Goal: Information Seeking & Learning: Learn about a topic

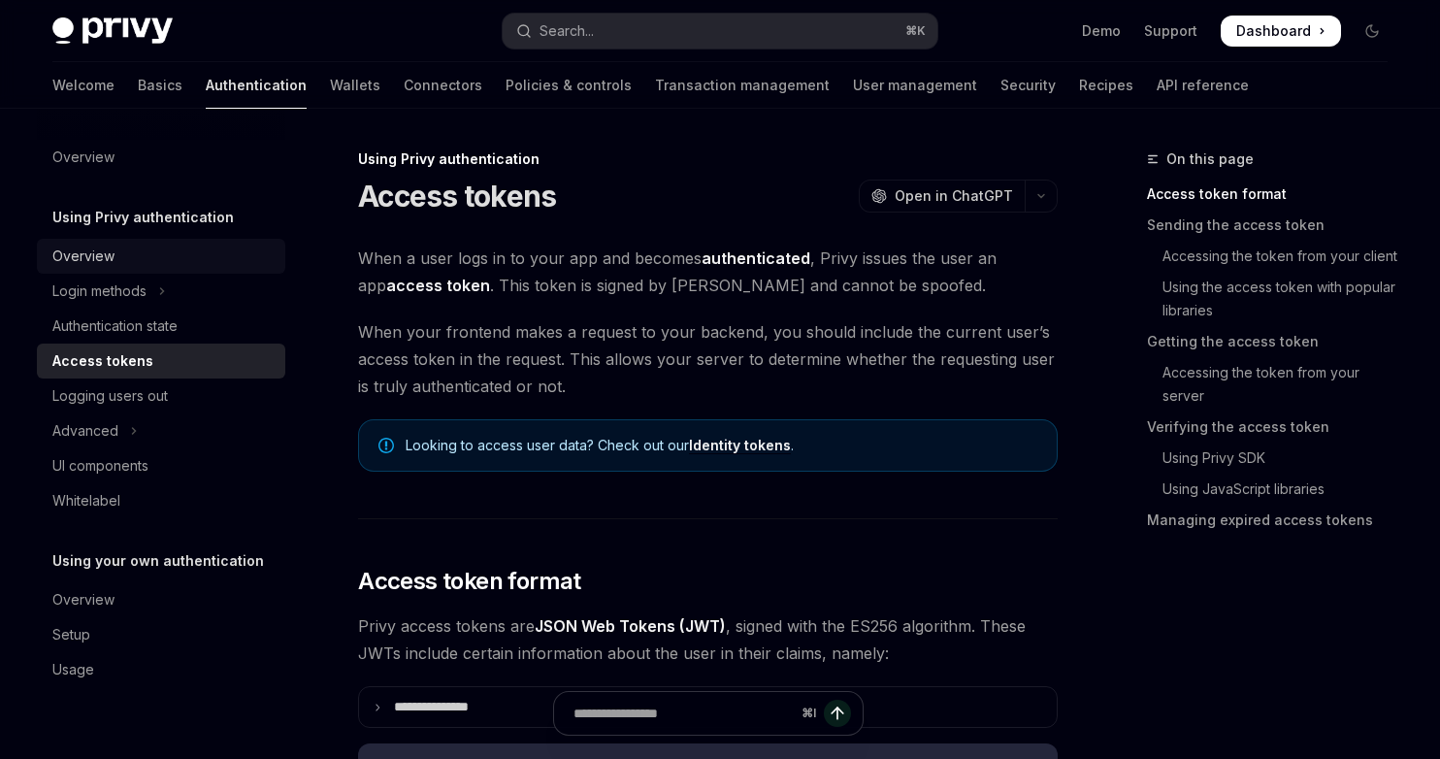
click at [107, 242] on link "Overview" at bounding box center [161, 256] width 248 height 35
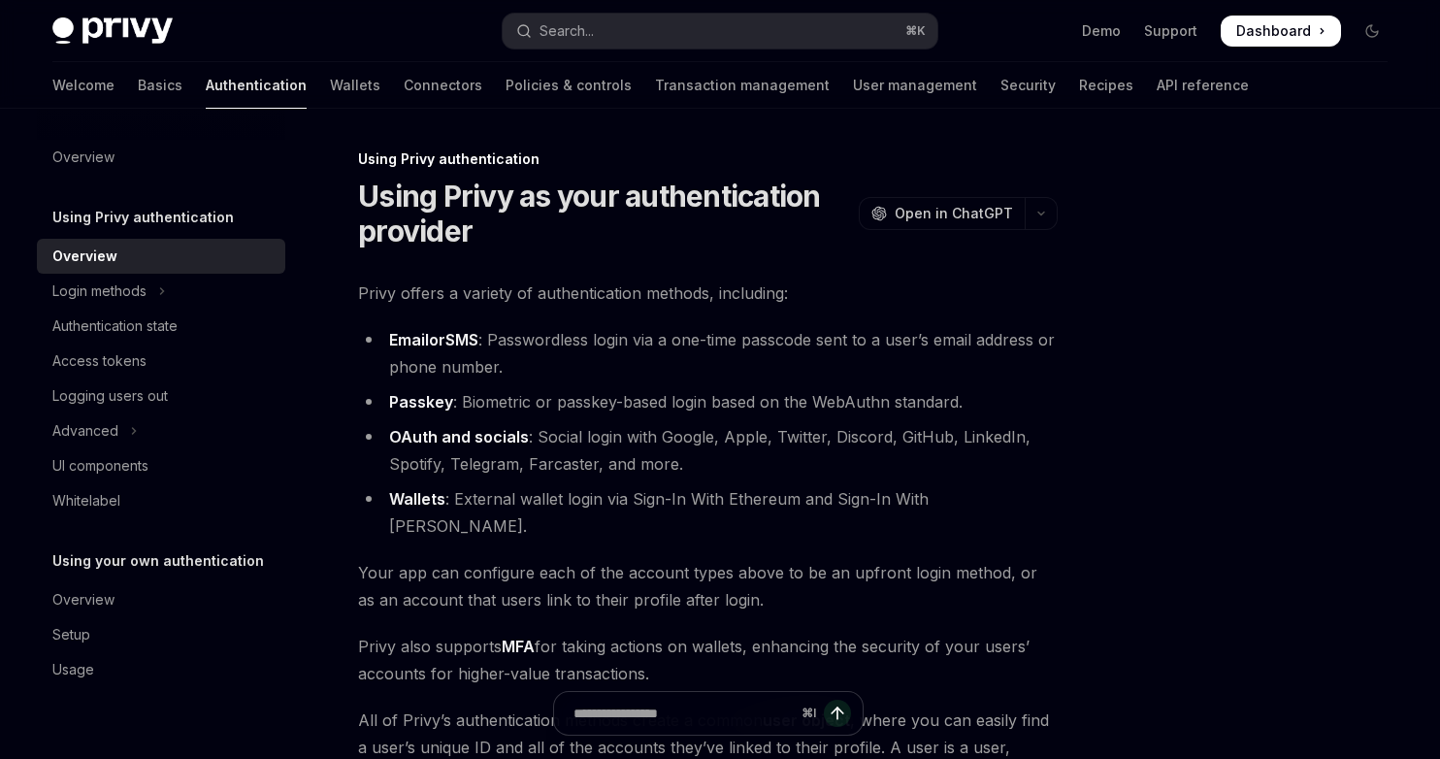
click at [206, 219] on h5 "Using Privy authentication" at bounding box center [142, 217] width 181 height 23
click at [86, 157] on div "Overview" at bounding box center [83, 157] width 62 height 23
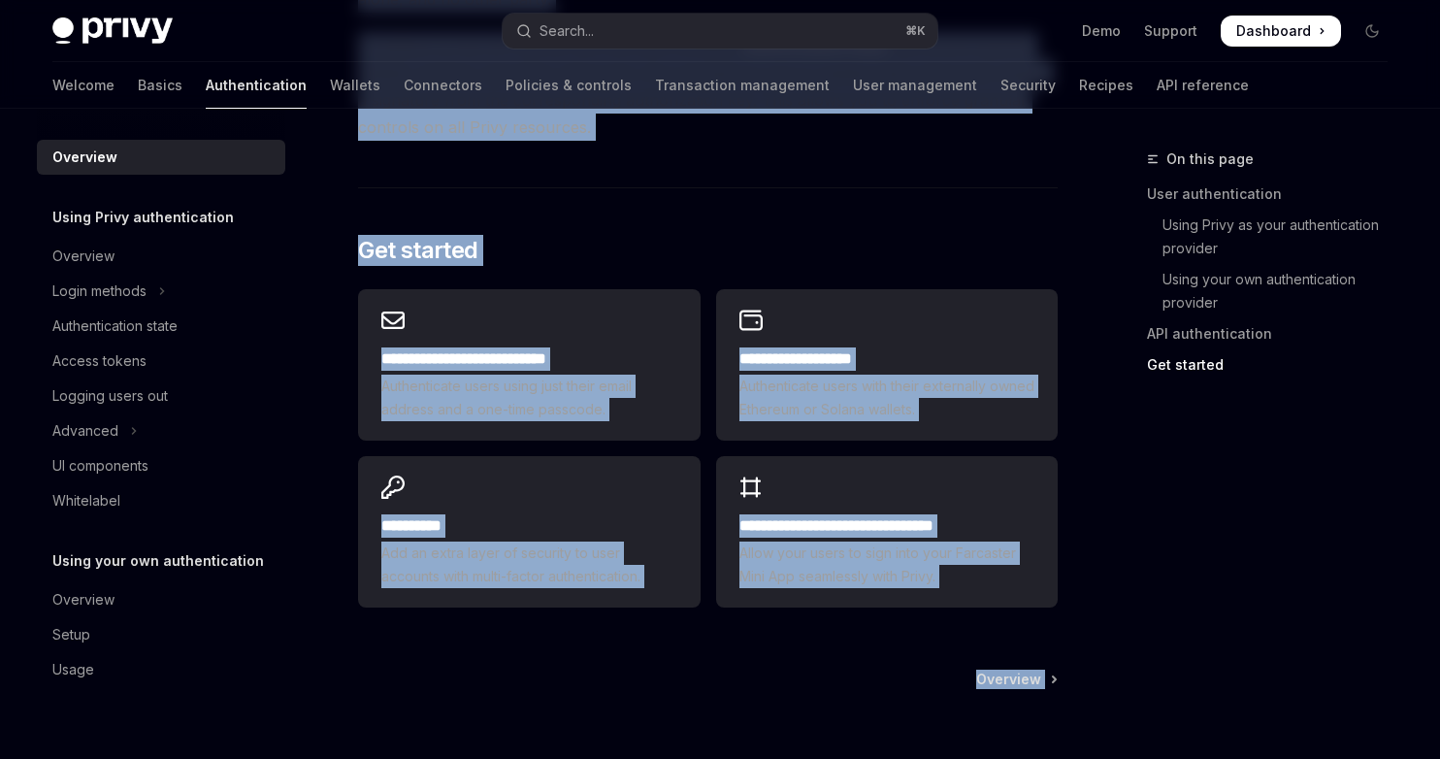
scroll to position [1702, 0]
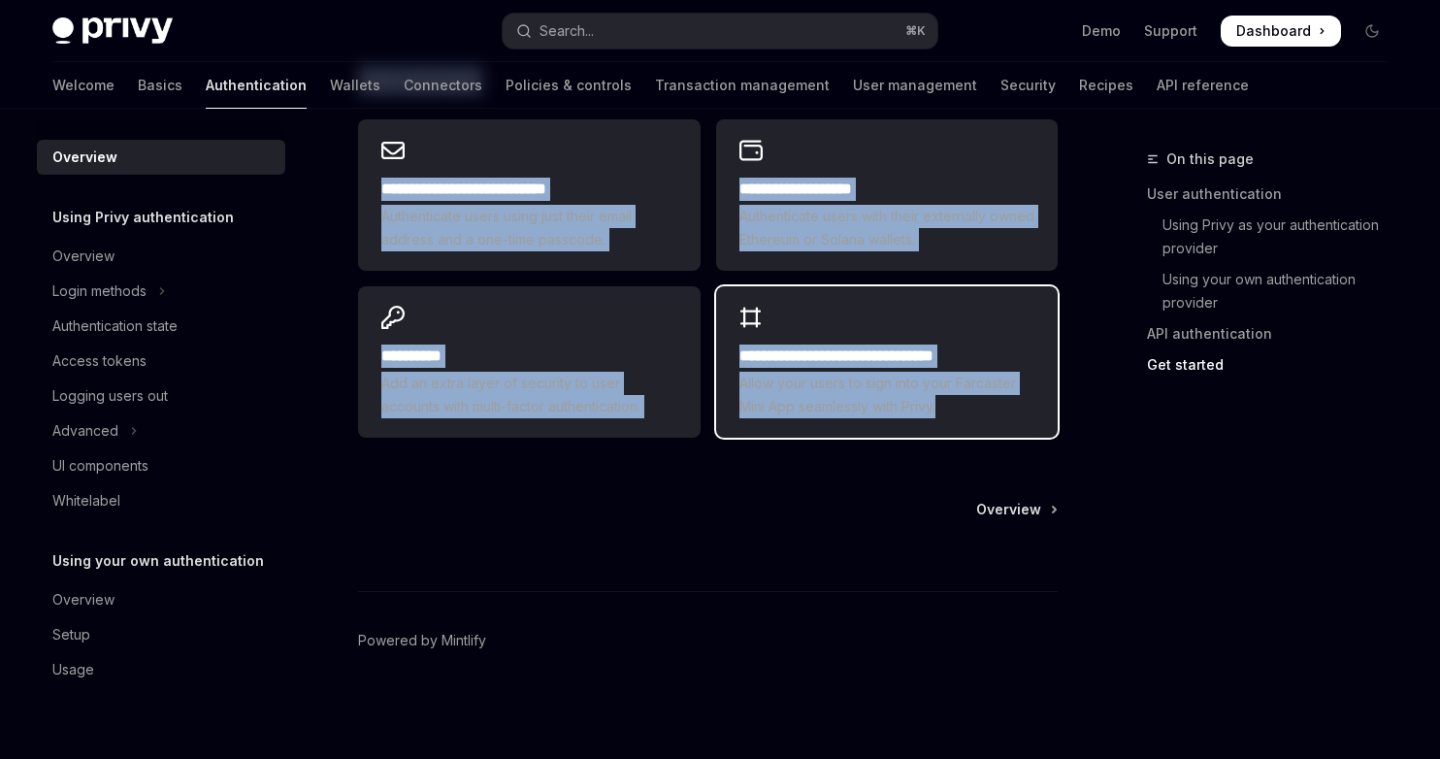
drag, startPoint x: 362, startPoint y: 164, endPoint x: 1004, endPoint y: 392, distance: 680.9
copy div "Loremips DoloRS Amet co AdipISC ElitSE Doei te InciDID Utlab’e dolore magnaa en…"
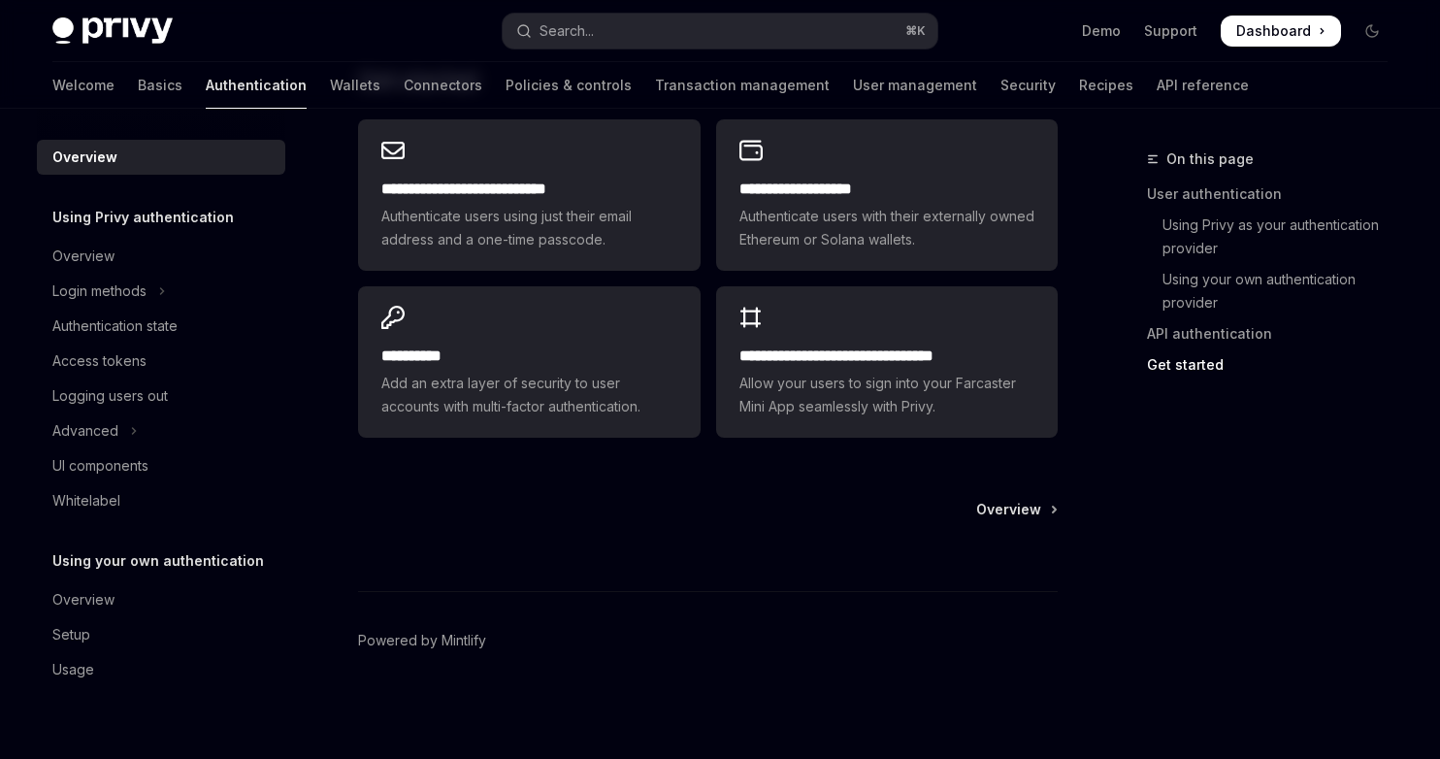
click at [163, 212] on h5 "Using Privy authentication" at bounding box center [142, 217] width 181 height 23
click at [135, 212] on h5 "Using Privy authentication" at bounding box center [142, 217] width 181 height 23
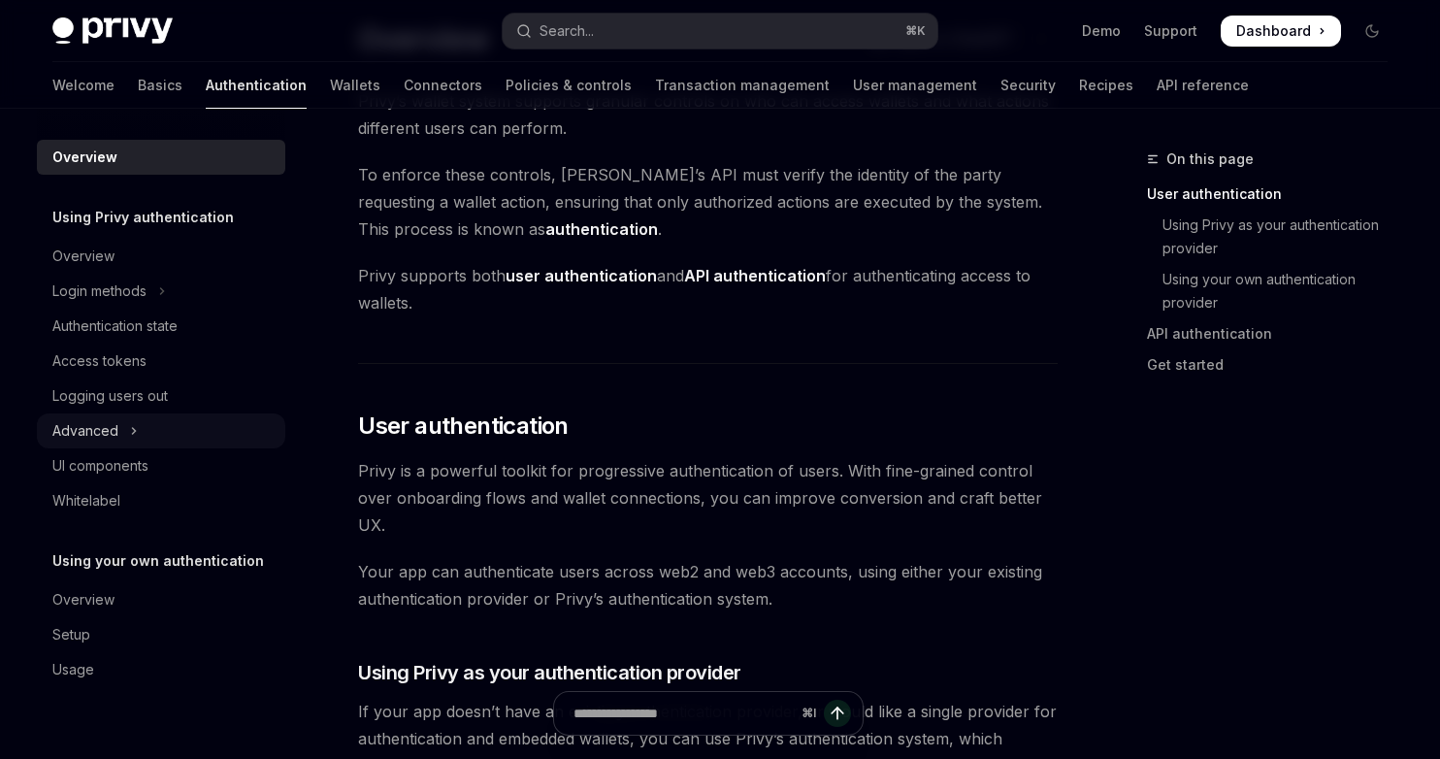
scroll to position [130, 0]
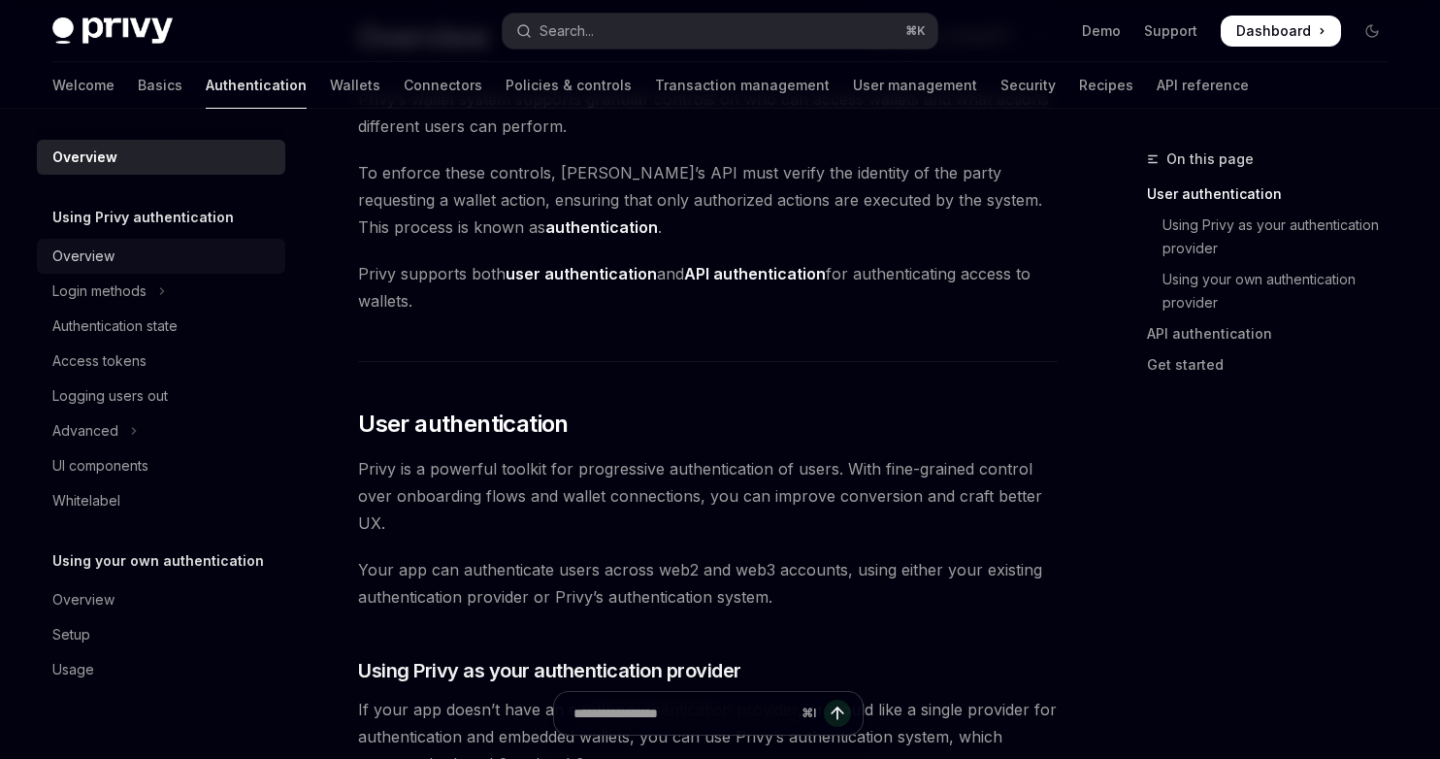
click at [80, 260] on div "Overview" at bounding box center [83, 256] width 62 height 23
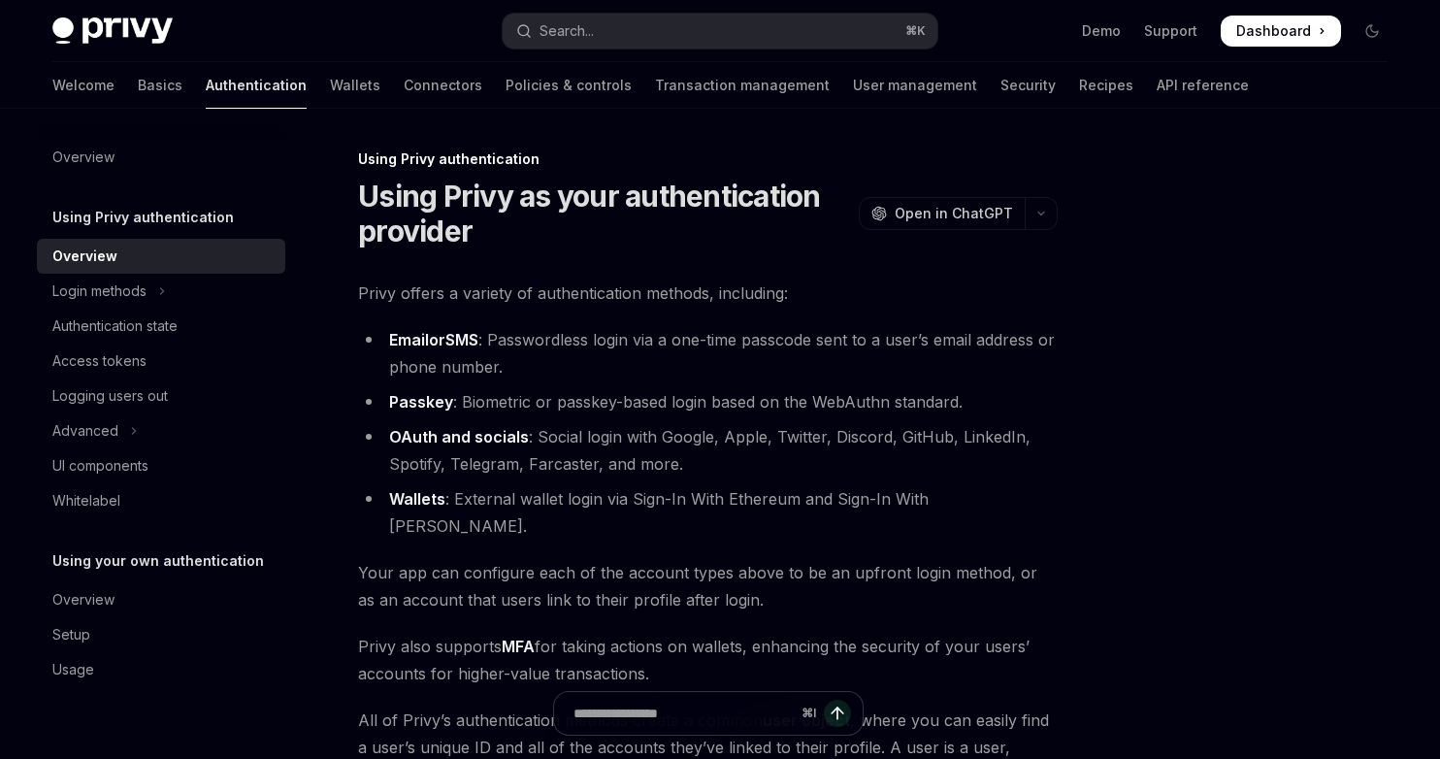
click at [77, 230] on div "Using Privy authentication Overview Login methods Authentication state Access t…" at bounding box center [161, 362] width 248 height 313
click at [88, 219] on h5 "Using Privy authentication" at bounding box center [142, 217] width 181 height 23
click at [114, 159] on div "Overview" at bounding box center [162, 157] width 221 height 23
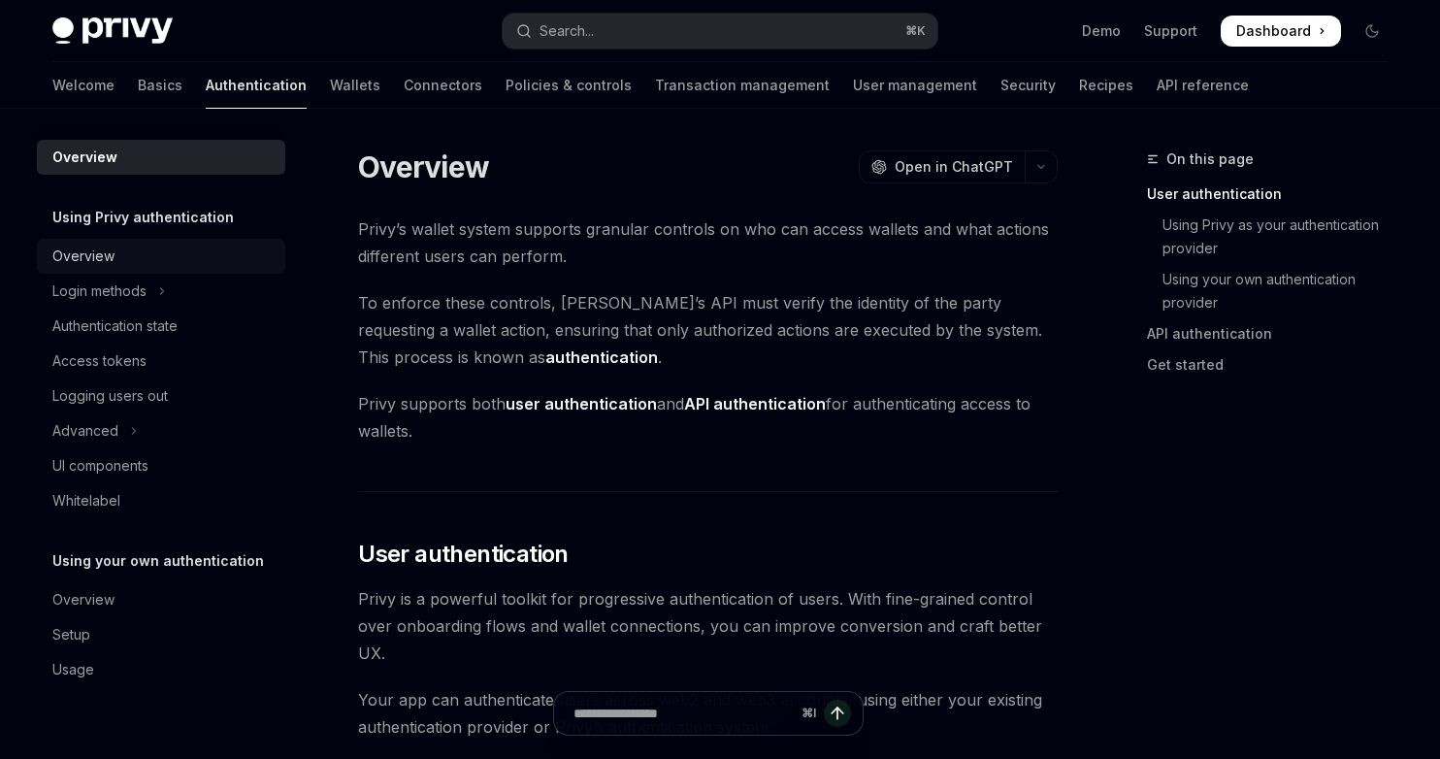
click at [91, 259] on div "Overview" at bounding box center [83, 256] width 62 height 23
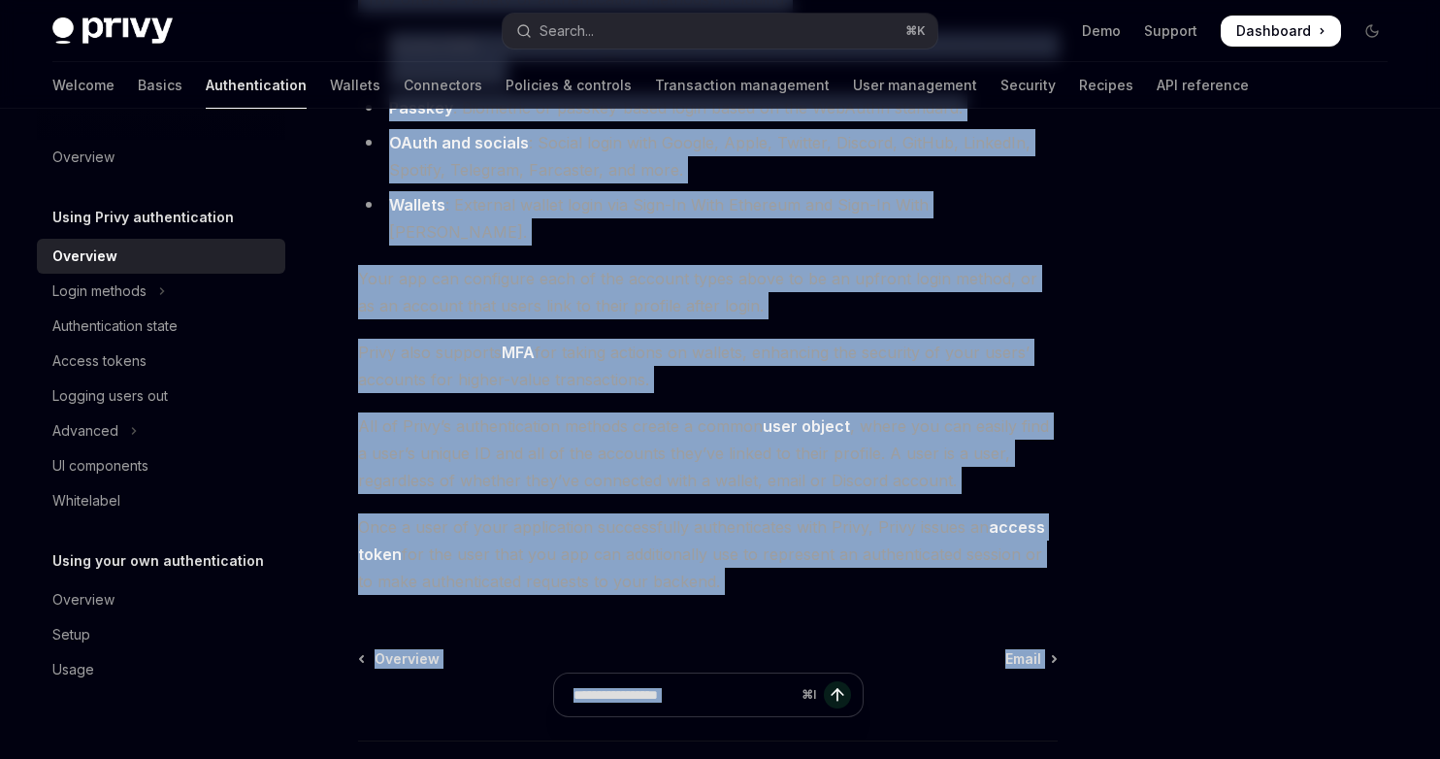
scroll to position [416, 0]
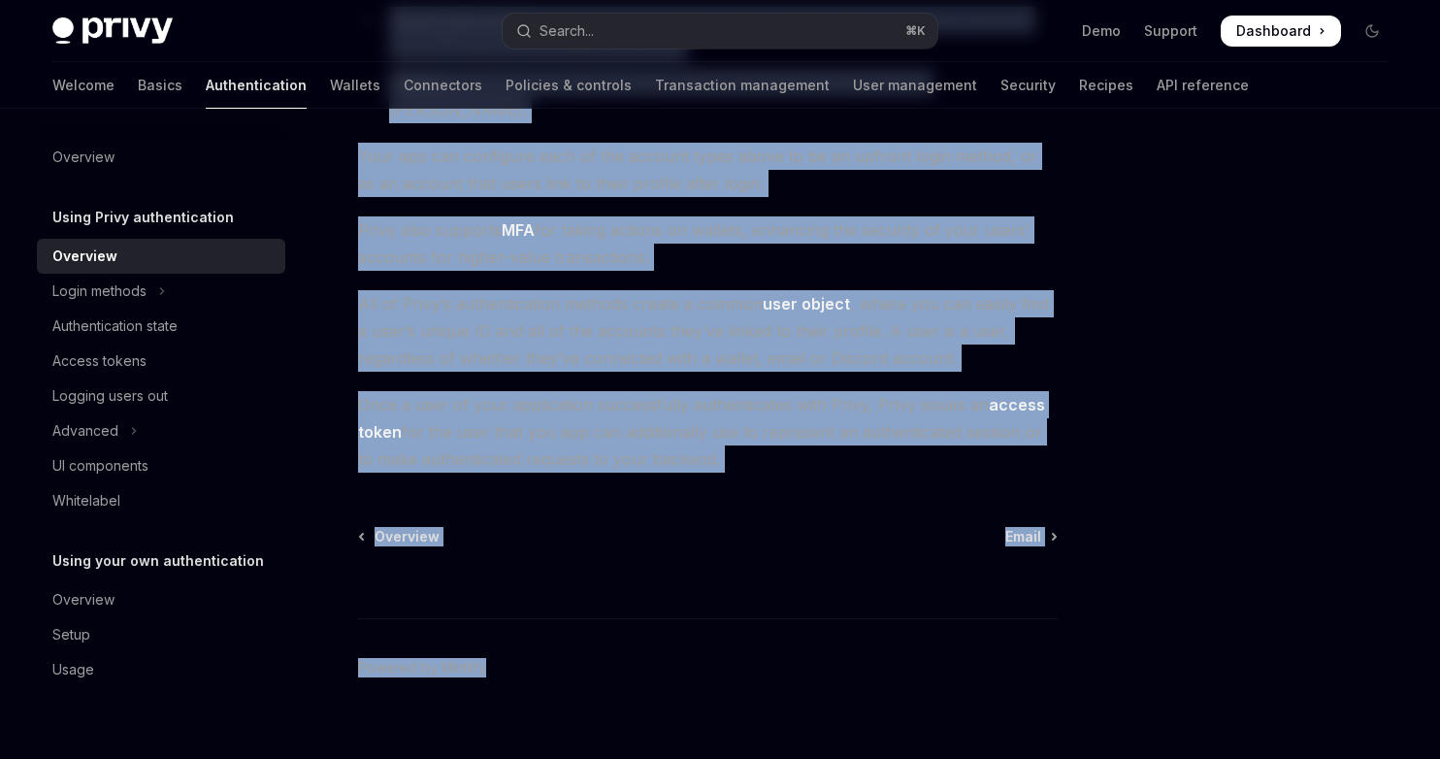
copy div "Lorem Ipsum dolorsitametco Adipi Elits do eius temporincididu utlabore EtdoLO M…"
drag, startPoint x: 356, startPoint y: 150, endPoint x: 805, endPoint y: 430, distance: 528.4
click at [805, 430] on div "Using Privy authentication Using Privy as your authentication provider OpenAI O…" at bounding box center [525, 258] width 1071 height 1055
click at [101, 296] on div "Login methods" at bounding box center [99, 291] width 94 height 23
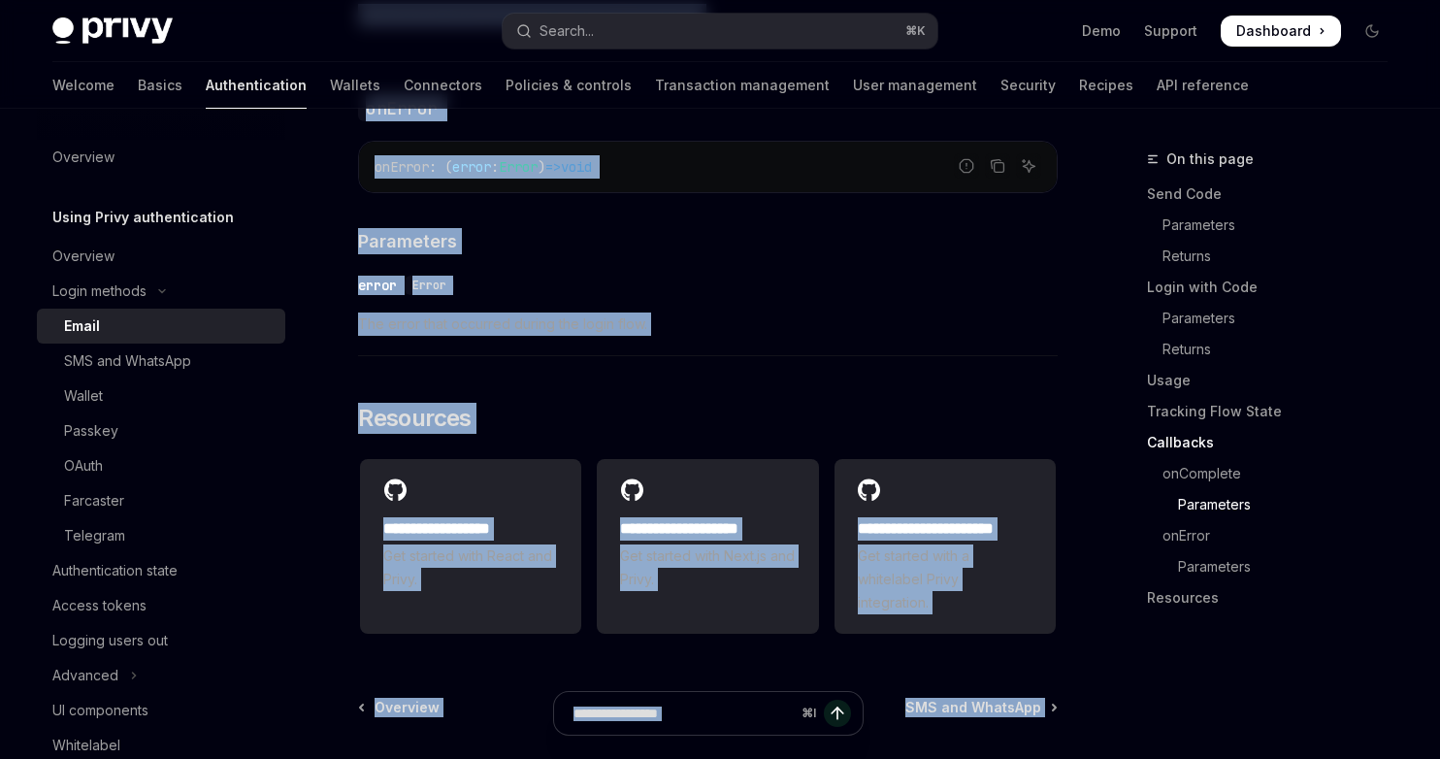
scroll to position [4093, 0]
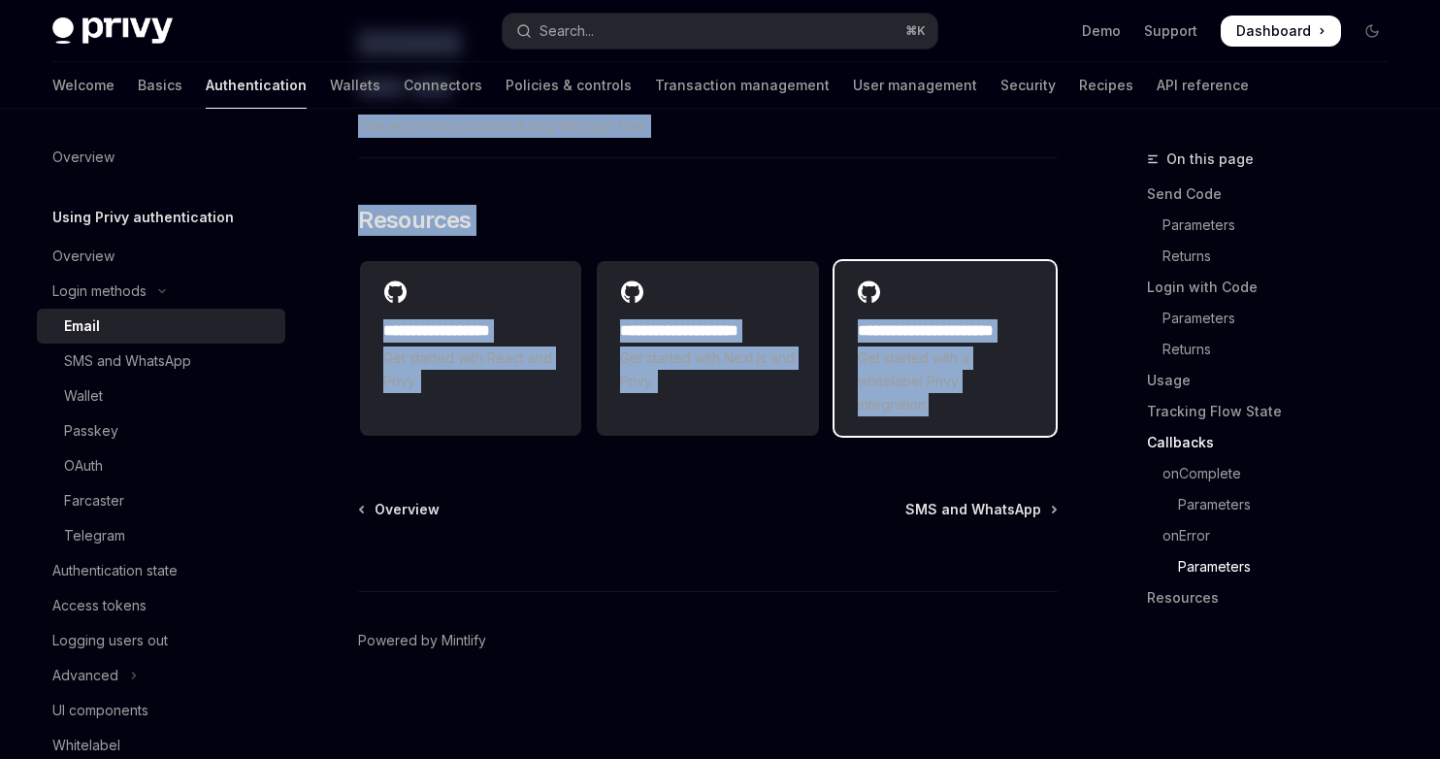
drag, startPoint x: 357, startPoint y: 163, endPoint x: 1017, endPoint y: 426, distance: 710.4
copy div "Lorem ipsumdo Sitam ConsEC Adip el SeddOEI TempOR Inci ut LaboREE Dolor magnaal…"
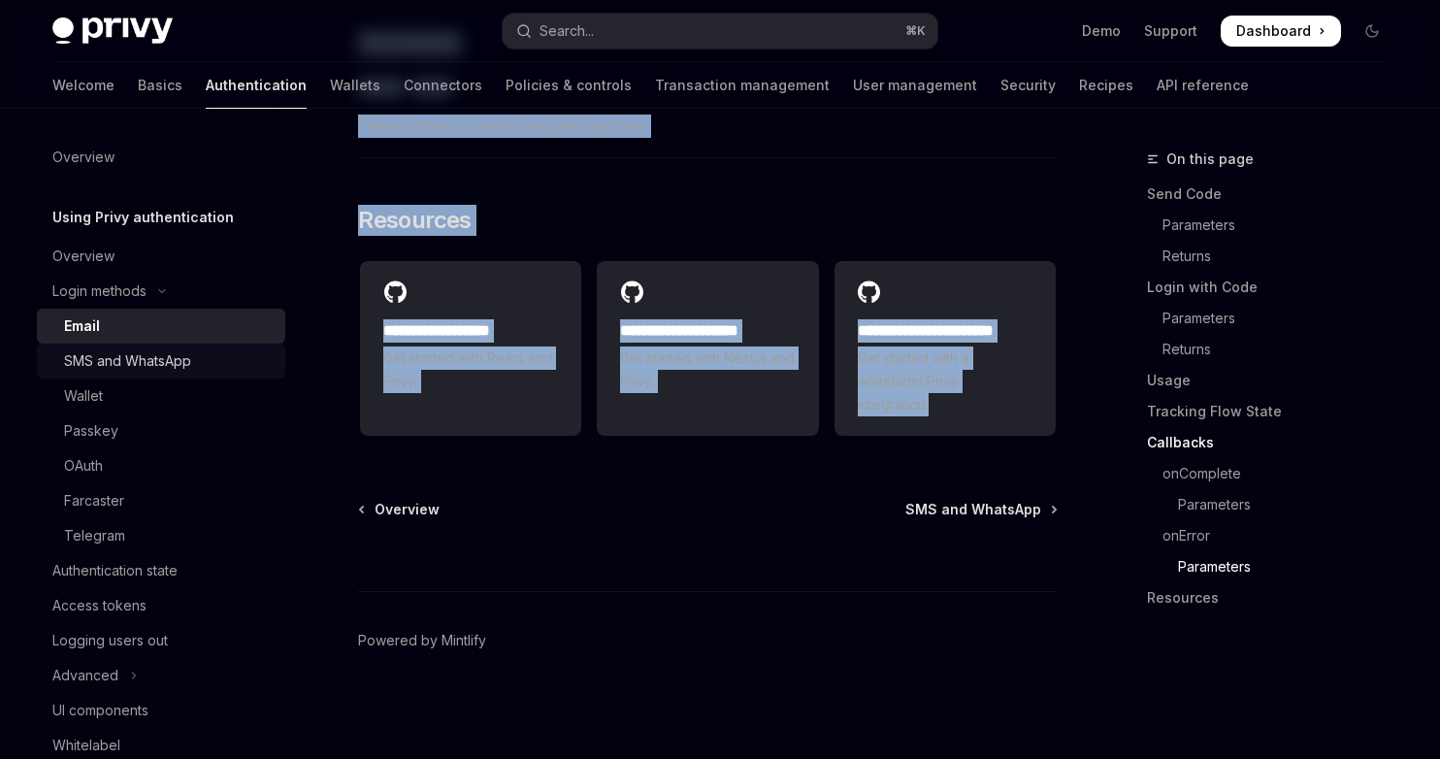
click at [150, 361] on div "SMS and WhatsApp" at bounding box center [127, 360] width 127 height 23
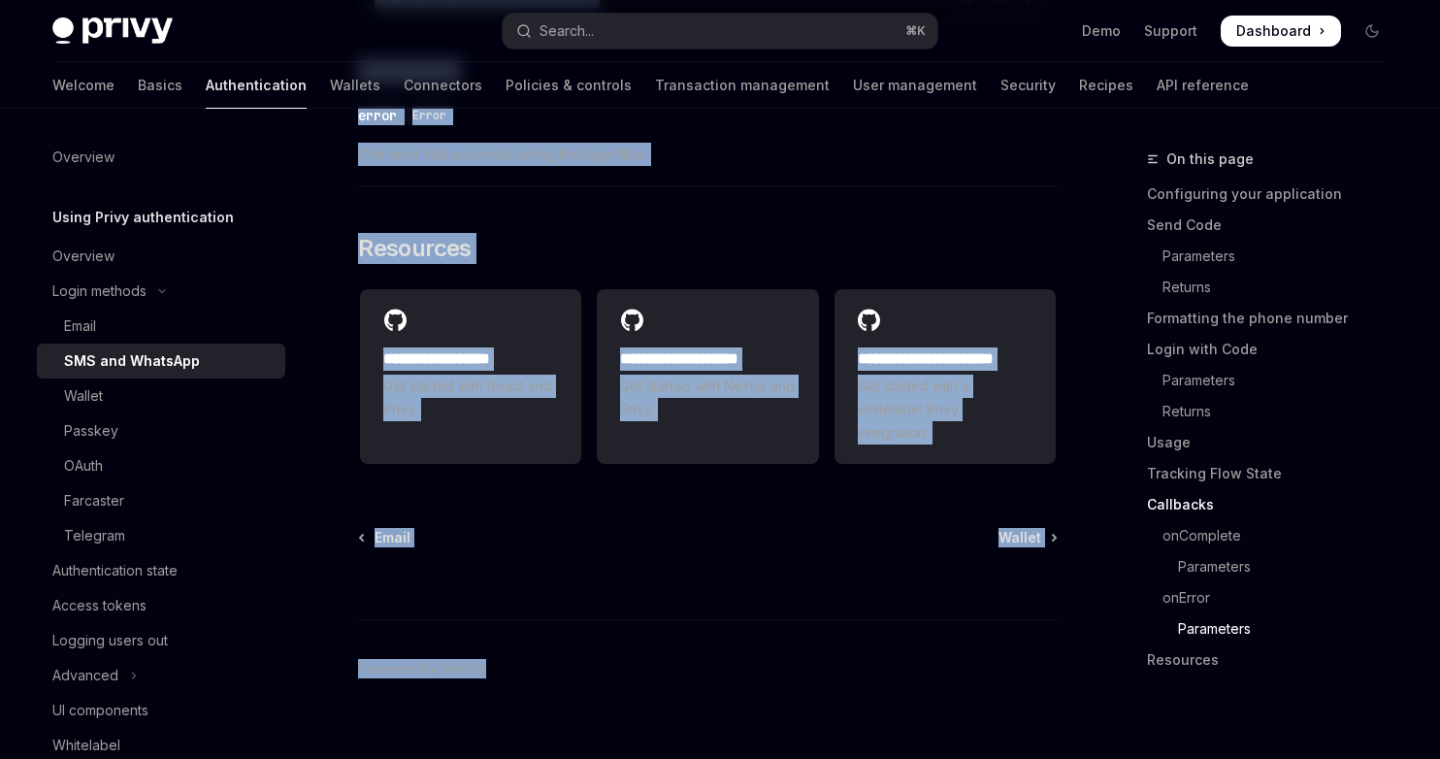
scroll to position [4961, 0]
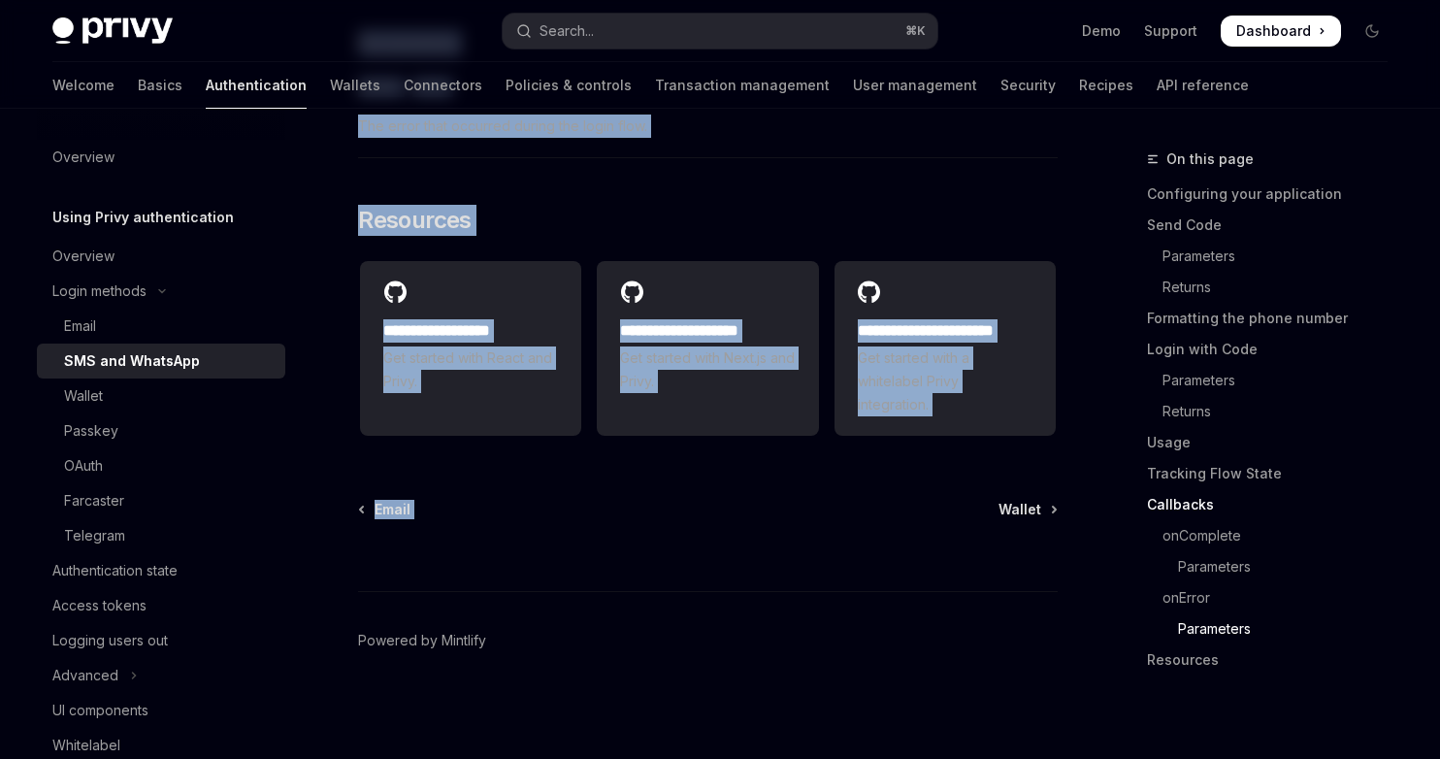
drag, startPoint x: 357, startPoint y: 150, endPoint x: 815, endPoint y: 445, distance: 544.9
copy div "Lorem ipsumdo SIT ame ConseCte AdipIS Elit se DoeiUSM TempOR Inci ut LaboREE Do…"
click at [153, 401] on div "Wallet" at bounding box center [169, 395] width 210 height 23
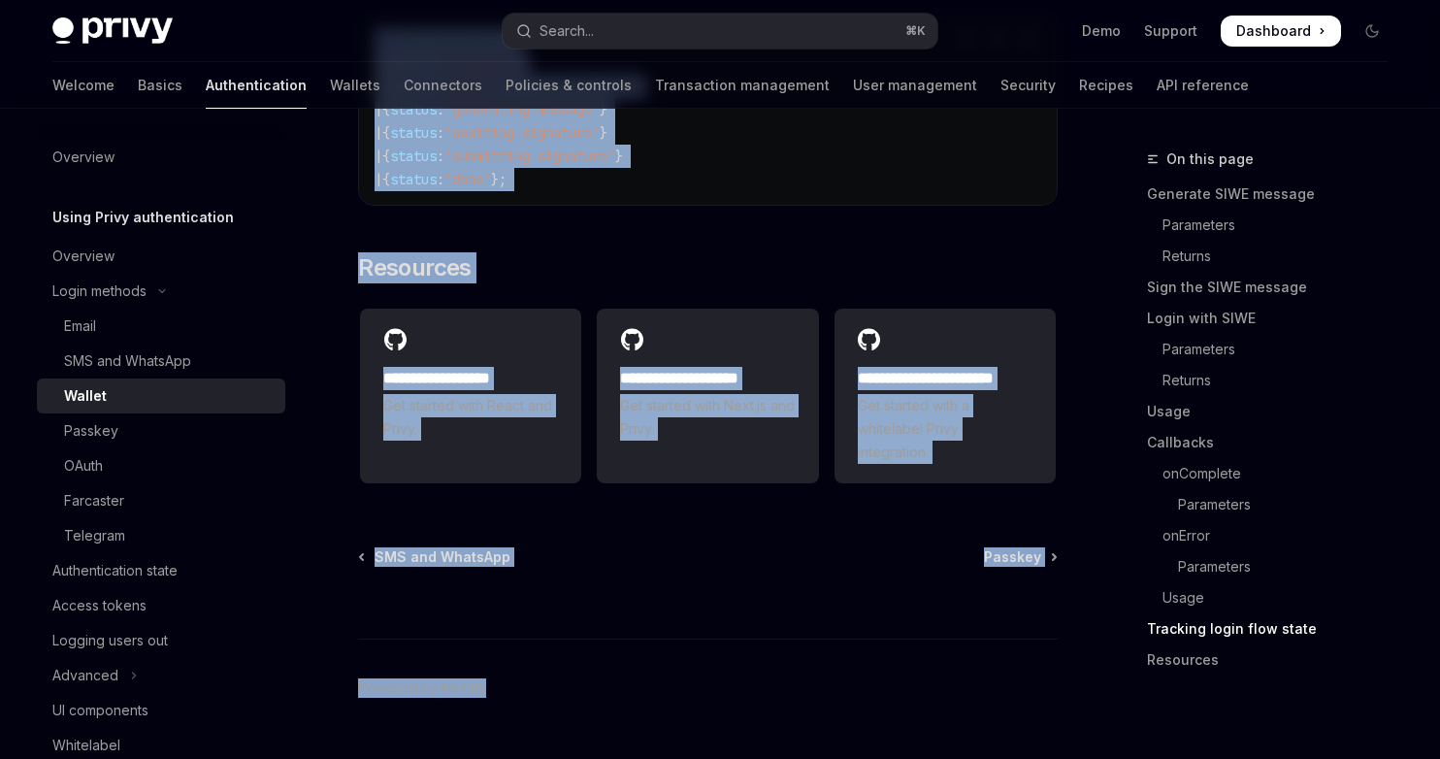
scroll to position [5141, 0]
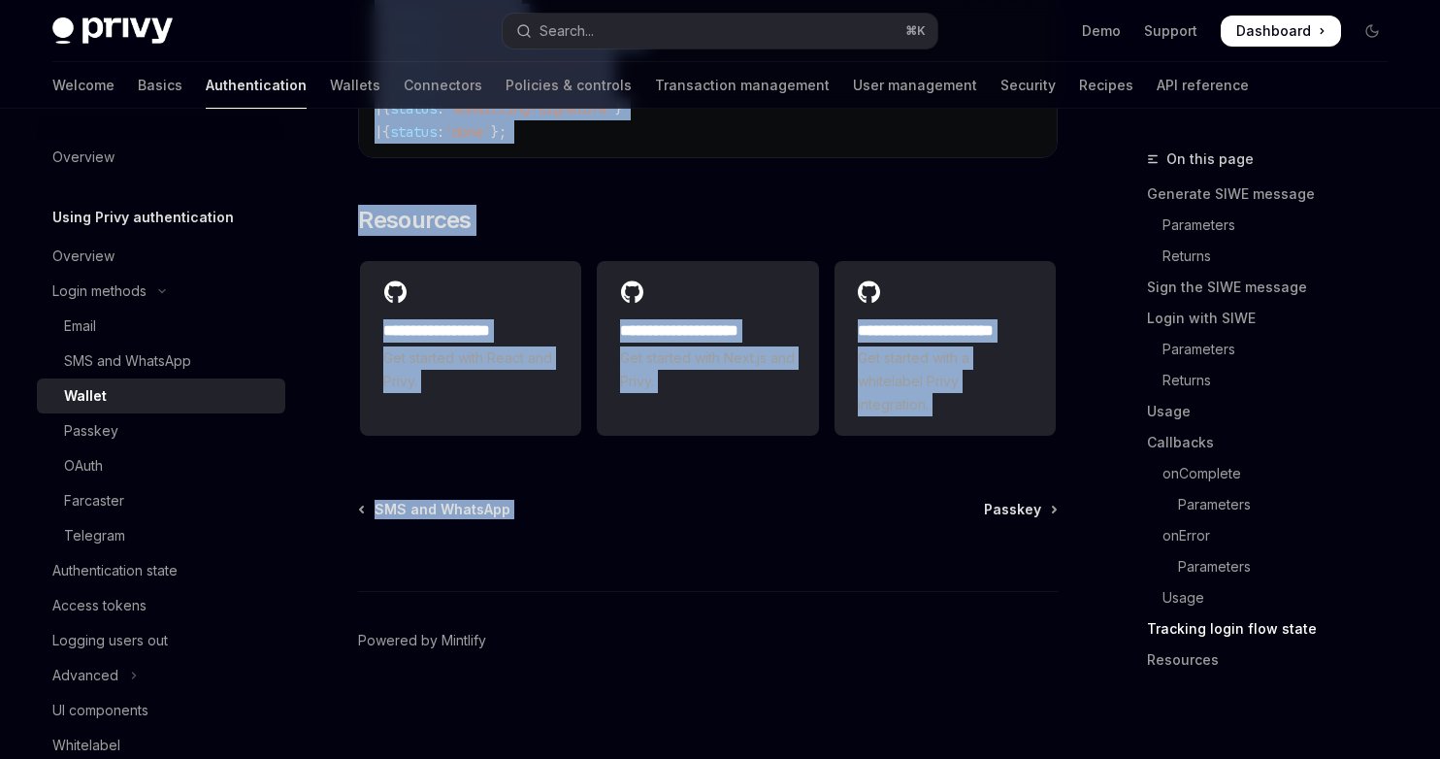
drag, startPoint x: 354, startPoint y: 155, endPoint x: 886, endPoint y: 445, distance: 605.9
copy div "Lorem ipsumdo Sitame ConsEC Adip el SeddOEI TempOR Inci ut LaboREE Dol magna al…"
click at [136, 440] on div "Passkey" at bounding box center [169, 430] width 210 height 23
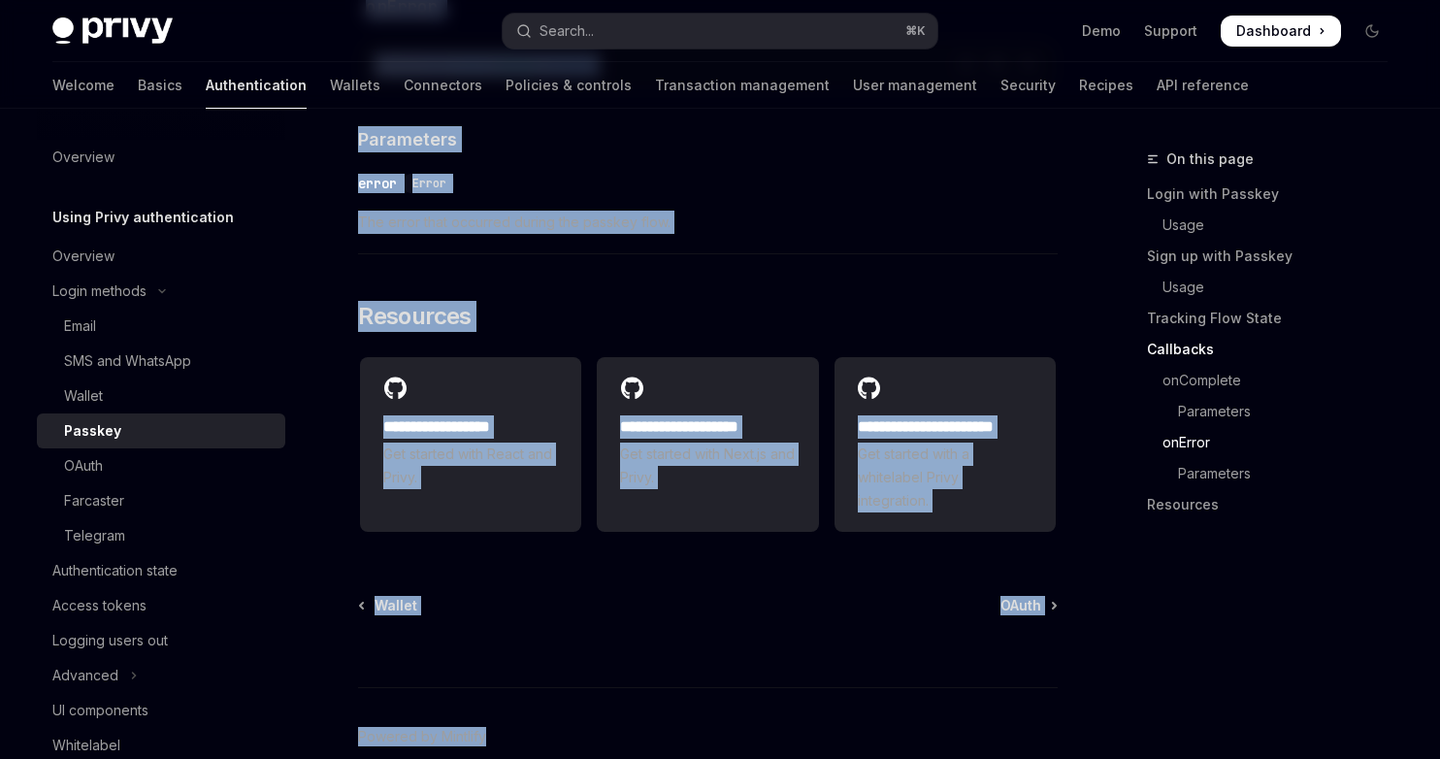
scroll to position [3478, 0]
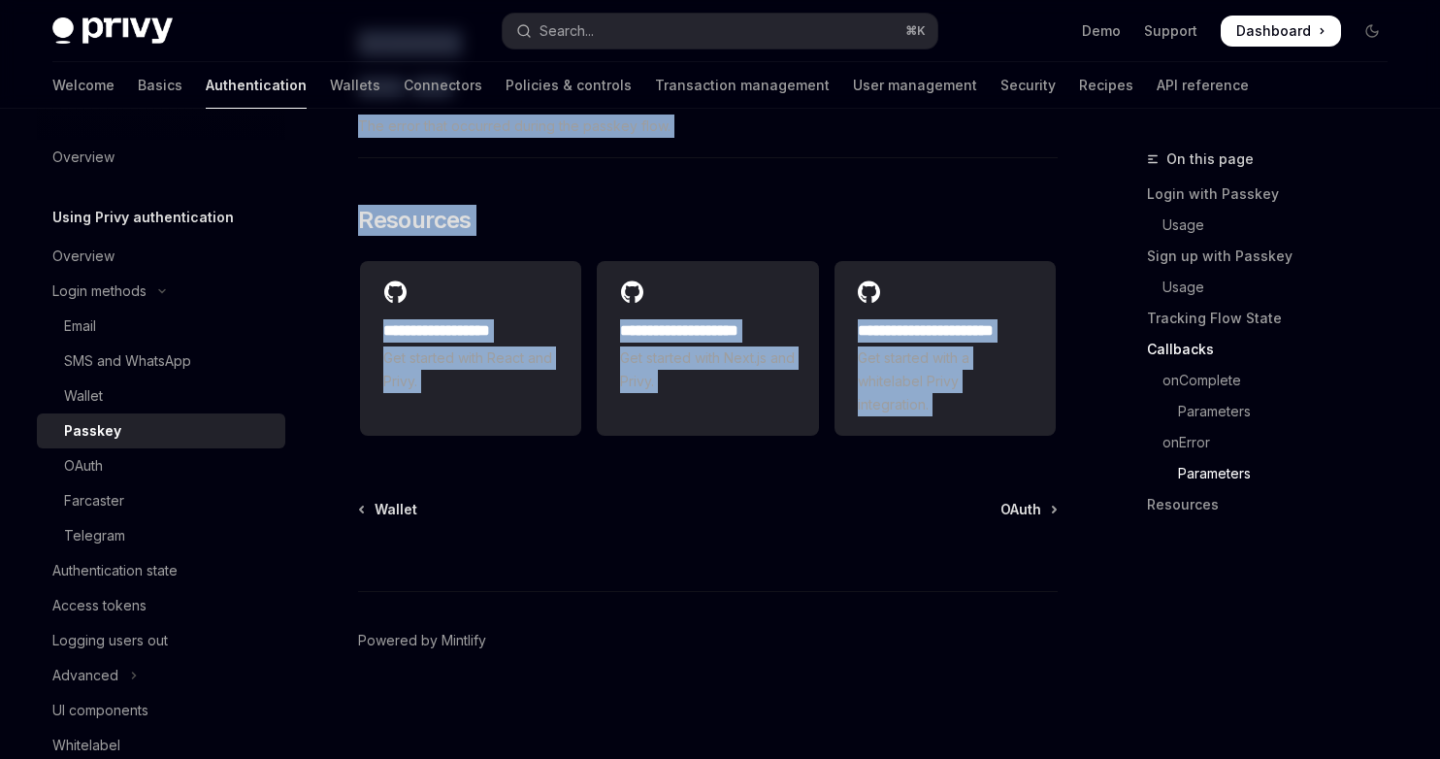
drag, startPoint x: 356, startPoint y: 154, endPoint x: 636, endPoint y: 487, distance: 434.7
copy div "Lorem ipsumdo Sitamet ConsEC Adip el SeddOEI TempOR Inci ut LaboREE Dolor magna…"
click at [81, 469] on div "OAuth" at bounding box center [83, 465] width 39 height 23
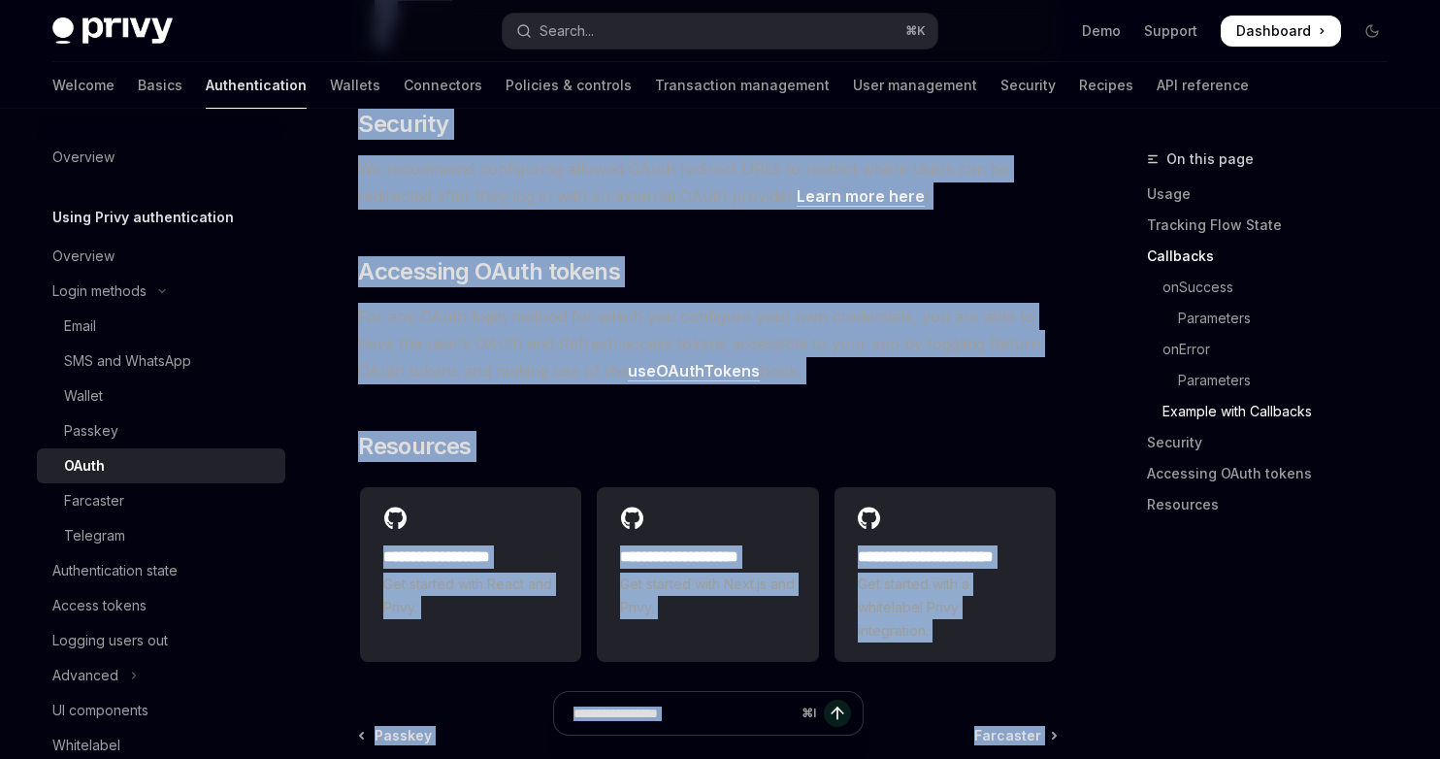
scroll to position [4370, 0]
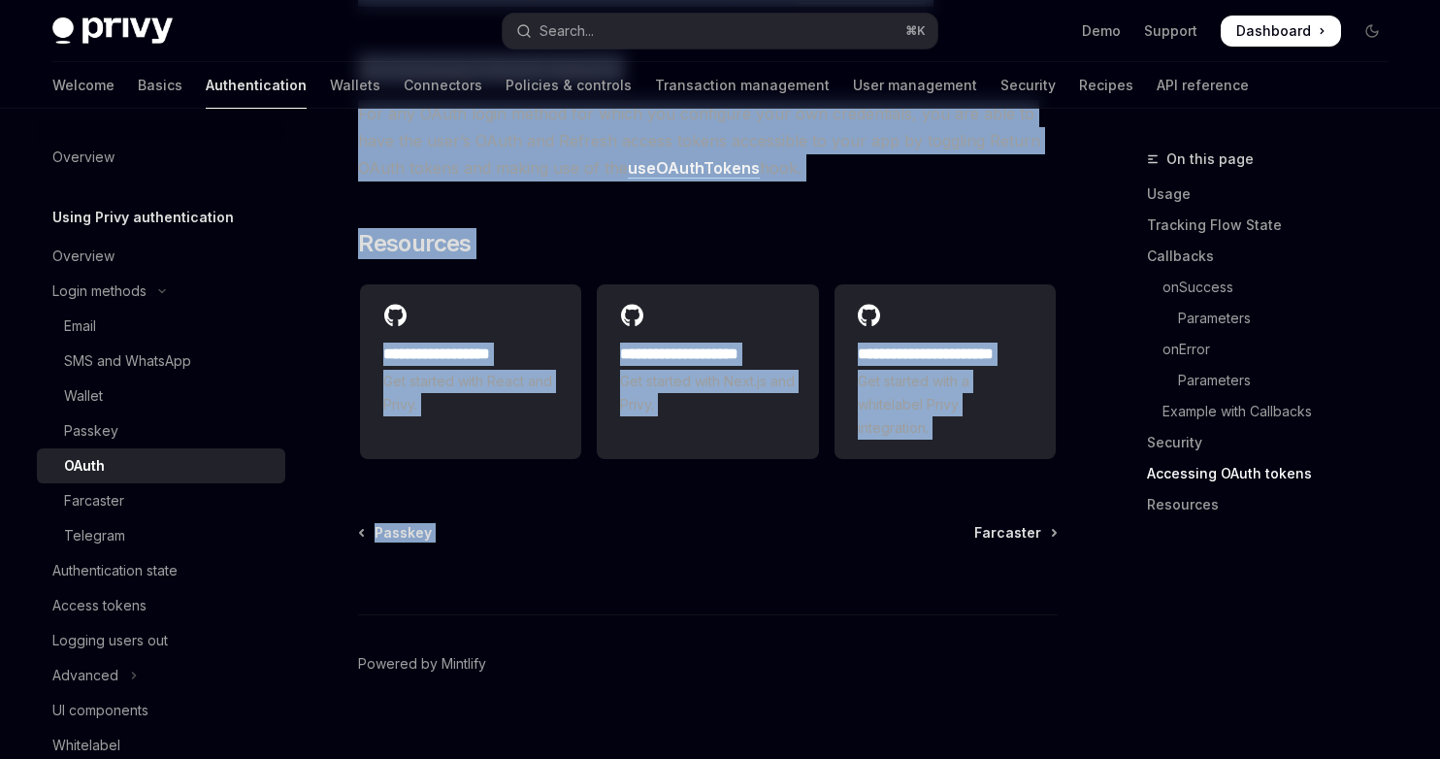
drag, startPoint x: 358, startPoint y: 150, endPoint x: 781, endPoint y: 468, distance: 528.9
copy div "Lorem ipsumdo SItam ConsEC Adip el SeddOEI TempOR Inci ut LaboREE Dolor magnaa …"
click at [134, 497] on div "Farcaster" at bounding box center [169, 500] width 210 height 23
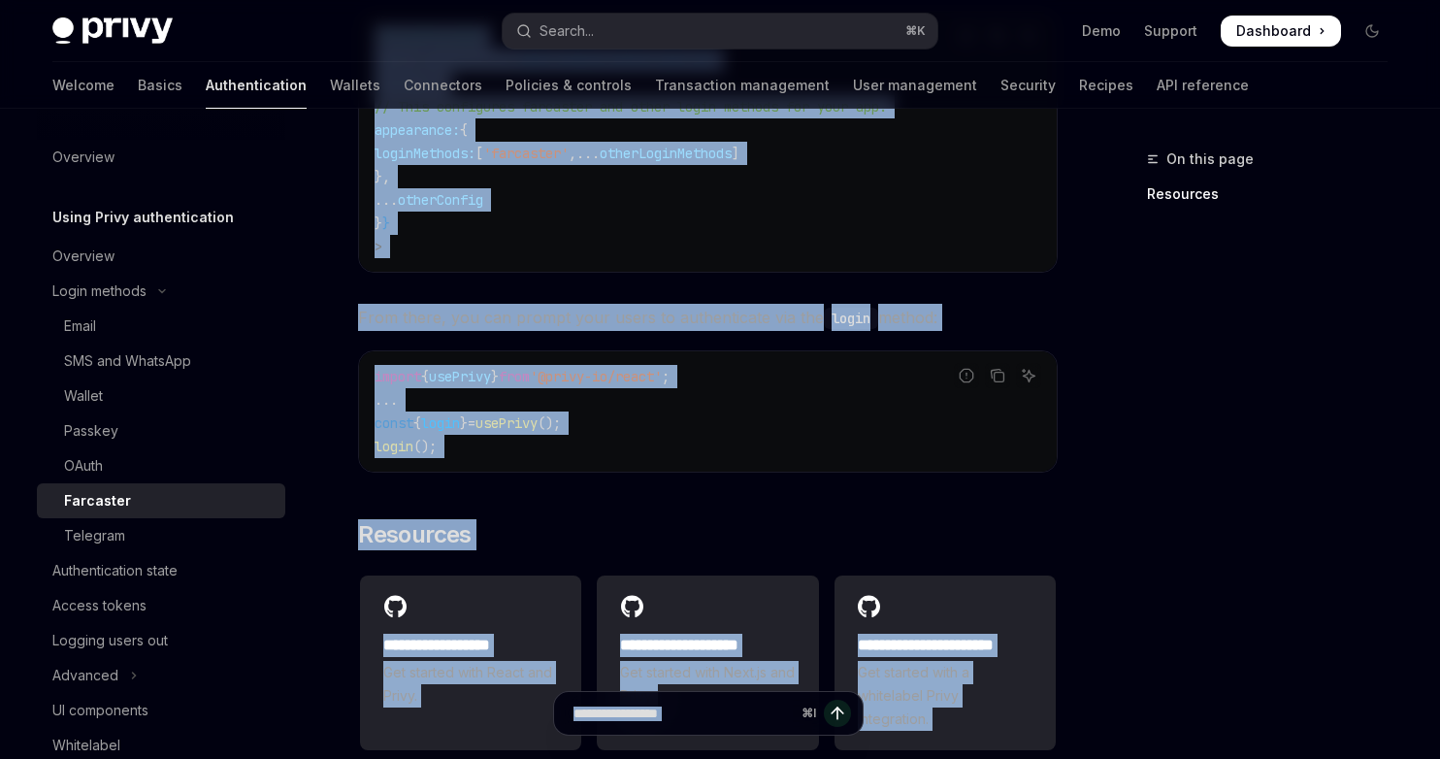
scroll to position [1108, 0]
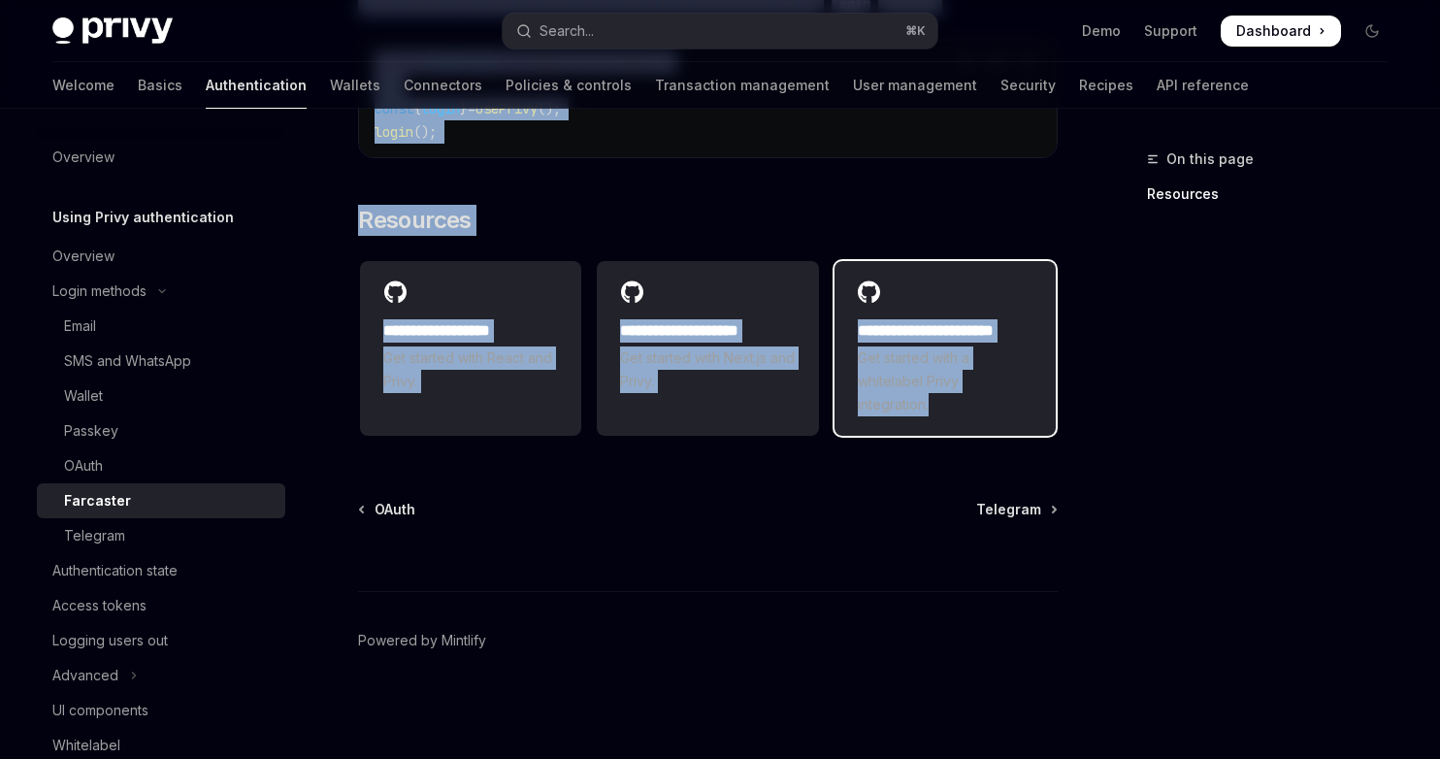
drag, startPoint x: 353, startPoint y: 159, endPoint x: 1014, endPoint y: 409, distance: 706.4
copy div "Lorem ipsumdo Sitametco AdipIS Elit se DoeiUSM TempOR Inci ut LaboREE Doloremag…"
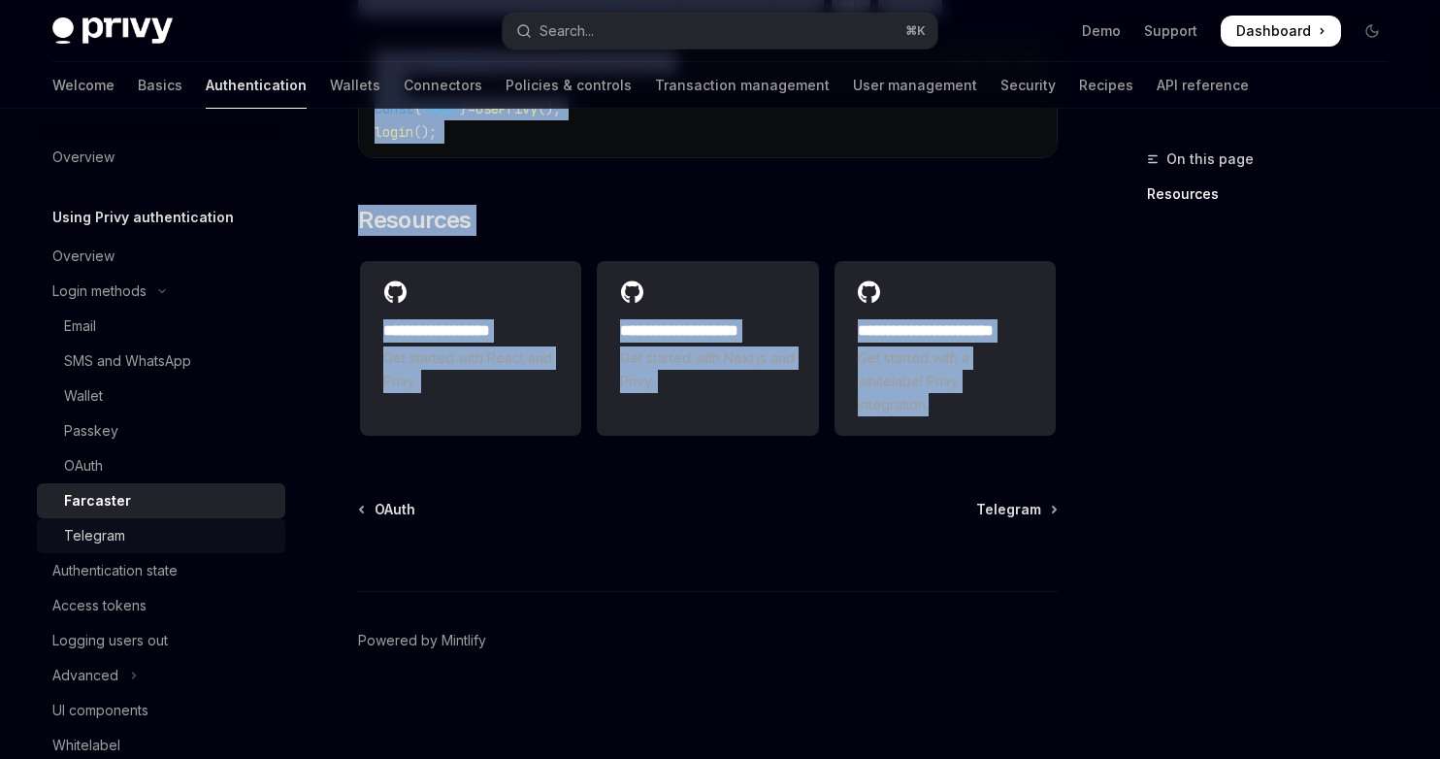
click at [103, 538] on div "Telegram" at bounding box center [94, 535] width 61 height 23
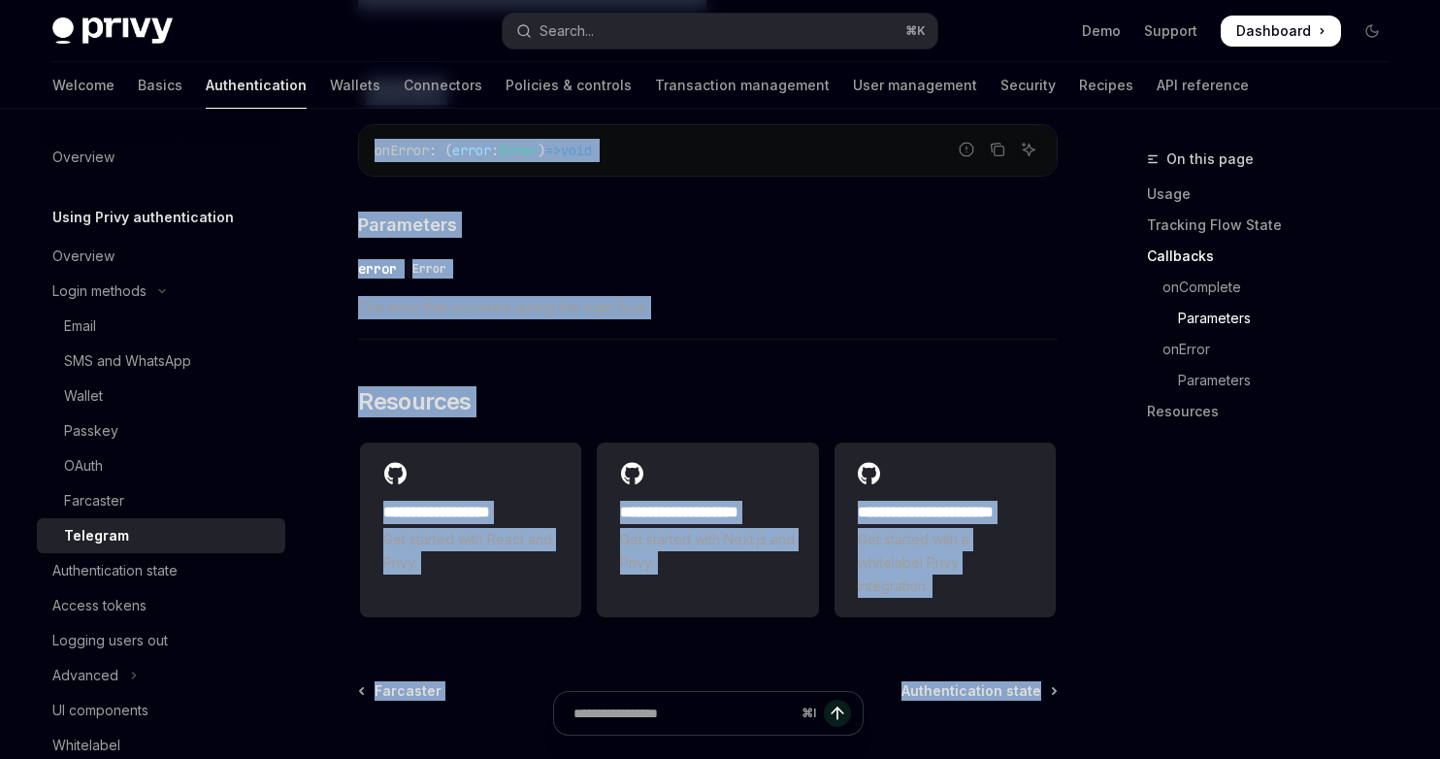
scroll to position [3115, 0]
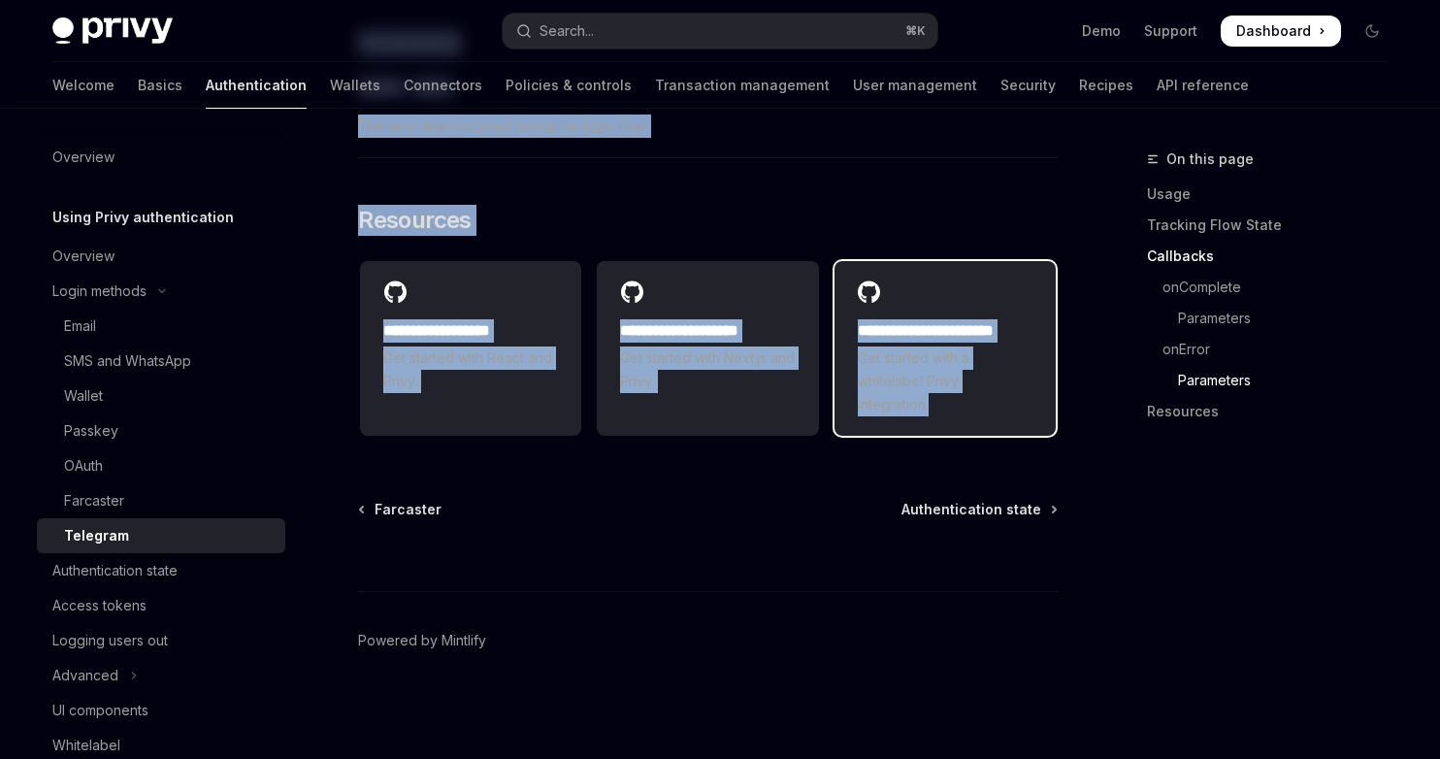
drag, startPoint x: 356, startPoint y: 162, endPoint x: 982, endPoint y: 419, distance: 676.8
copy div "Lorem ipsumdo Sitametc AdipIS Elit se DoeiUSM TempOR Inci ut LaboREE Dolorema a…"
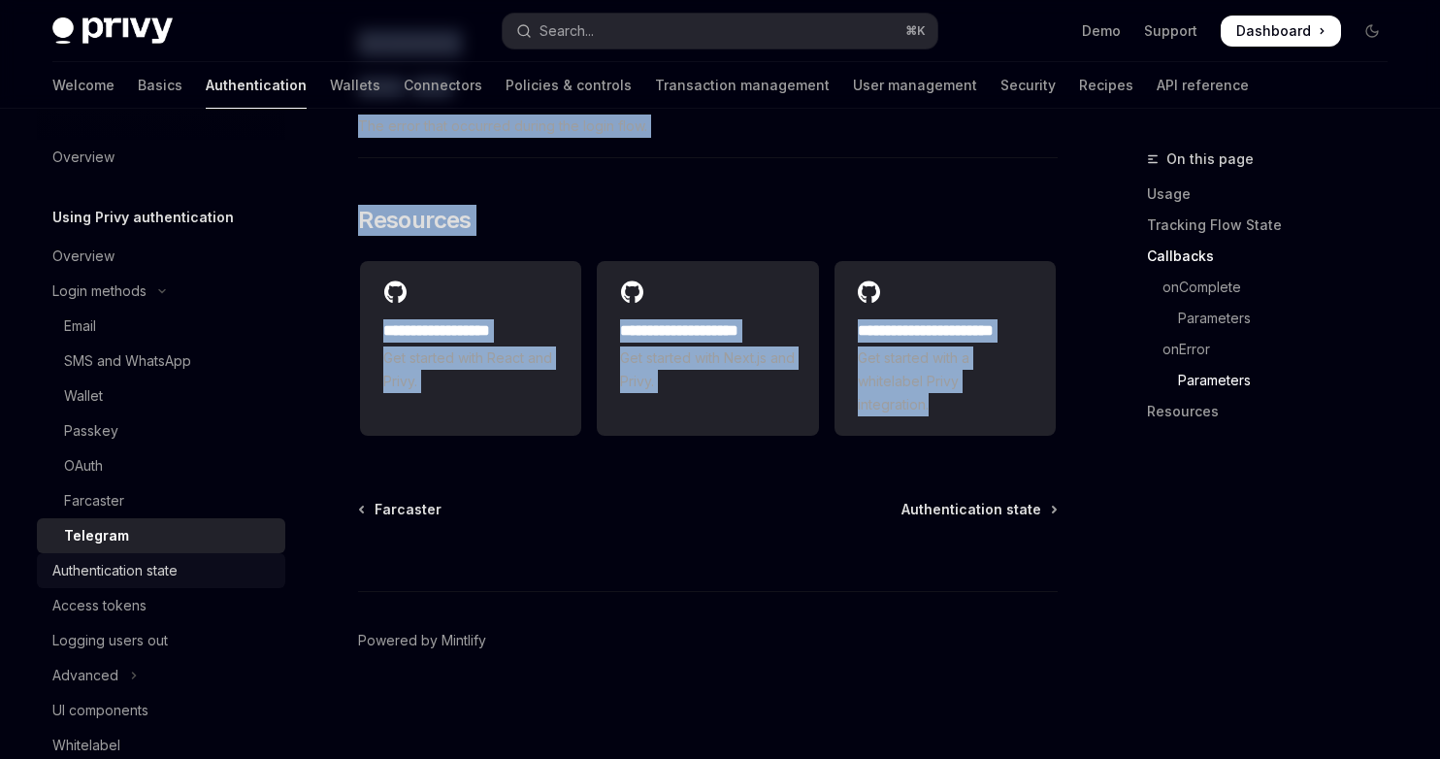
click at [90, 572] on div "Authentication state" at bounding box center [114, 570] width 125 height 23
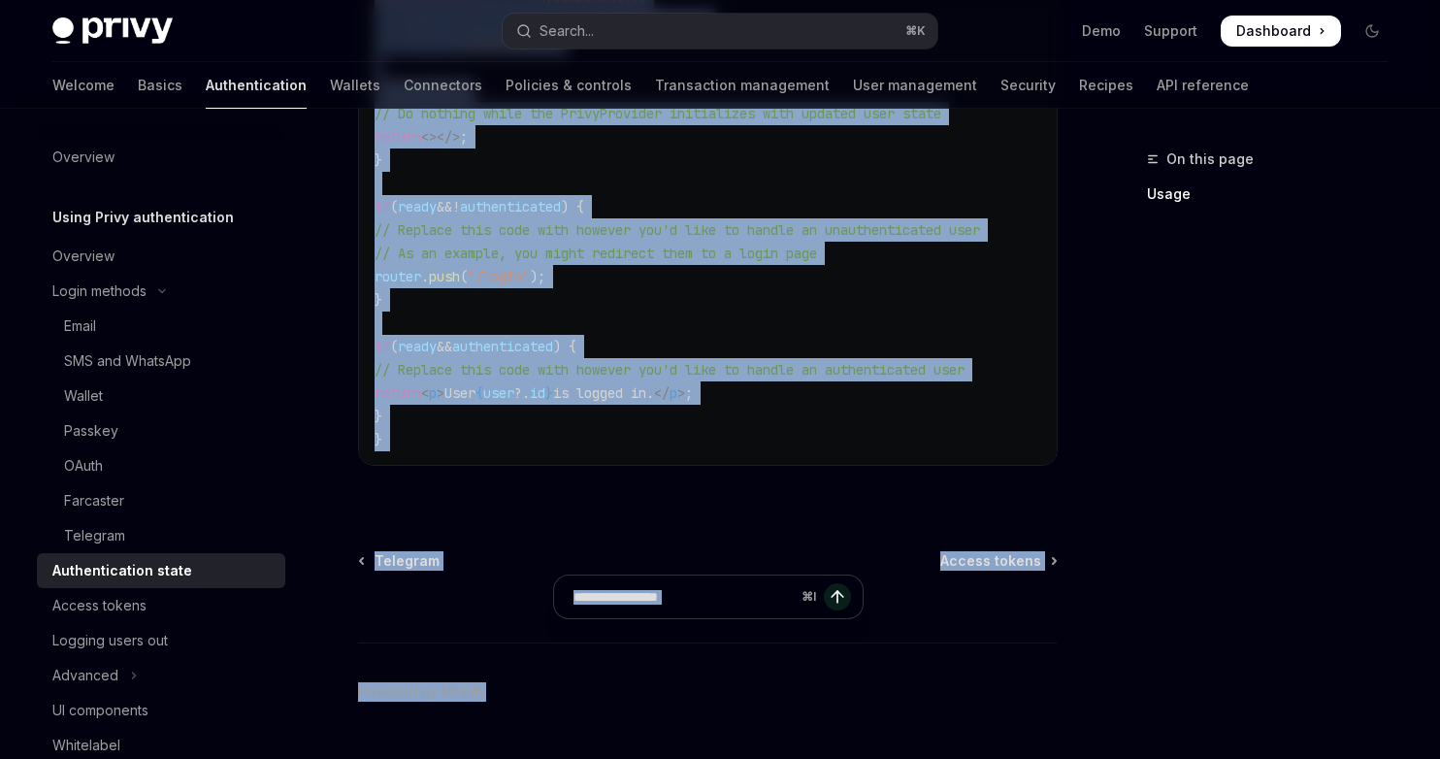
scroll to position [910, 0]
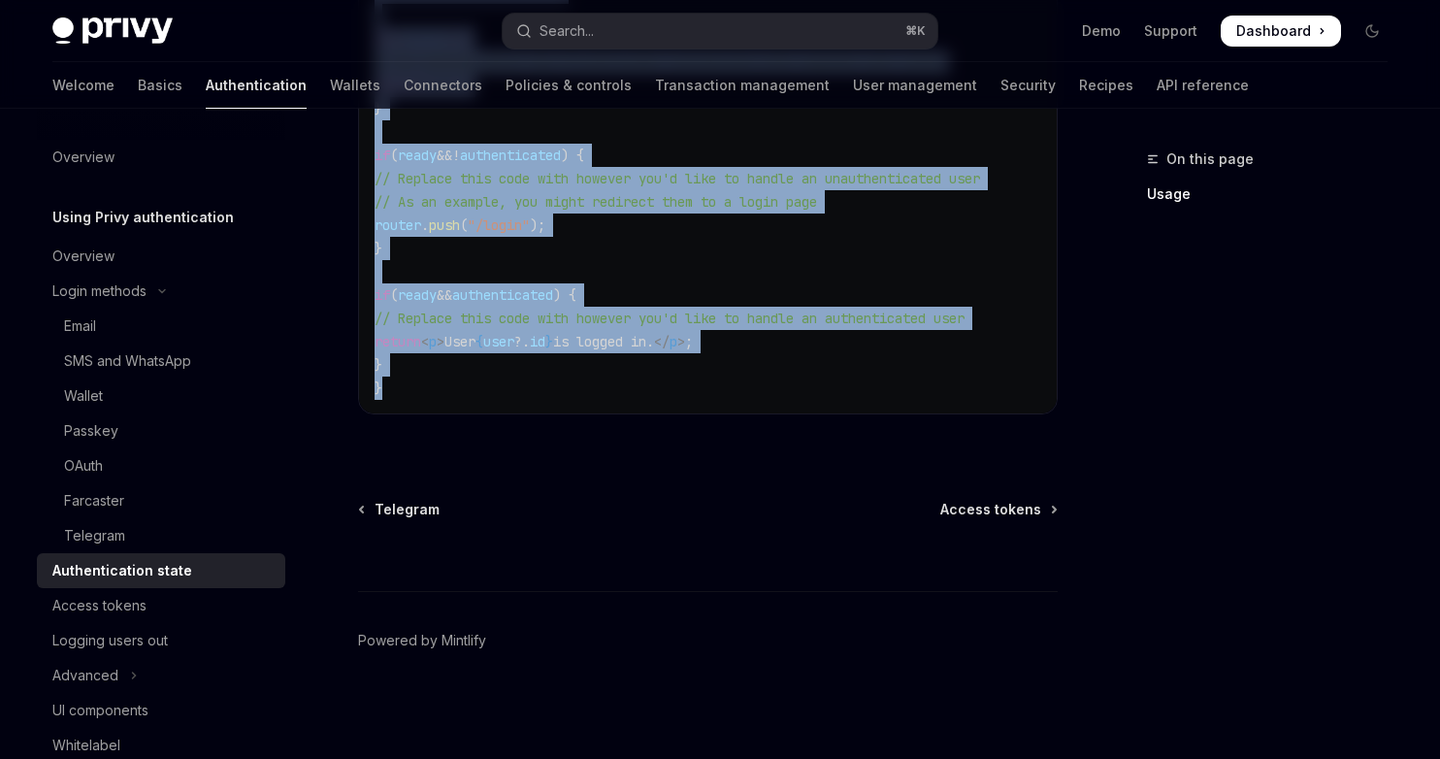
drag, startPoint x: 358, startPoint y: 153, endPoint x: 965, endPoint y: 413, distance: 660.0
click at [171, 605] on div "Access tokens" at bounding box center [162, 605] width 221 height 23
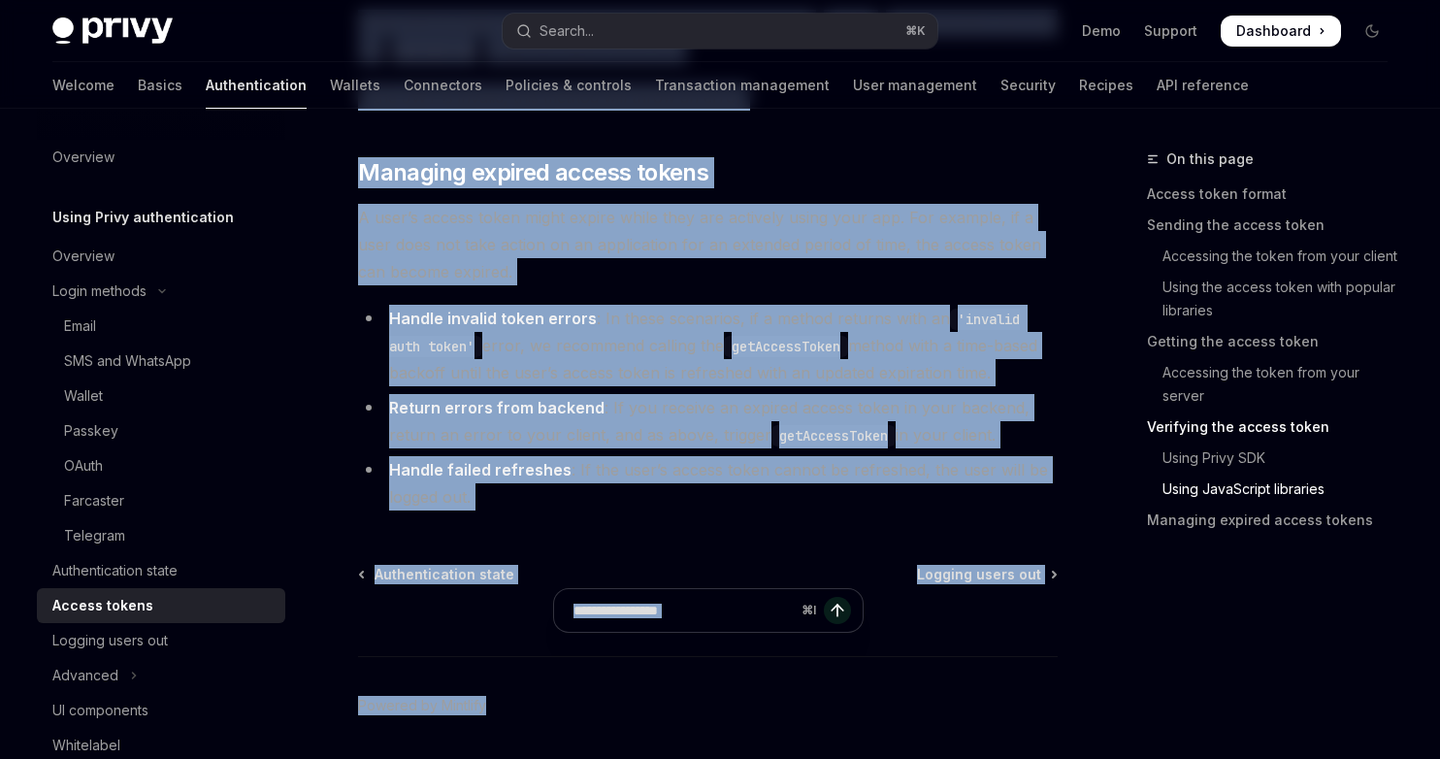
scroll to position [5362, 0]
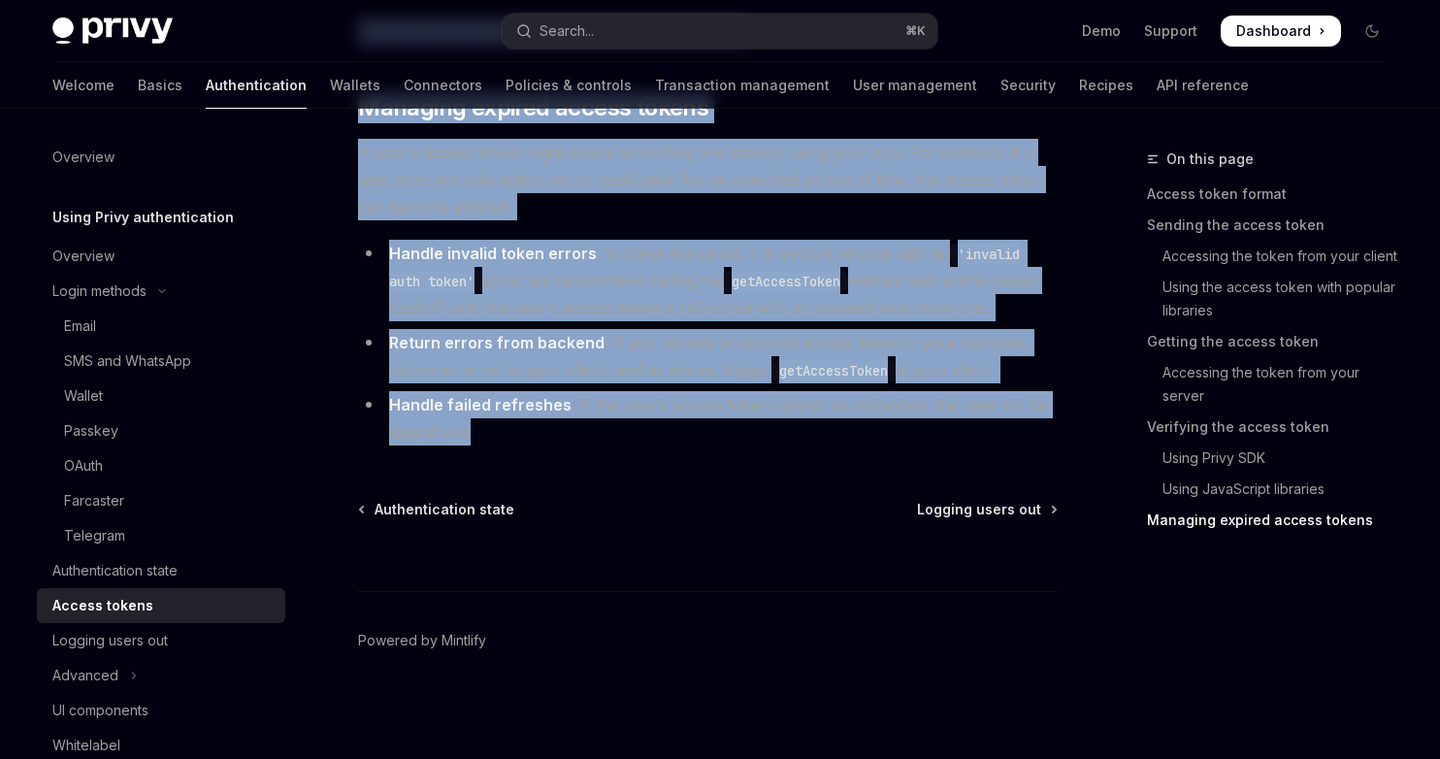
drag, startPoint x: 353, startPoint y: 158, endPoint x: 906, endPoint y: 420, distance: 612.1
click at [118, 654] on link "Logging users out" at bounding box center [161, 640] width 248 height 35
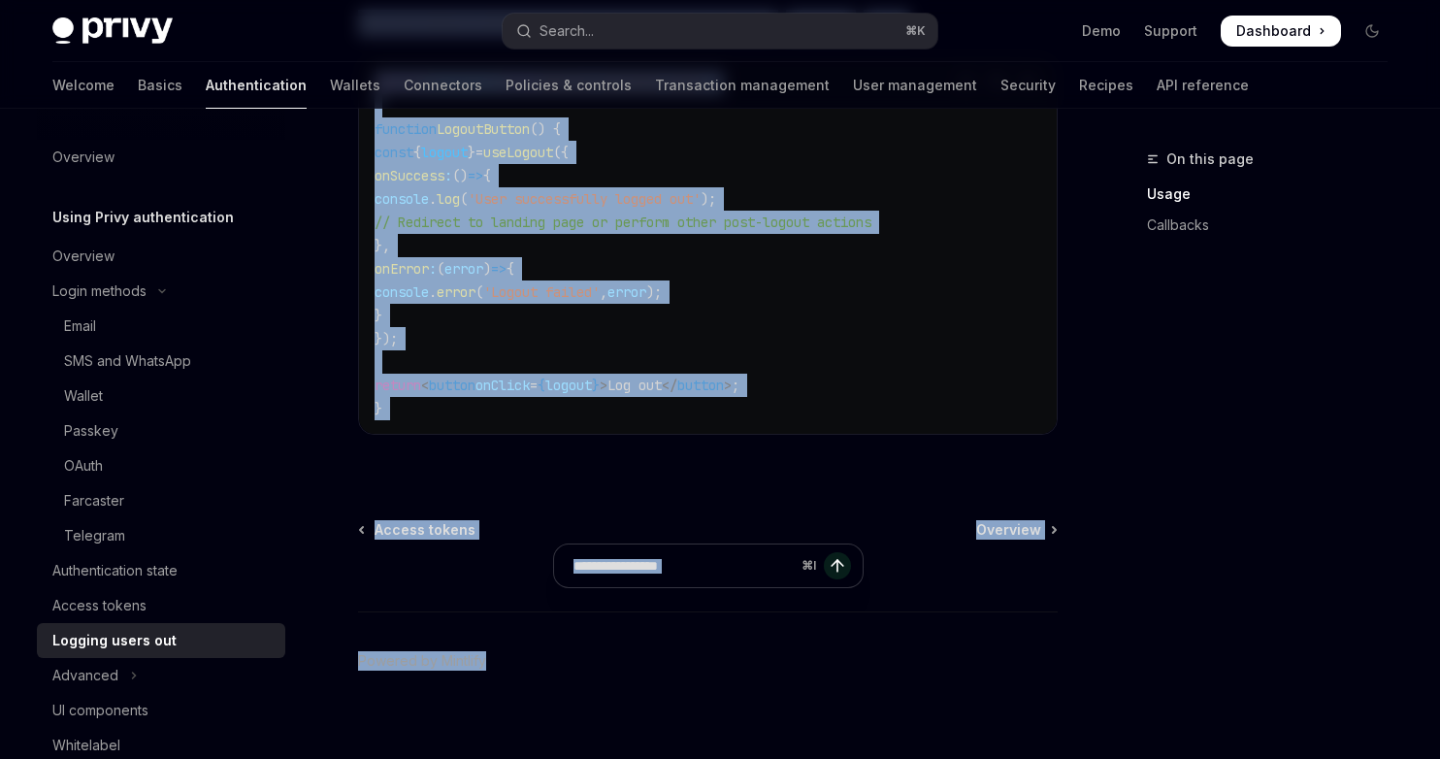
scroll to position [1043, 0]
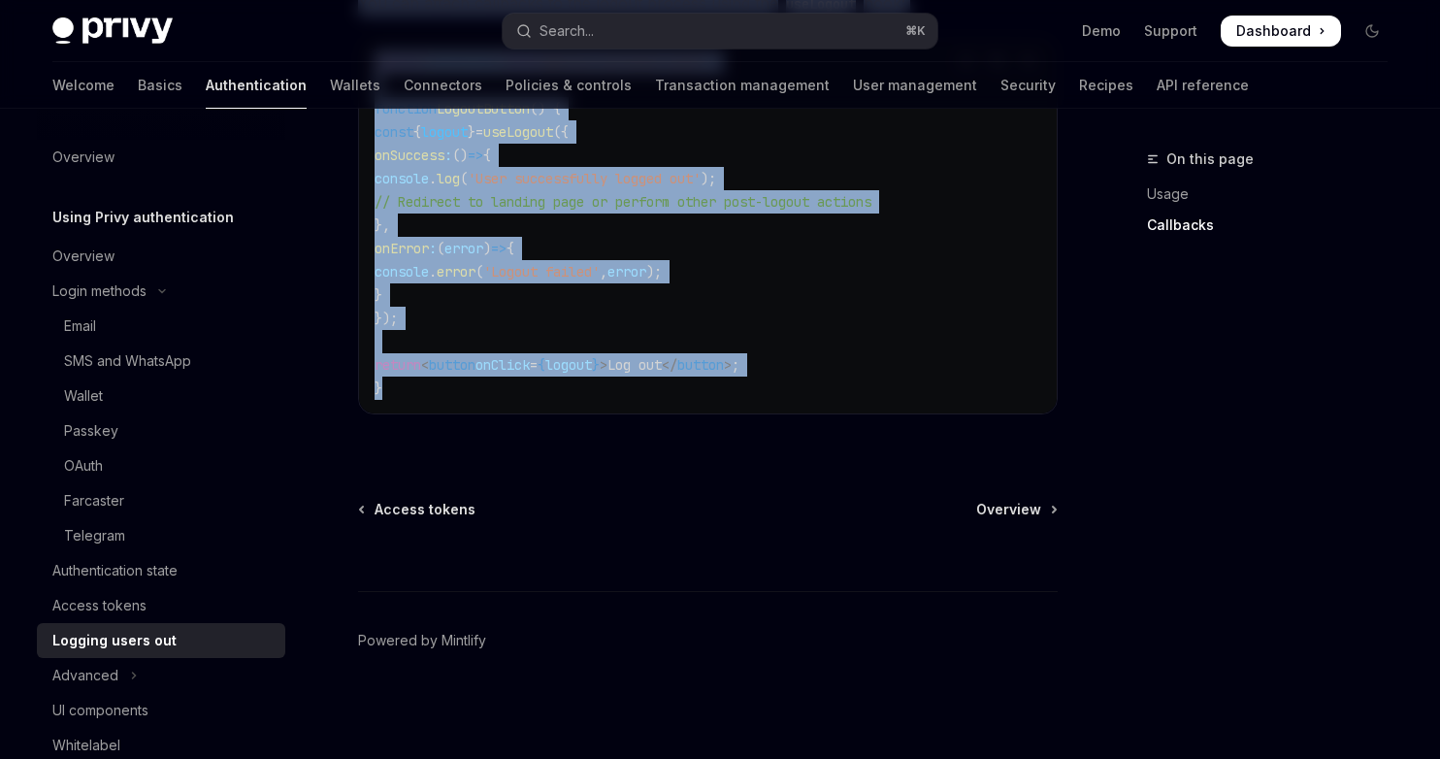
drag, startPoint x: 358, startPoint y: 154, endPoint x: 850, endPoint y: 398, distance: 549.1
click at [98, 676] on div "Advanced" at bounding box center [85, 675] width 66 height 23
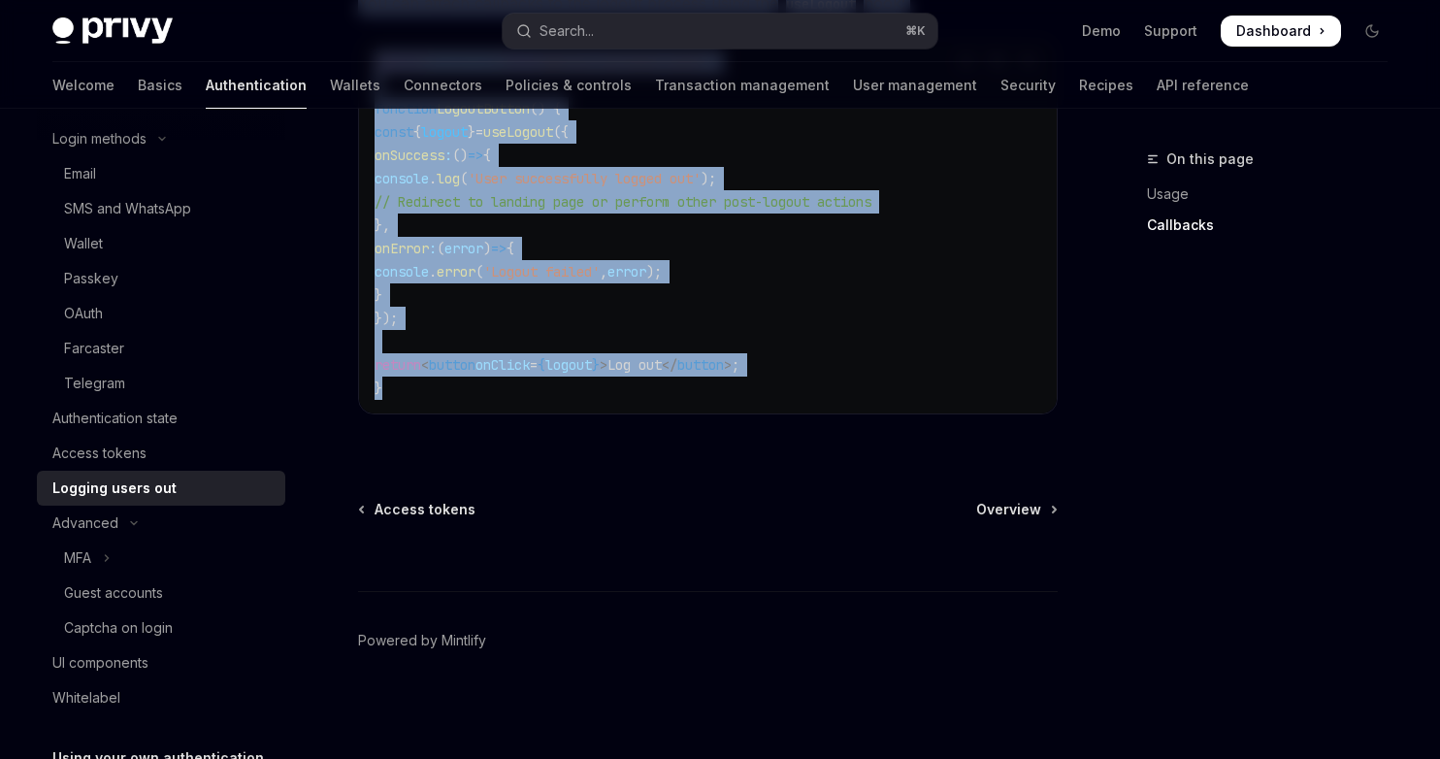
scroll to position [154, 0]
click at [107, 520] on div "Advanced" at bounding box center [85, 521] width 66 height 23
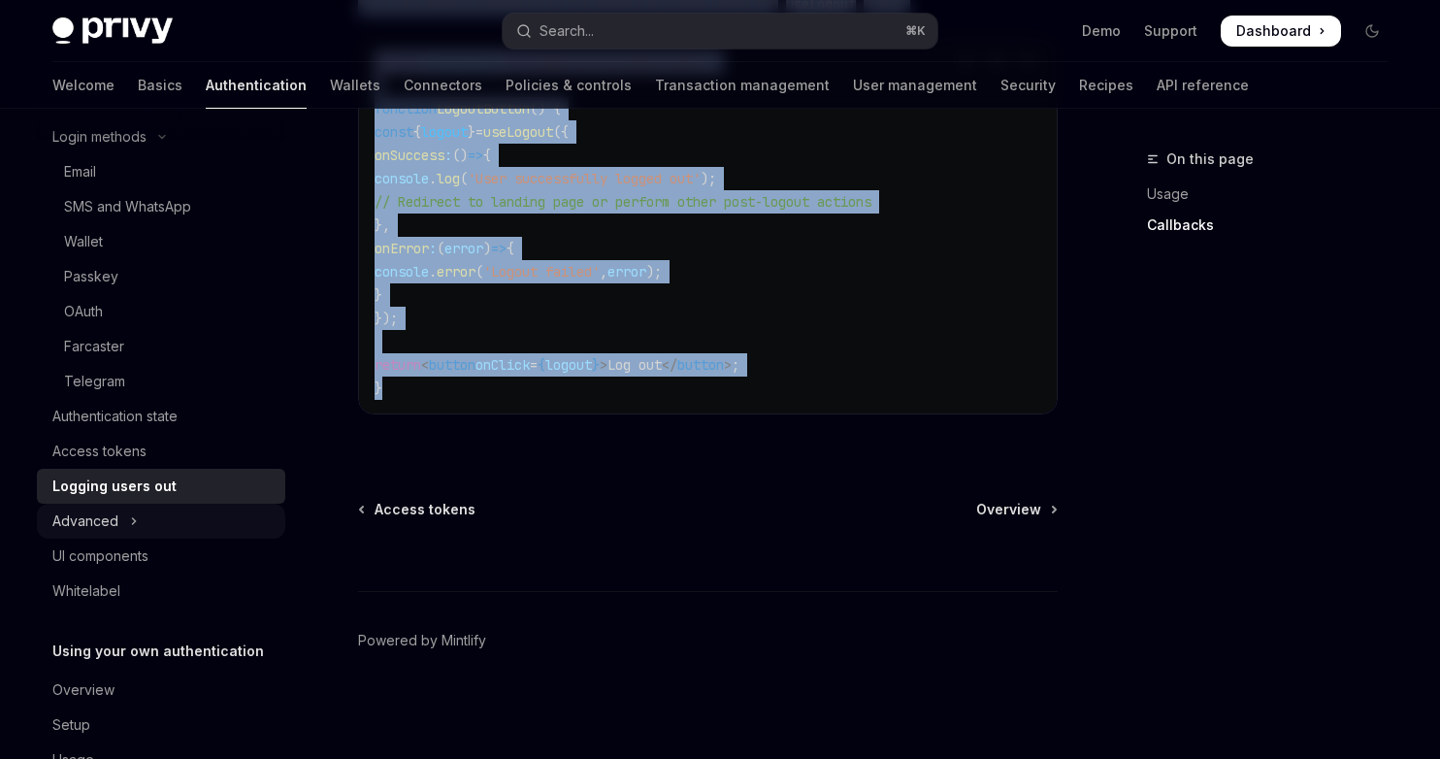
click at [115, 518] on div "Advanced" at bounding box center [85, 521] width 66 height 23
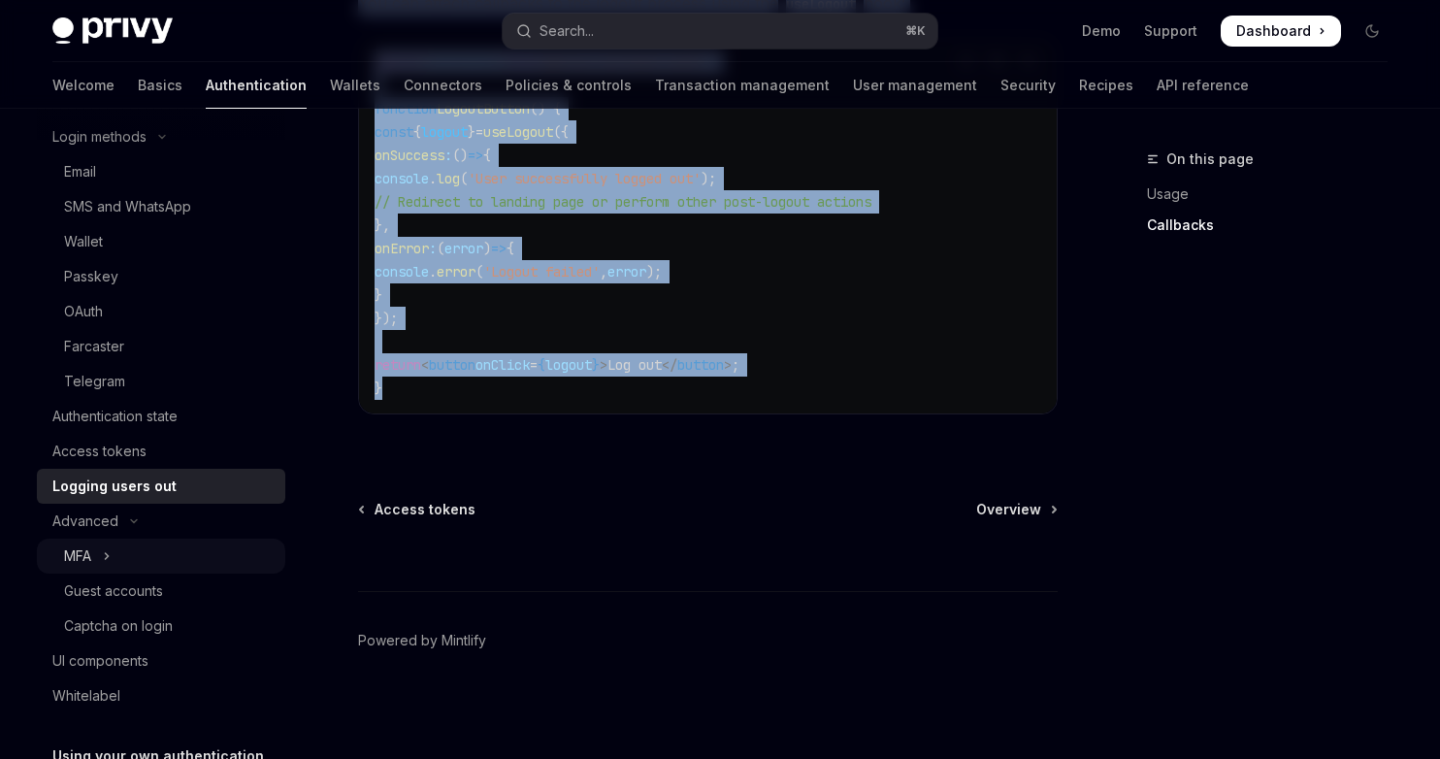
click at [102, 561] on button "MFA" at bounding box center [161, 556] width 248 height 35
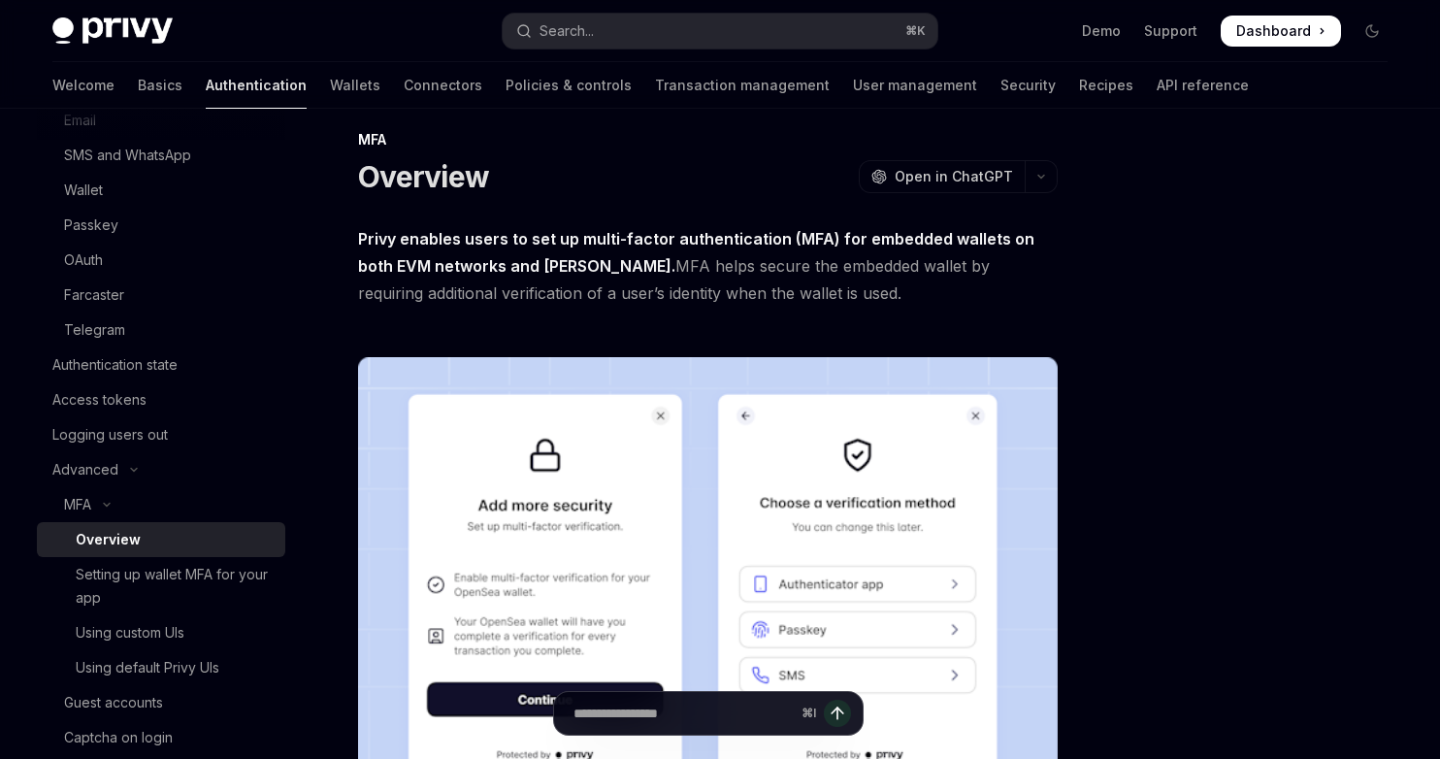
scroll to position [4, 0]
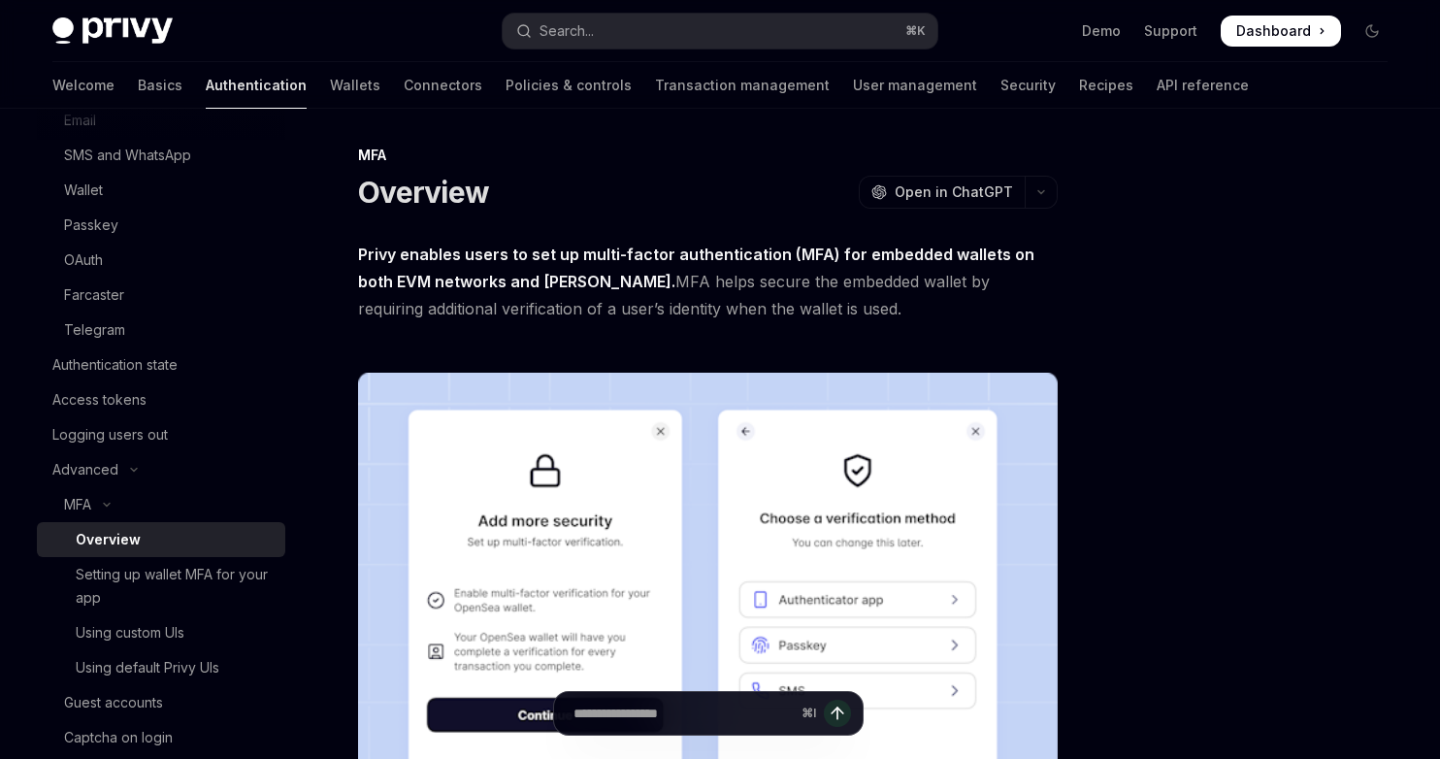
drag, startPoint x: 362, startPoint y: 194, endPoint x: 886, endPoint y: 313, distance: 537.3
click at [182, 584] on div "Setting up wallet MFA for your app" at bounding box center [175, 586] width 198 height 47
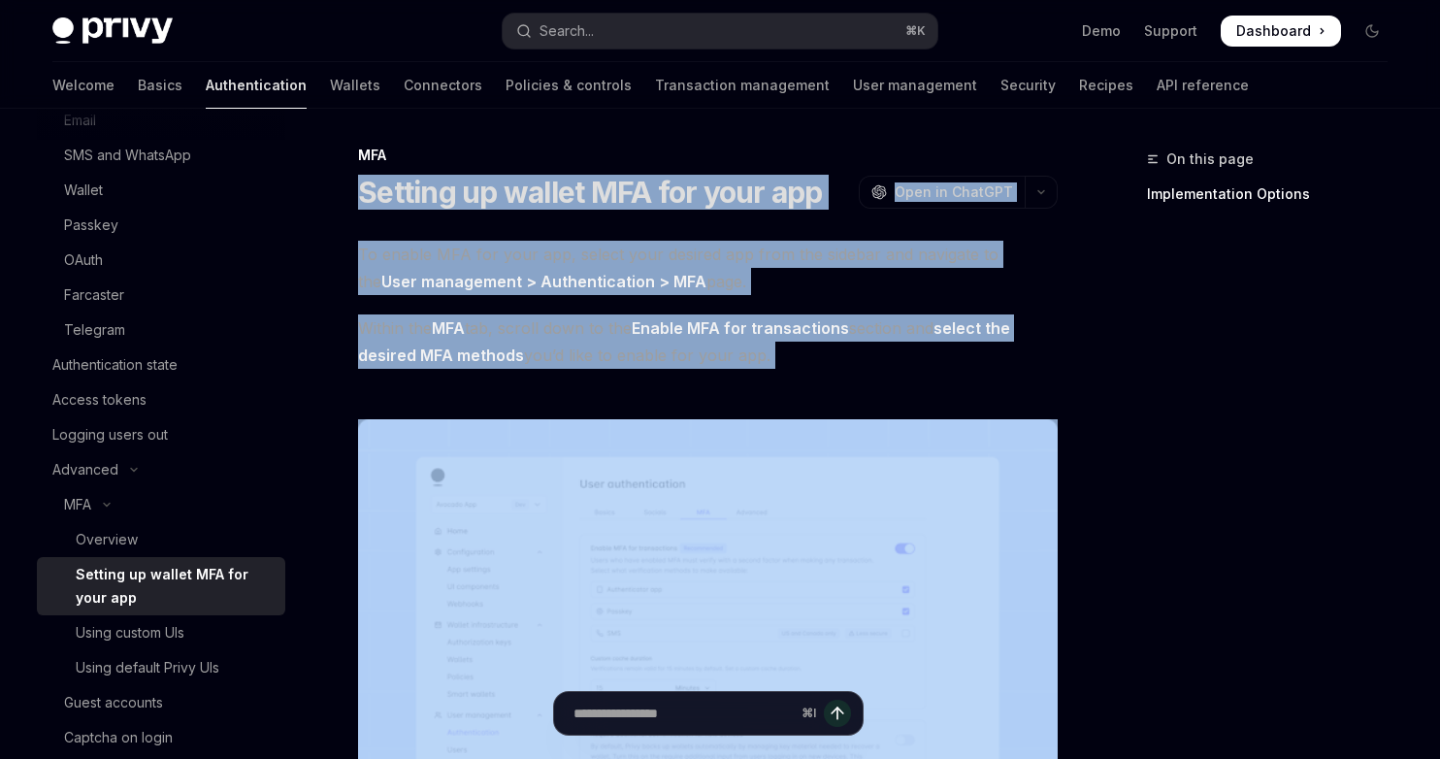
drag, startPoint x: 364, startPoint y: 187, endPoint x: 908, endPoint y: 376, distance: 576.1
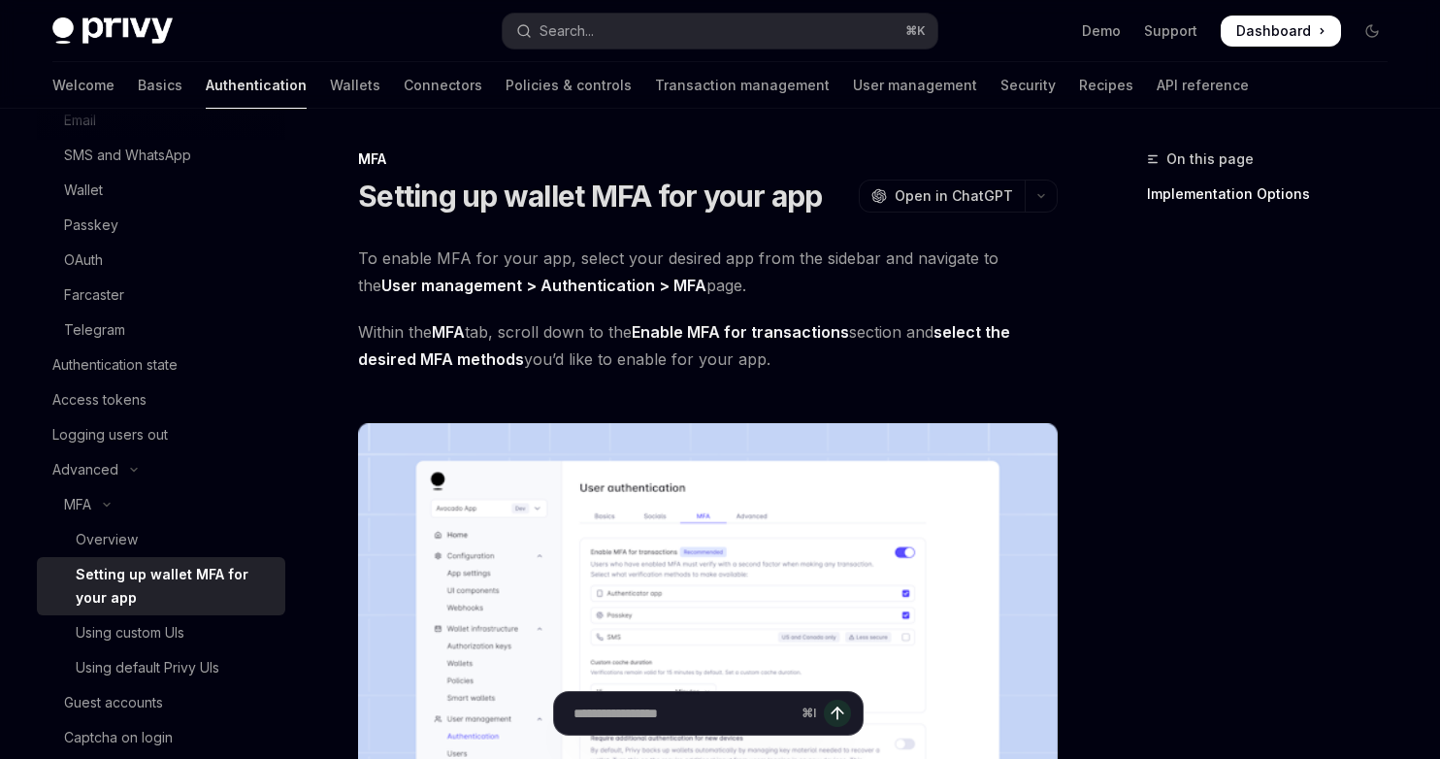
click at [400, 332] on span "Within the MFA tab, scroll down to the Enable MFA for transactions section and …" at bounding box center [708, 345] width 700 height 54
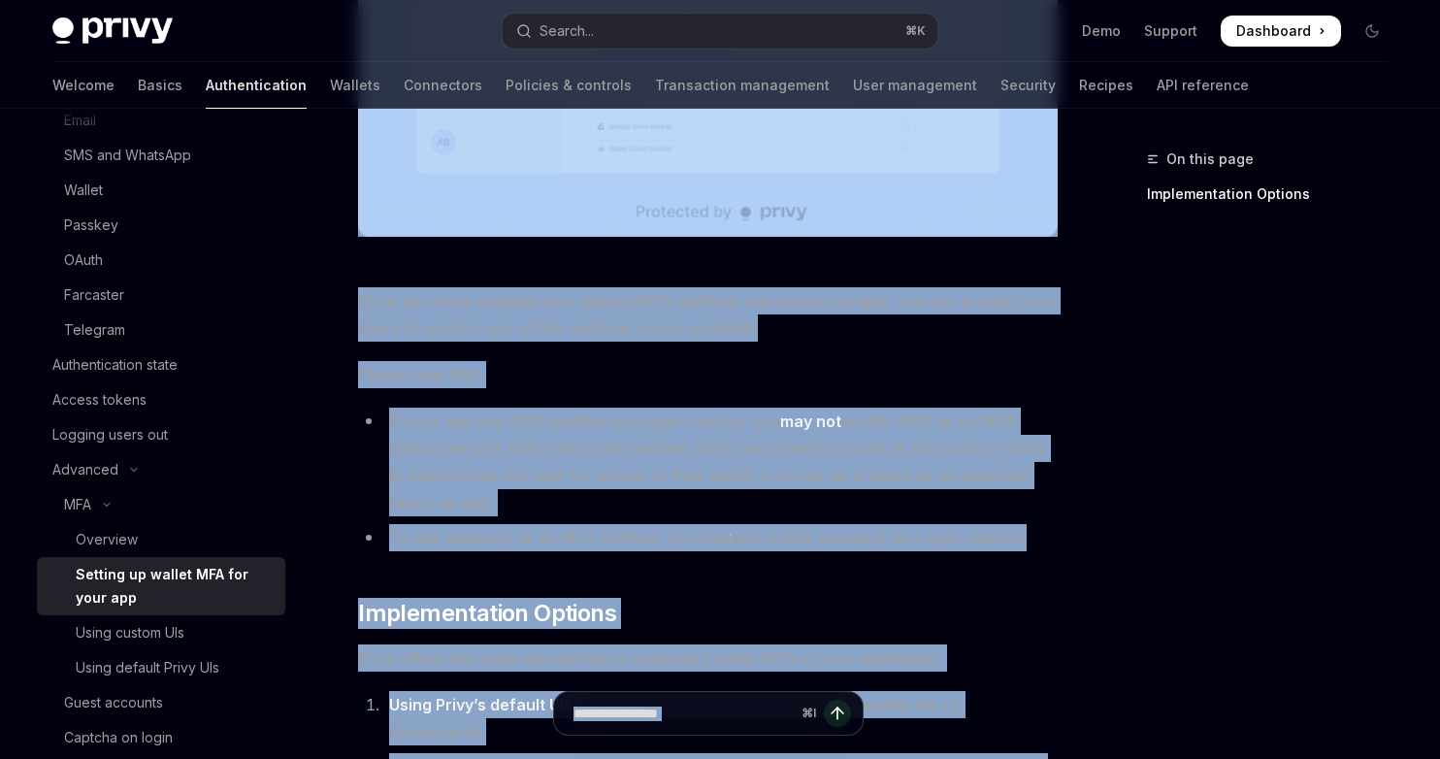
scroll to position [1021, 0]
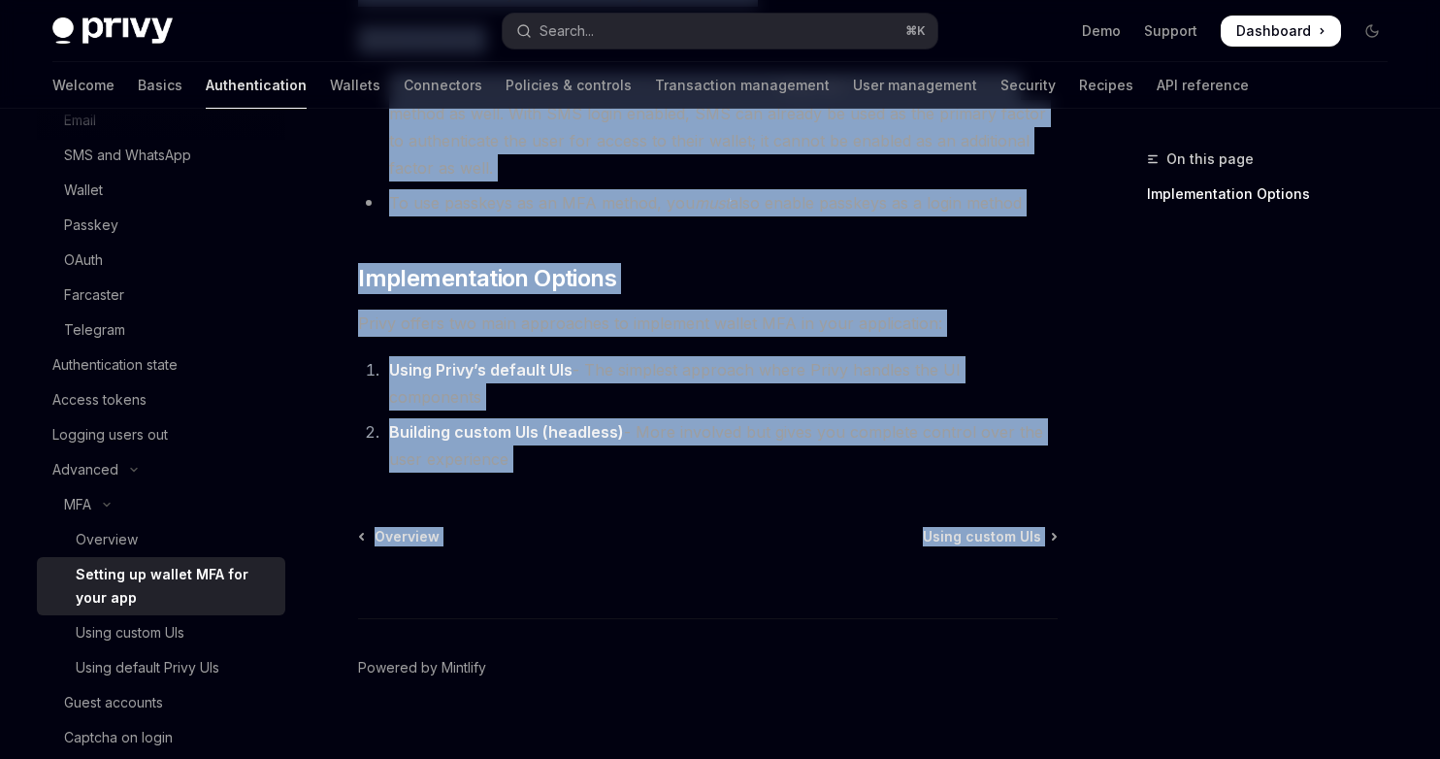
drag, startPoint x: 363, startPoint y: 187, endPoint x: 906, endPoint y: 428, distance: 593.5
click at [144, 639] on div "Using custom UIs" at bounding box center [130, 632] width 109 height 23
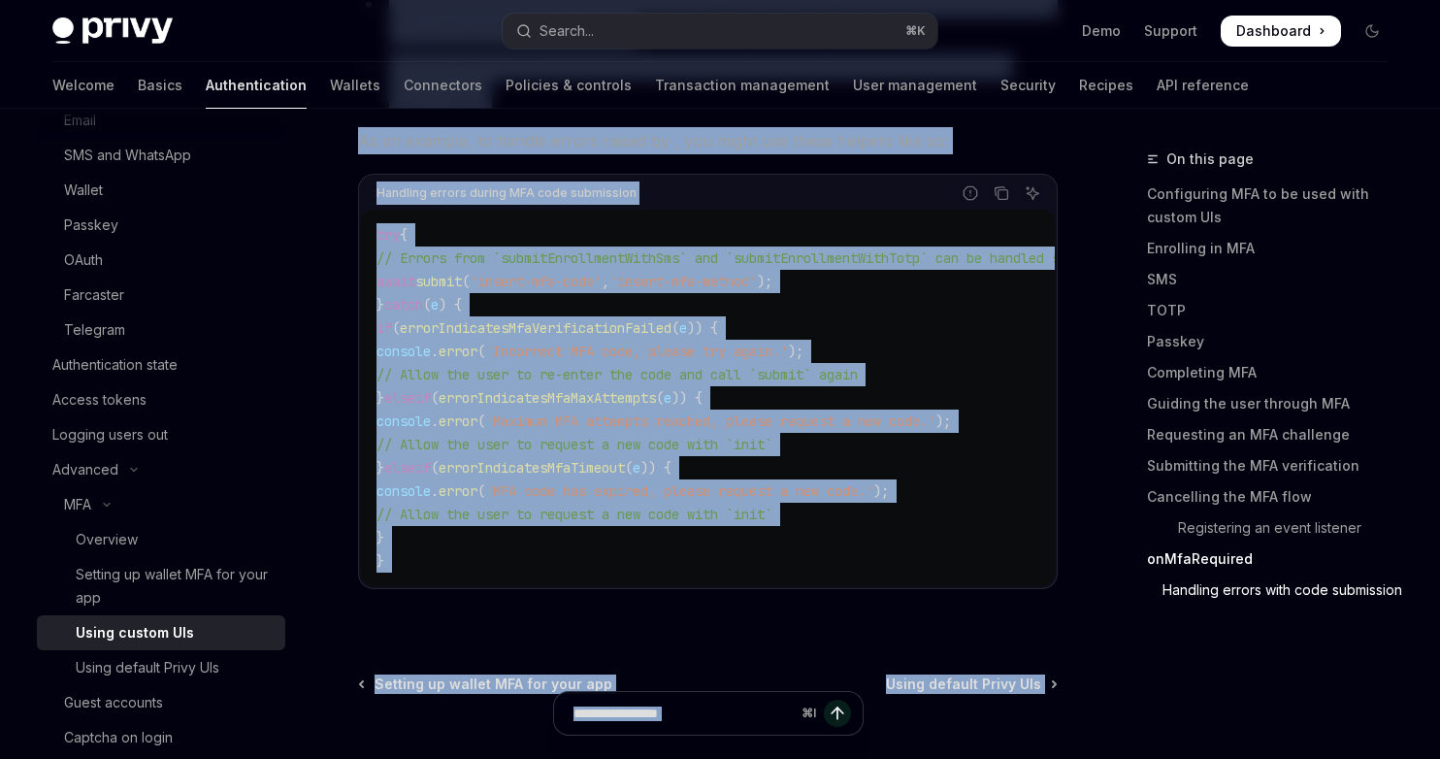
scroll to position [8593, 0]
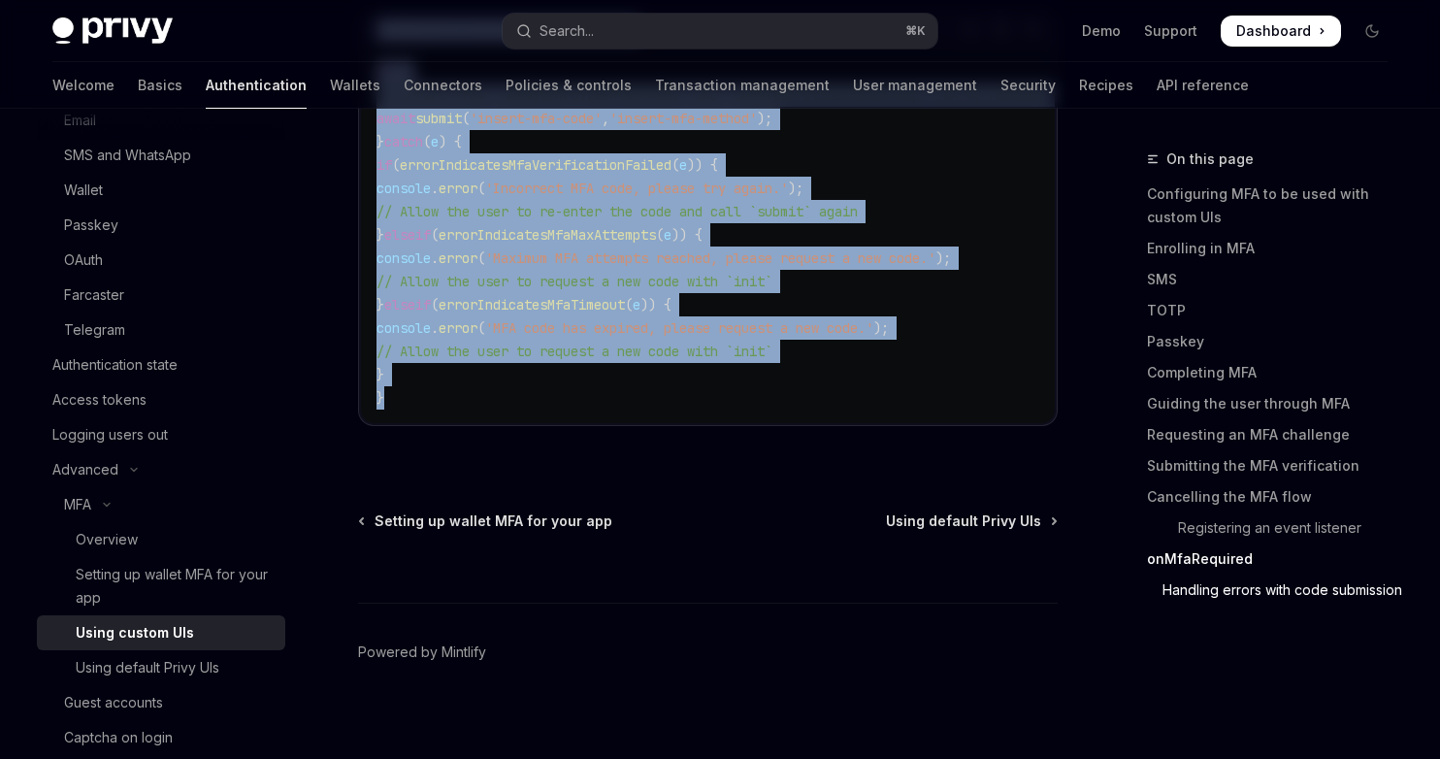
drag, startPoint x: 363, startPoint y: 199, endPoint x: 1014, endPoint y: 403, distance: 682.4
click at [198, 675] on div "Using default Privy UIs" at bounding box center [148, 667] width 144 height 23
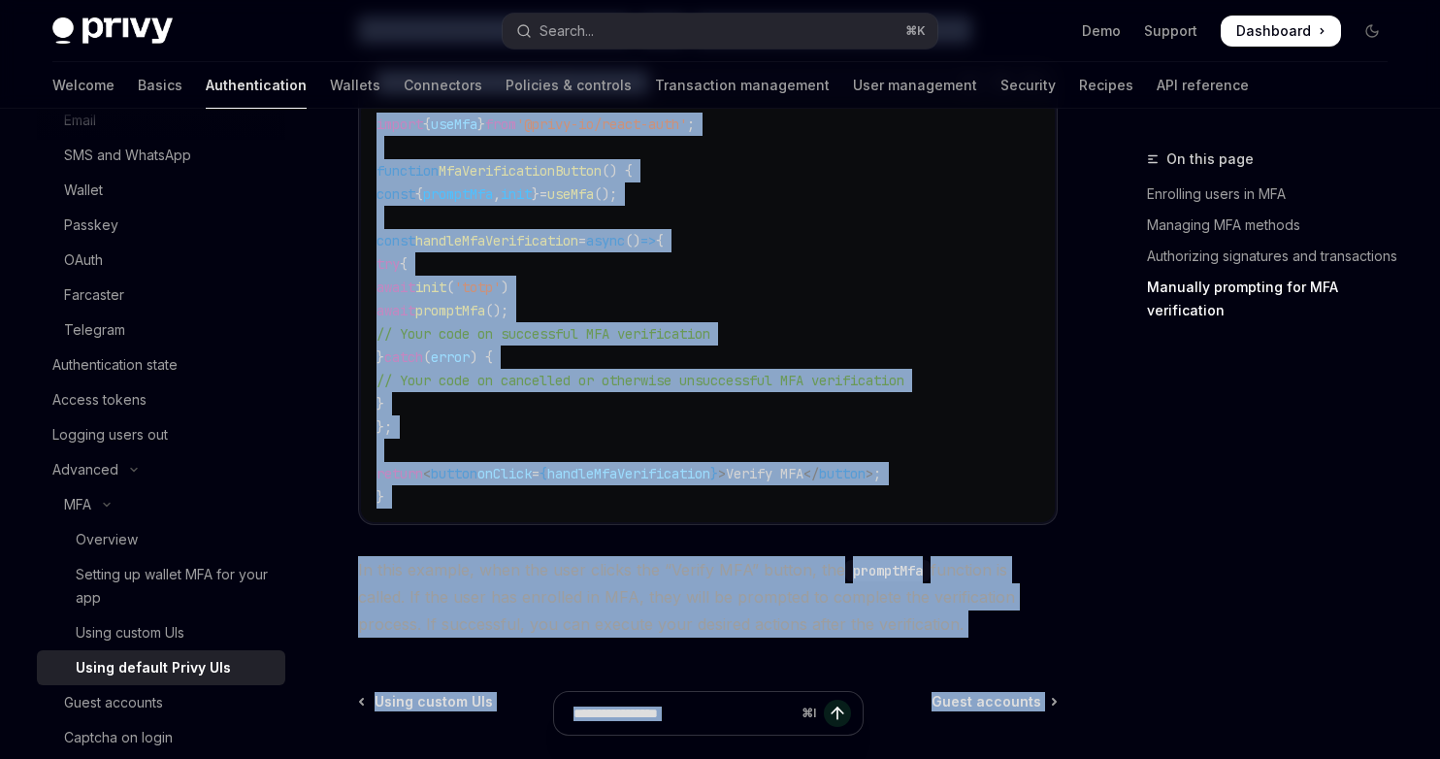
scroll to position [4015, 0]
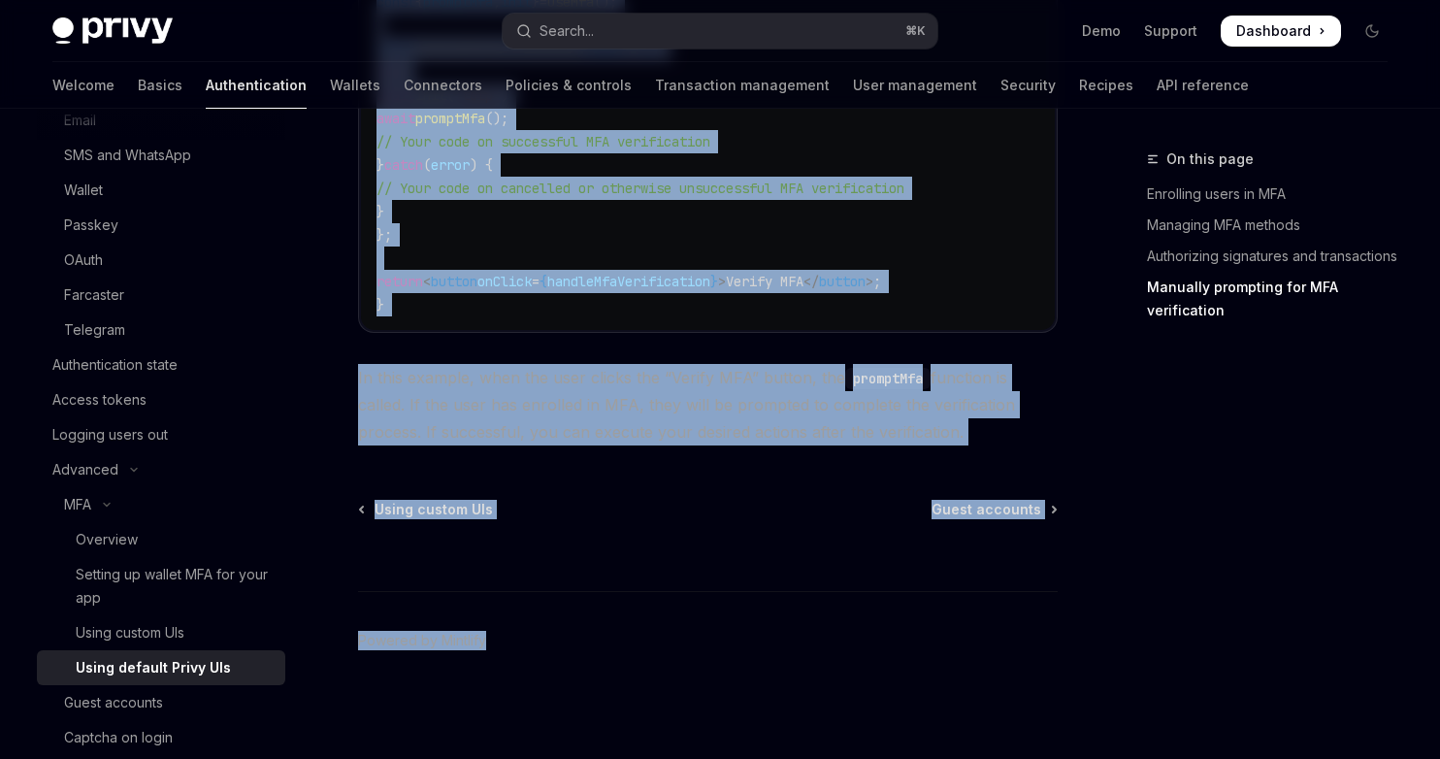
drag, startPoint x: 356, startPoint y: 154, endPoint x: 971, endPoint y: 442, distance: 678.2
click at [133, 702] on div "Guest accounts" at bounding box center [113, 702] width 99 height 23
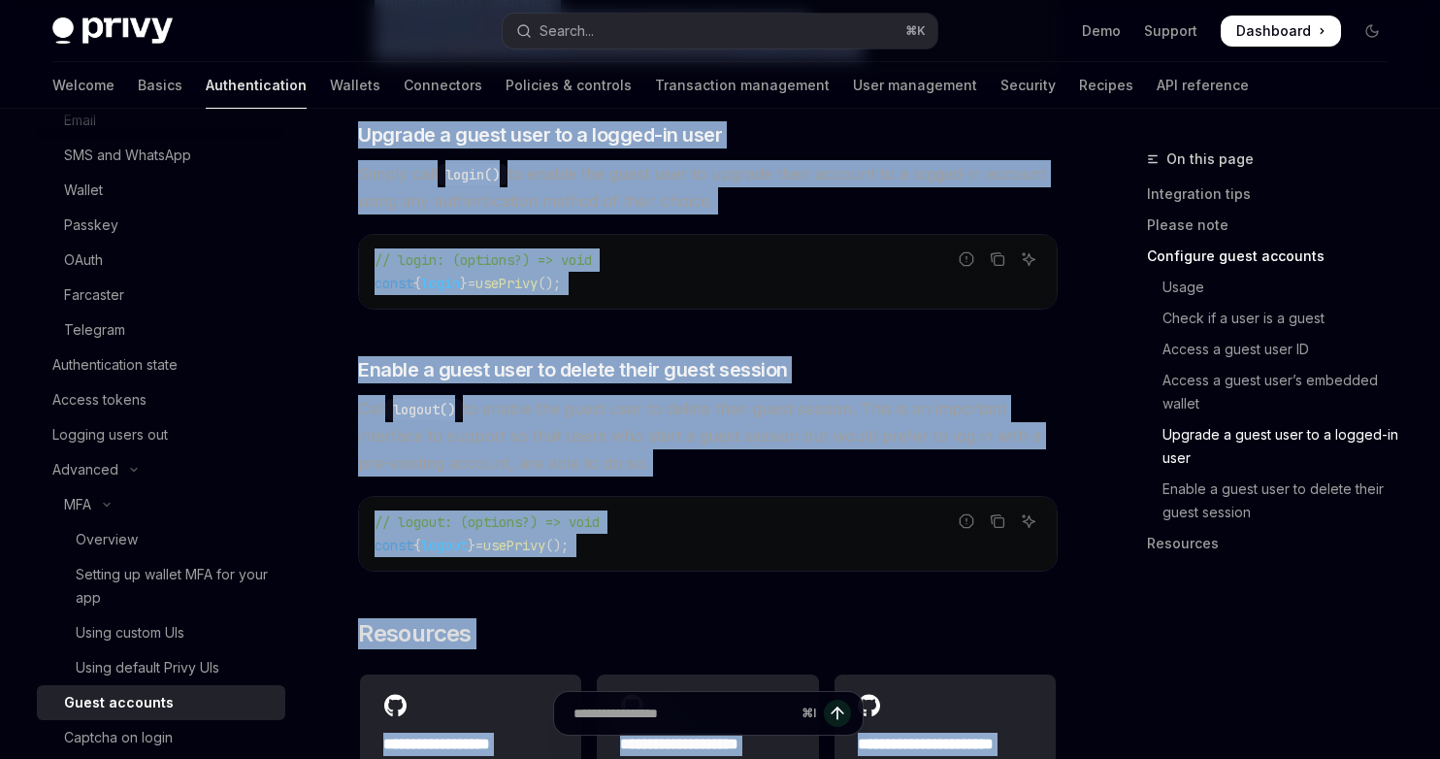
scroll to position [3376, 0]
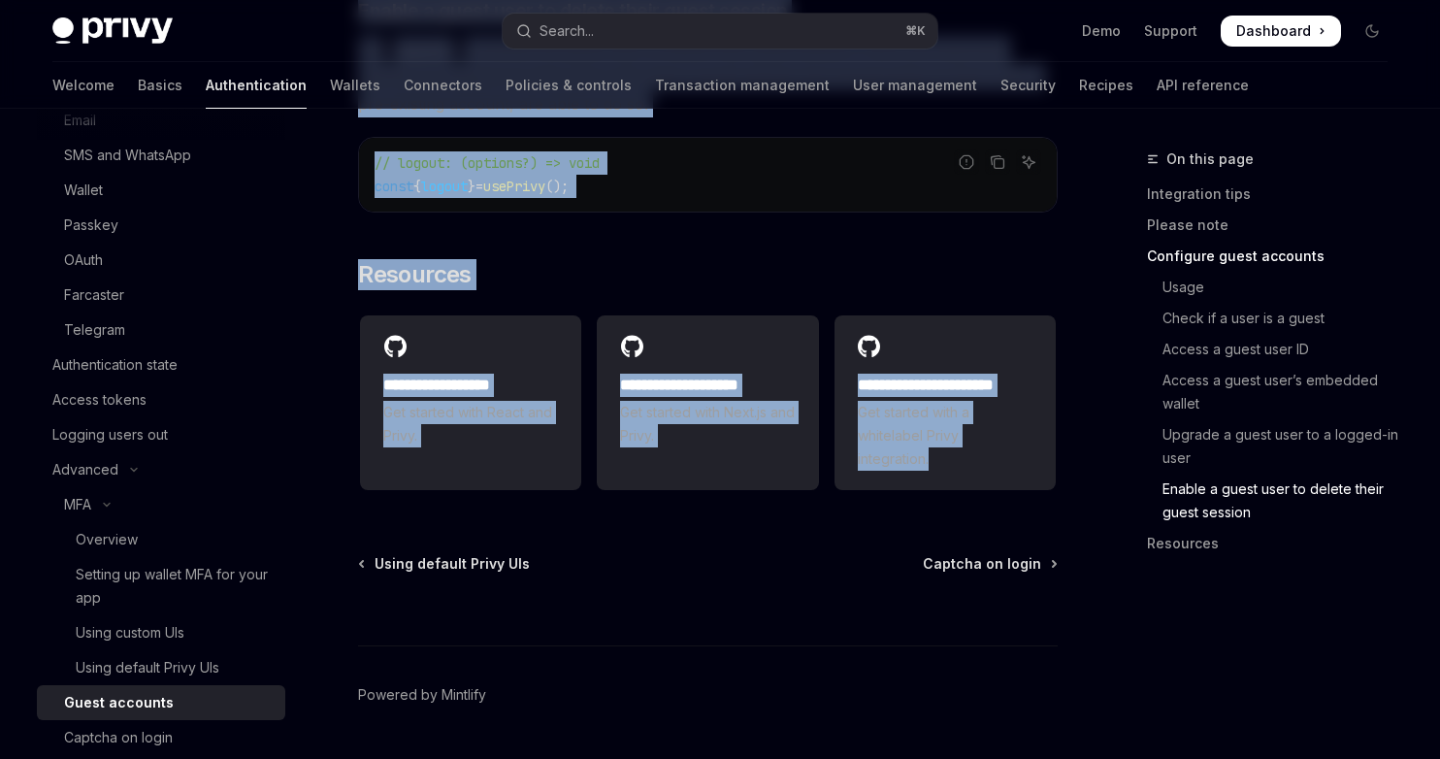
drag, startPoint x: 358, startPoint y: 161, endPoint x: 1087, endPoint y: 392, distance: 764.6
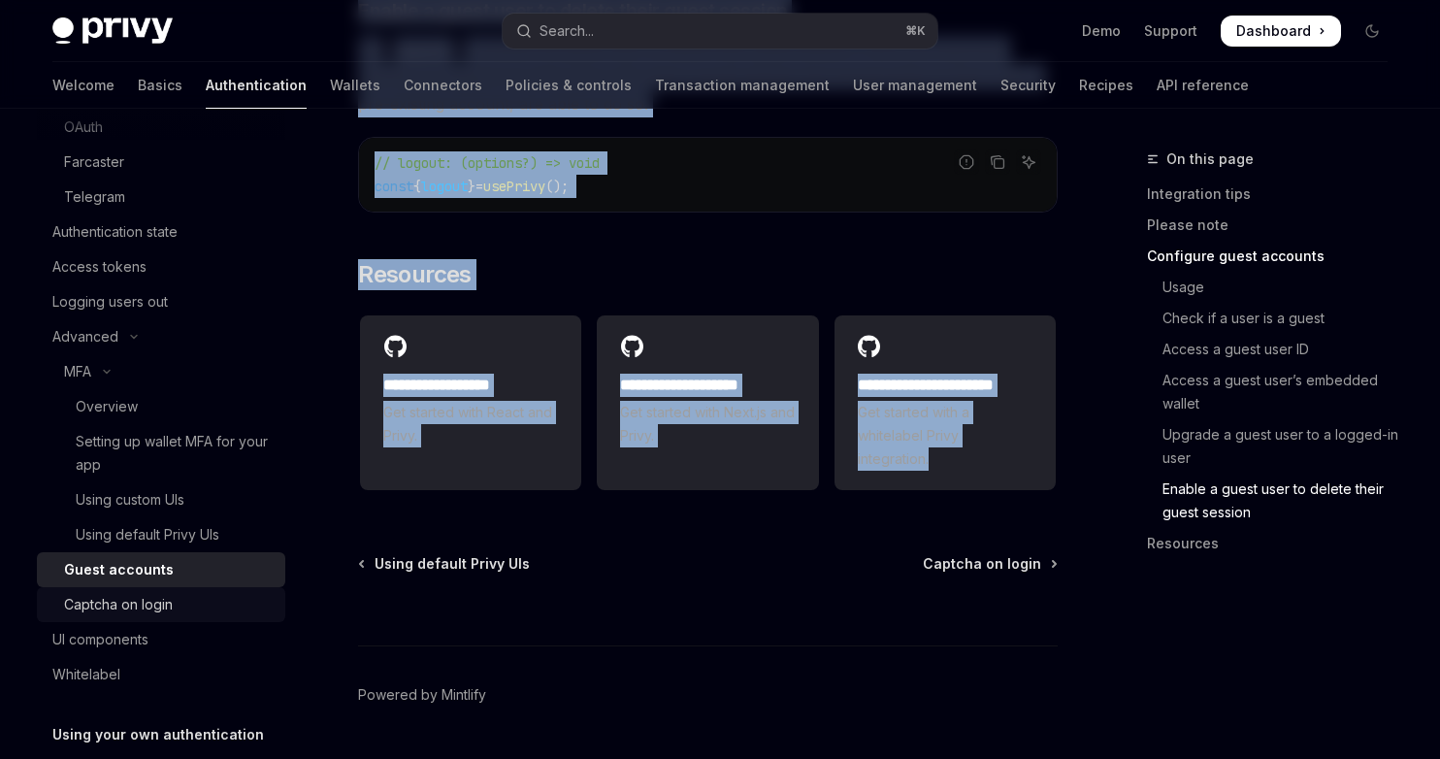
click at [123, 602] on div "Captcha on login" at bounding box center [118, 604] width 109 height 23
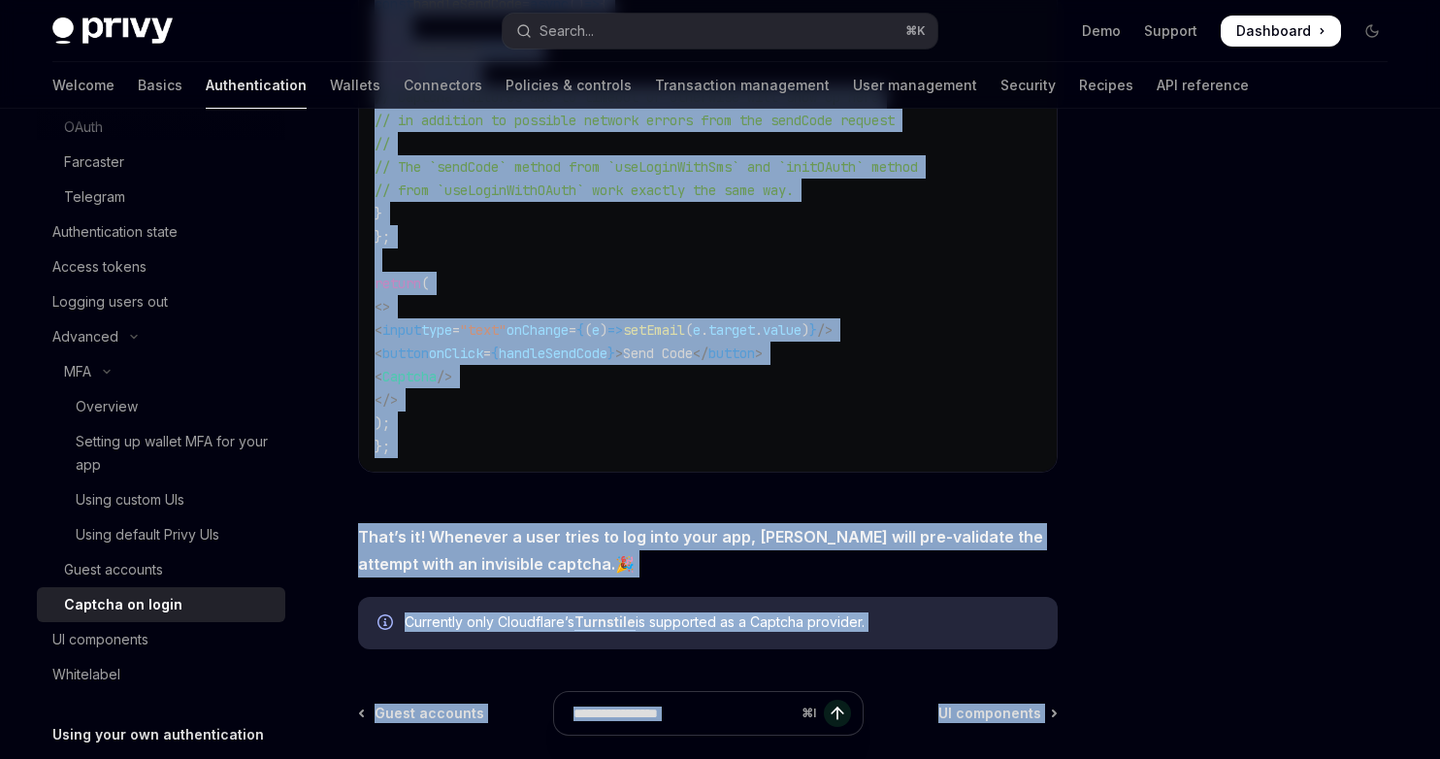
scroll to position [890, 0]
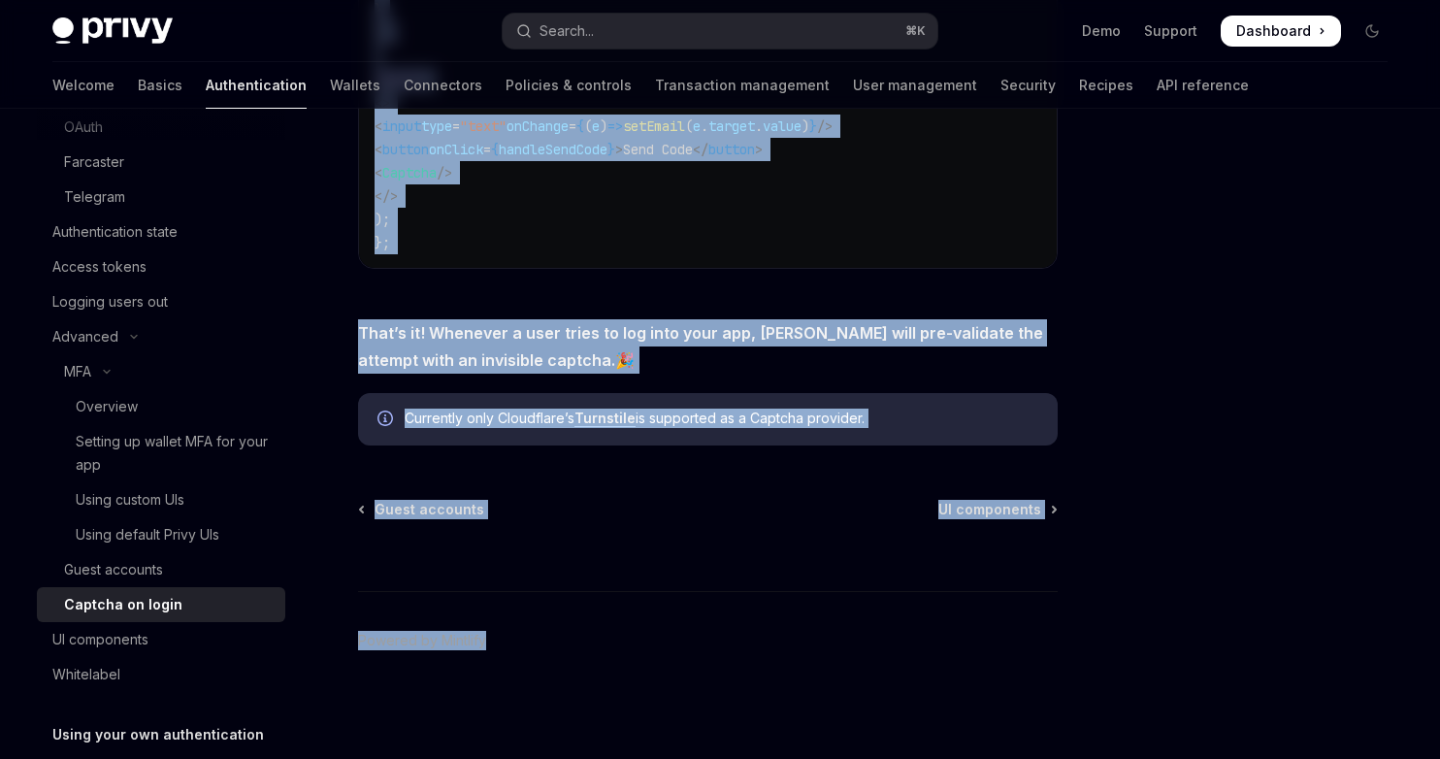
drag, startPoint x: 359, startPoint y: 157, endPoint x: 1044, endPoint y: 436, distance: 739.6
click at [1044, 436] on div "Advanced Captcha on login OpenAI Open in ChatGPT OpenAI Open in ChatGPT Privy s…" at bounding box center [525, 8] width 1071 height 1501
click at [122, 629] on div "UI components" at bounding box center [100, 639] width 96 height 23
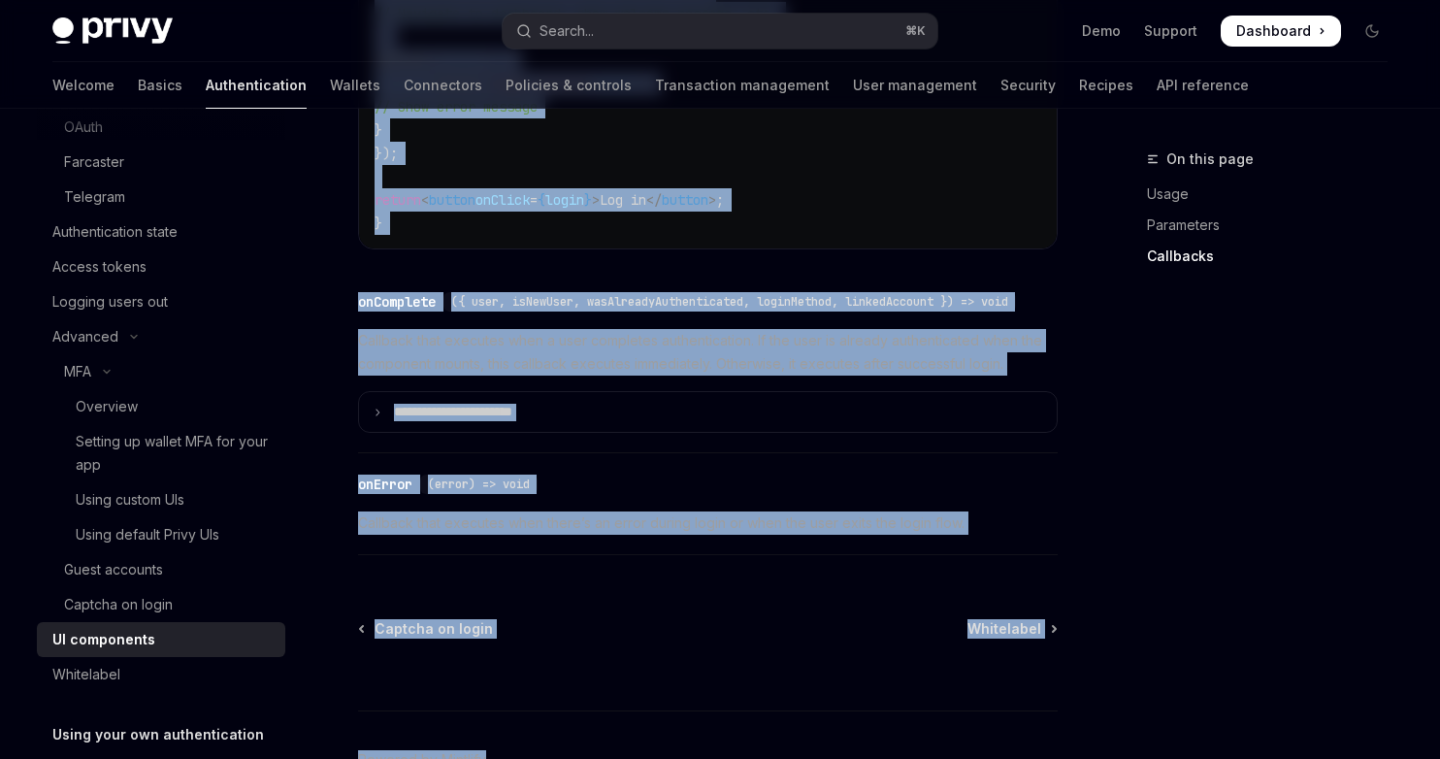
scroll to position [2976, 0]
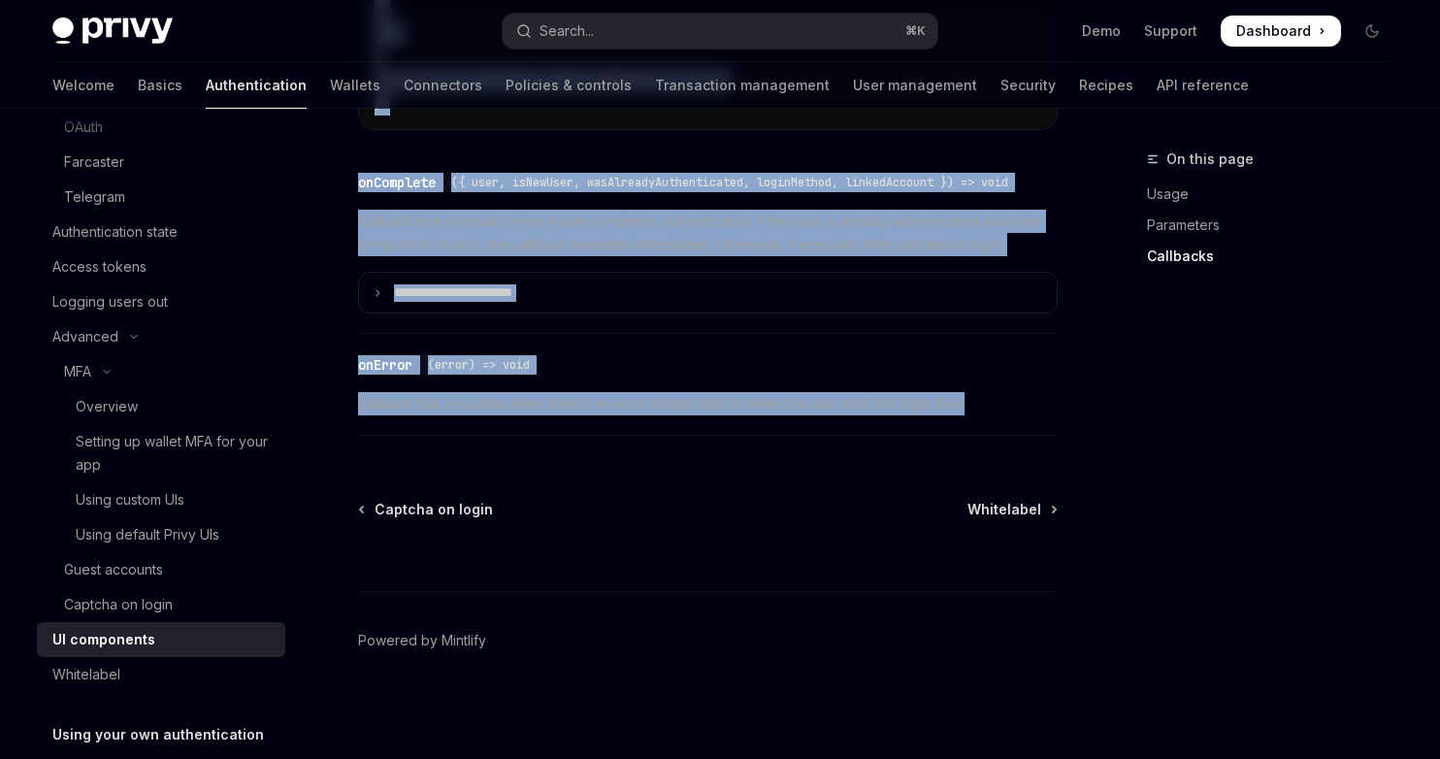
drag, startPoint x: 358, startPoint y: 162, endPoint x: 996, endPoint y: 404, distance: 681.9
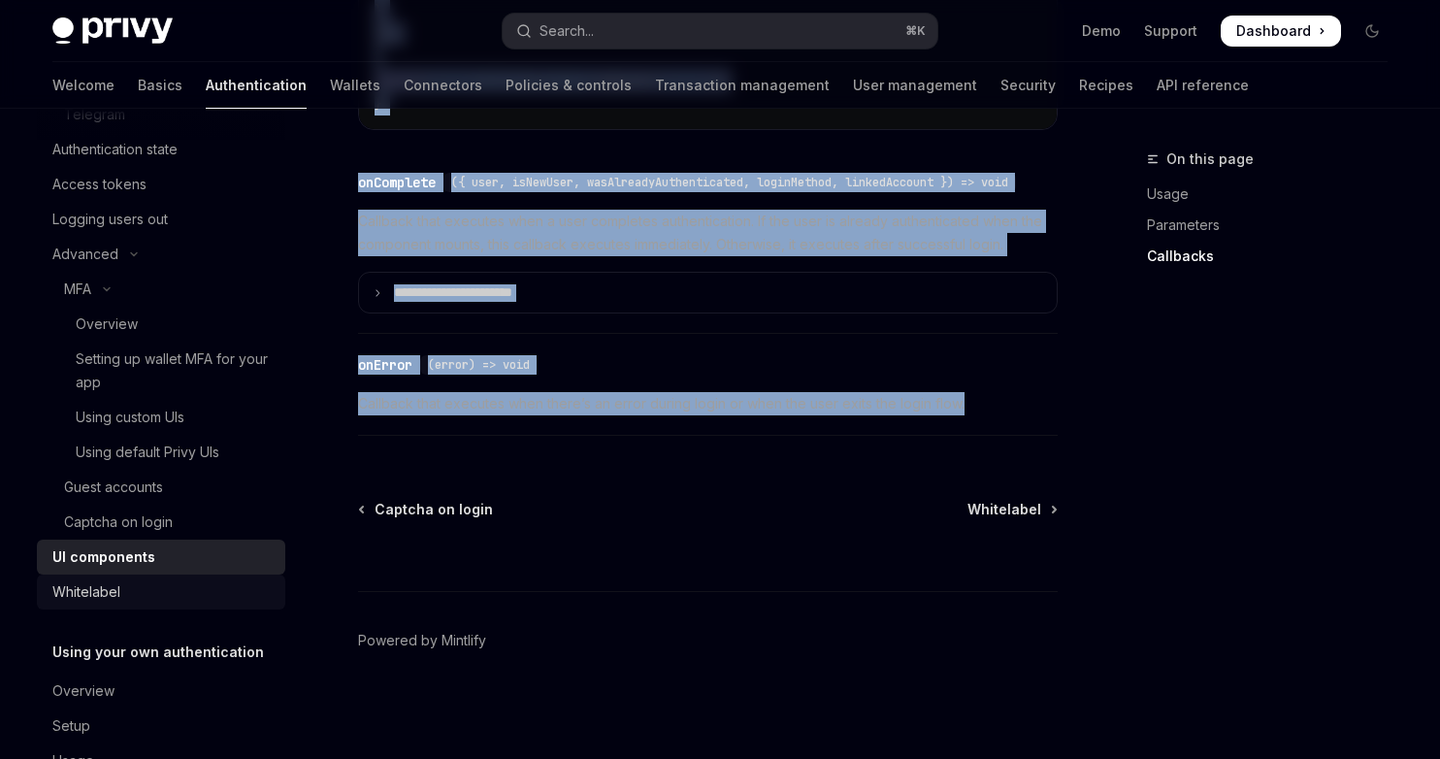
scroll to position [422, 0]
click at [115, 587] on div "Whitelabel" at bounding box center [86, 590] width 68 height 23
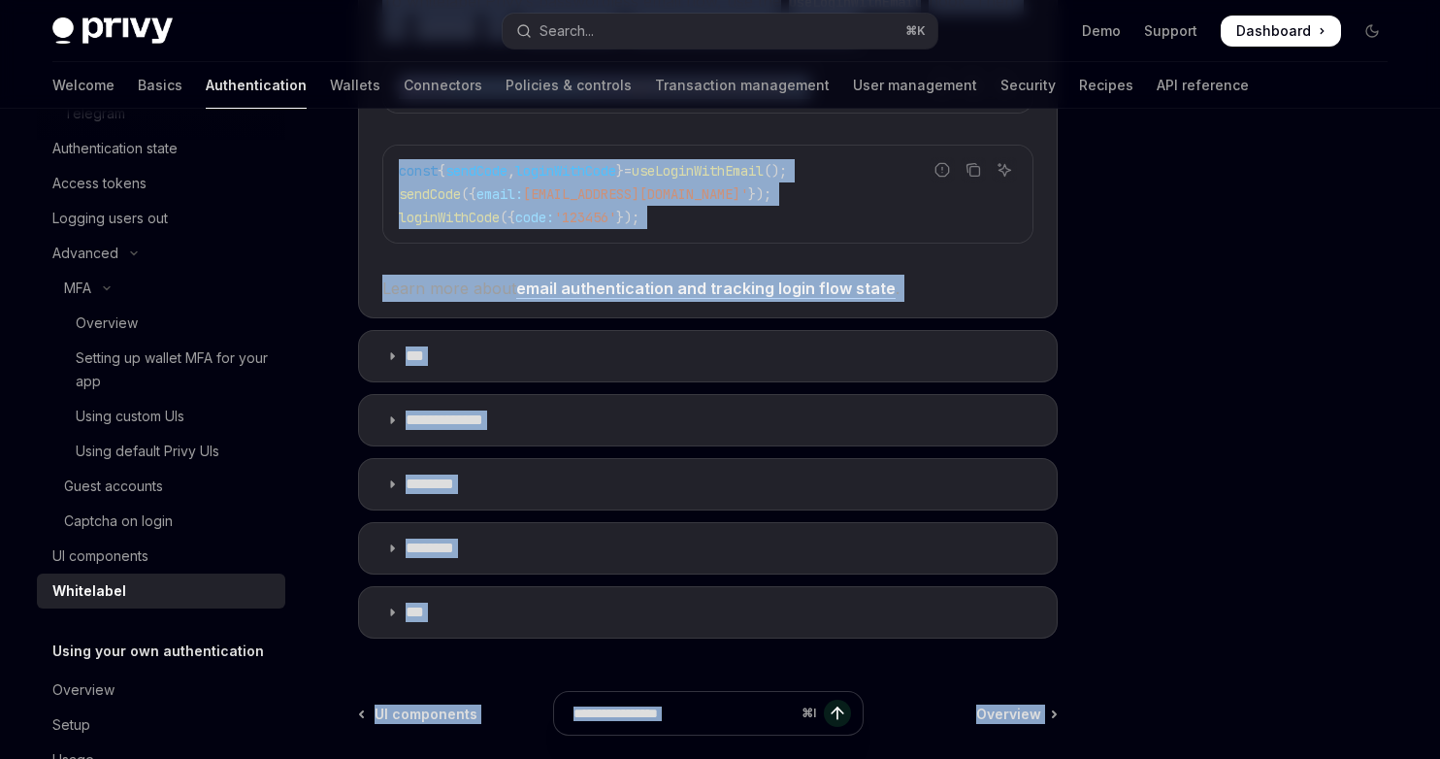
scroll to position [793, 0]
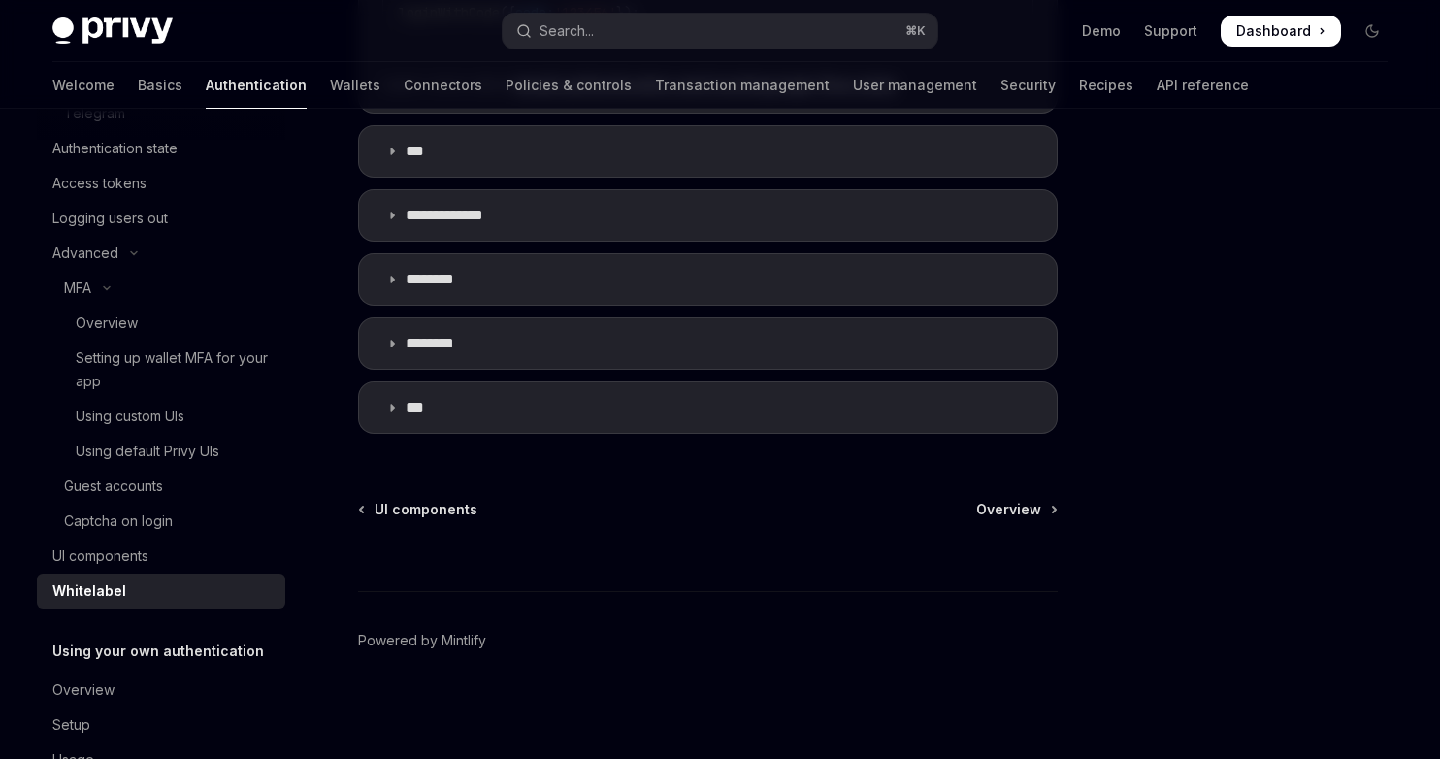
drag, startPoint x: 359, startPoint y: 155, endPoint x: 1142, endPoint y: 290, distance: 794.8
click at [1142, 291] on div "Using Privy authentication Whitelabel OpenAI Open in ChatGPT OpenAI Open in Cha…" at bounding box center [720, 37] width 1367 height 1443
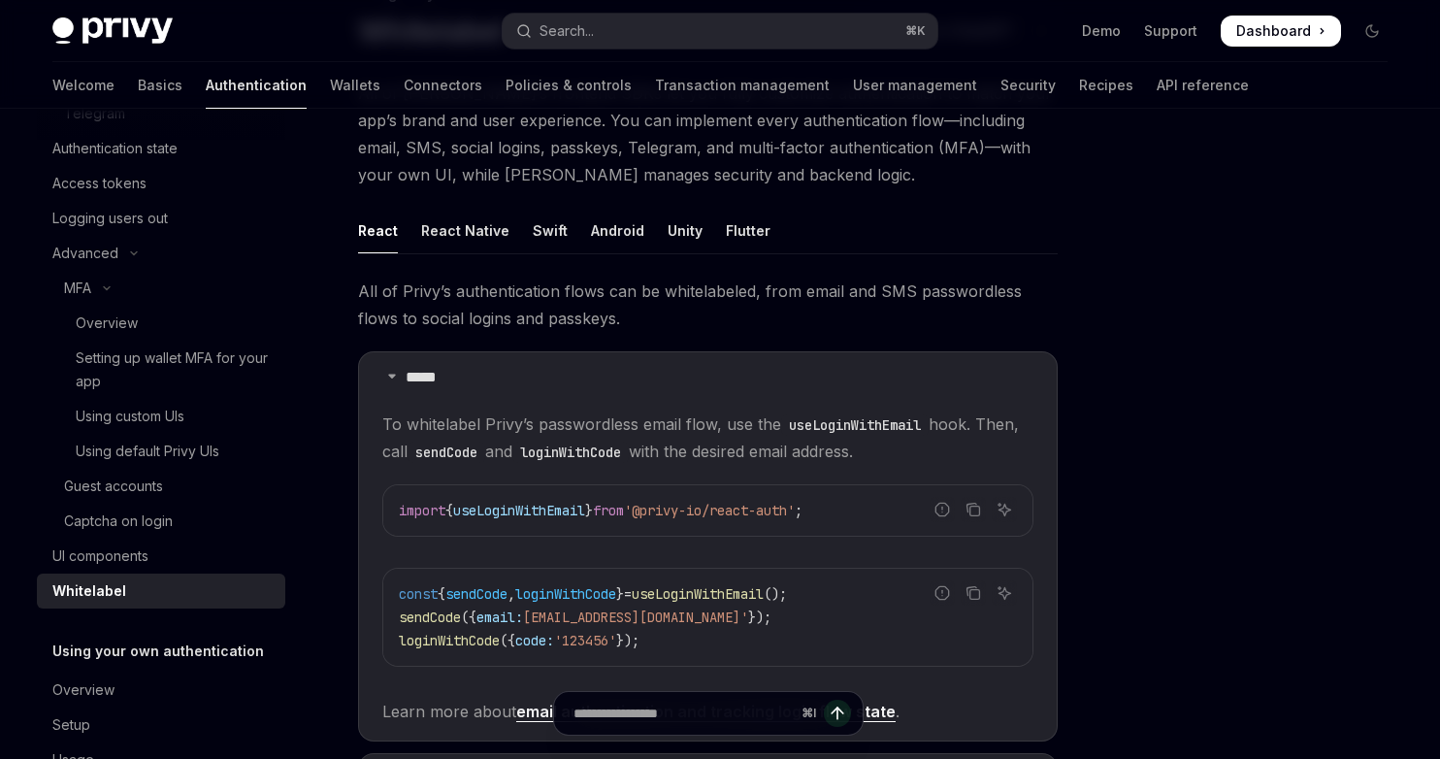
scroll to position [163, 0]
click at [440, 235] on div "React Native" at bounding box center [465, 233] width 88 height 46
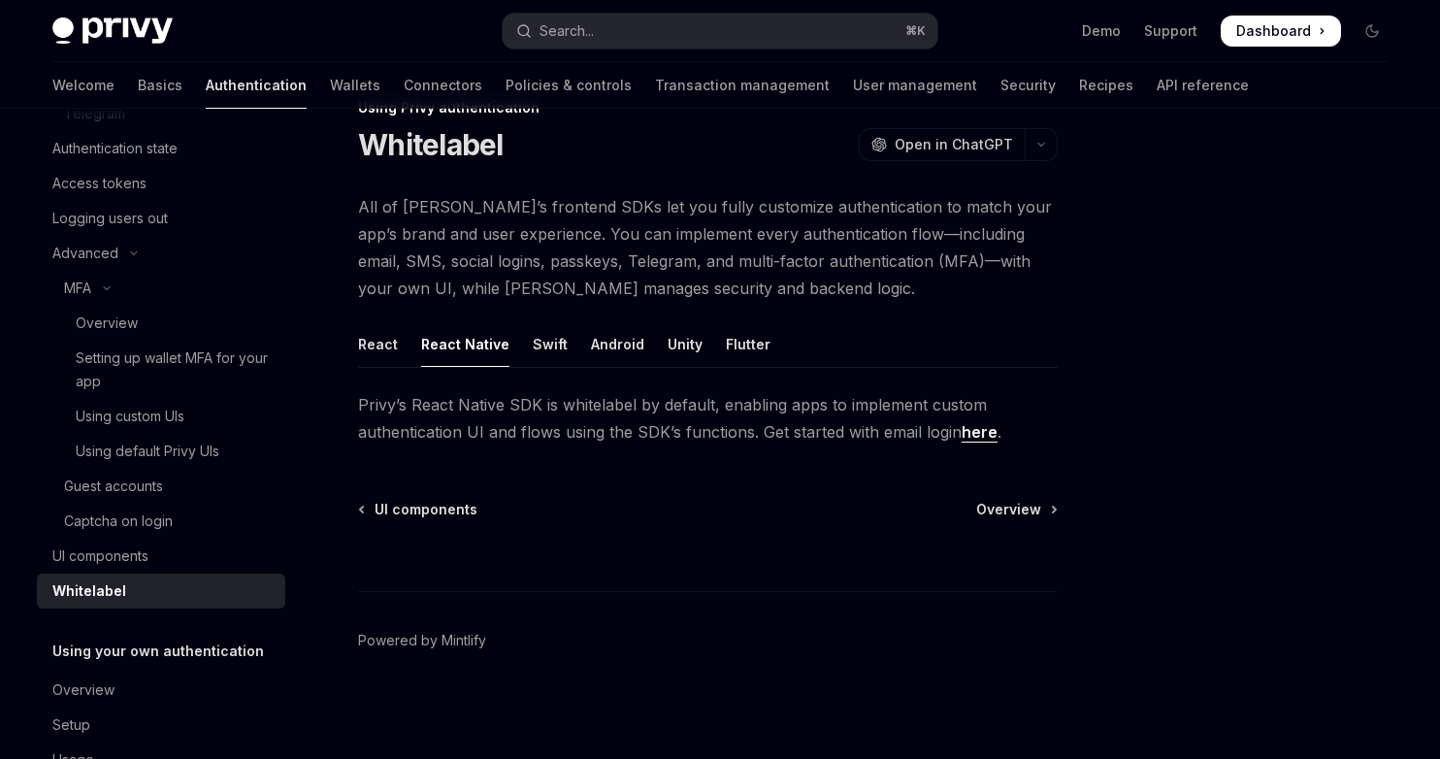
scroll to position [51, 0]
click at [384, 360] on div "React" at bounding box center [378, 344] width 40 height 46
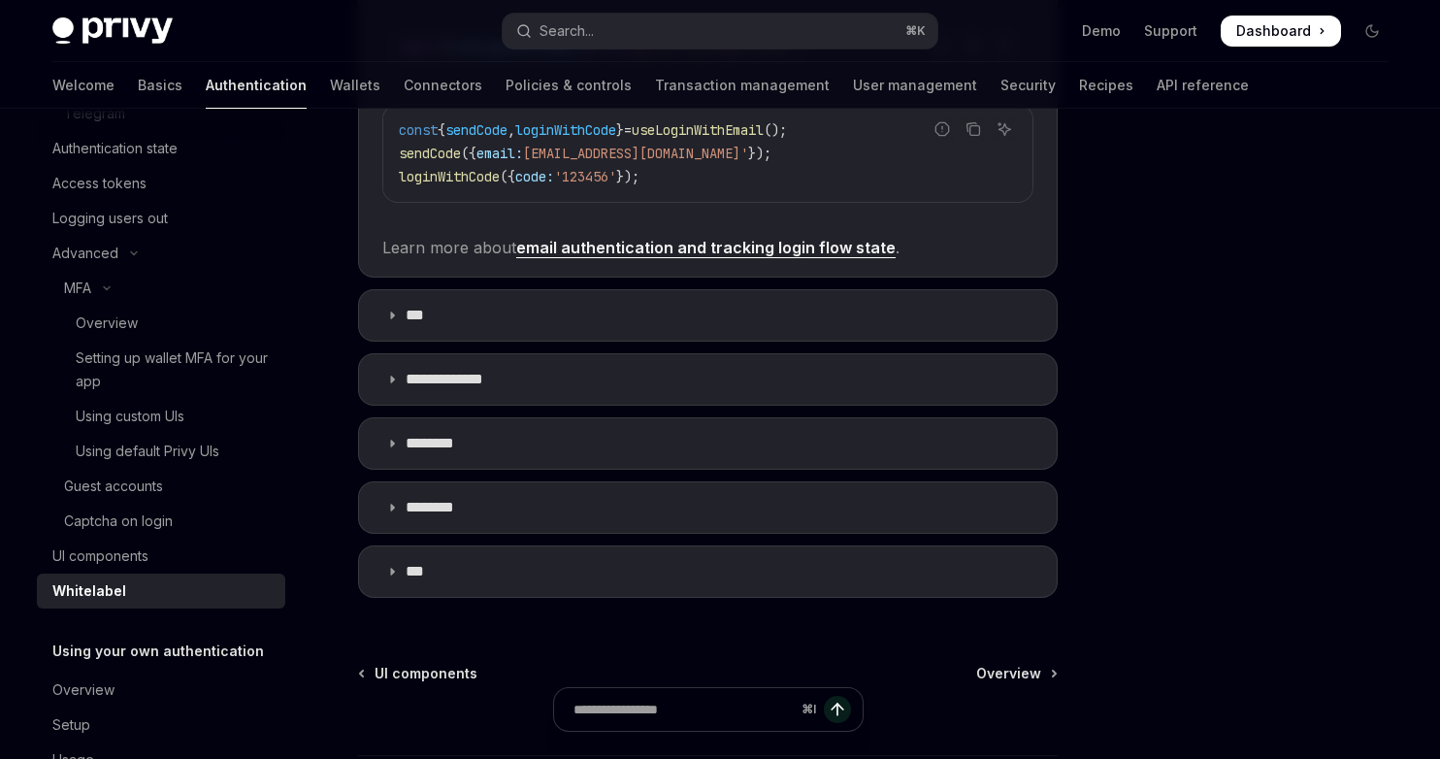
scroll to position [526, 0]
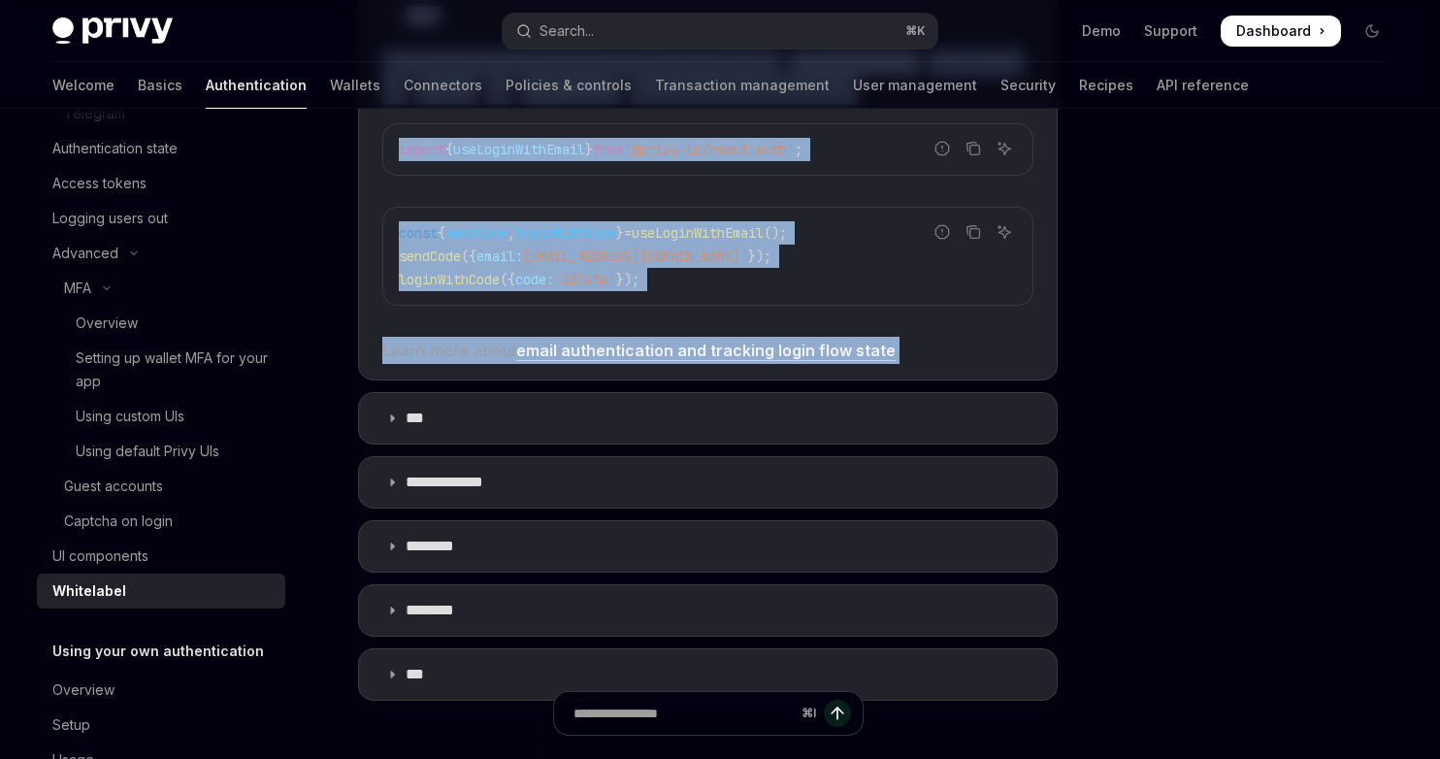
drag, startPoint x: 358, startPoint y: 391, endPoint x: 1056, endPoint y: 378, distance: 697.9
click at [1056, 378] on div "All of Privy’s authentication flows can be whitelabeled, from email and SMS pas…" at bounding box center [708, 315] width 700 height 796
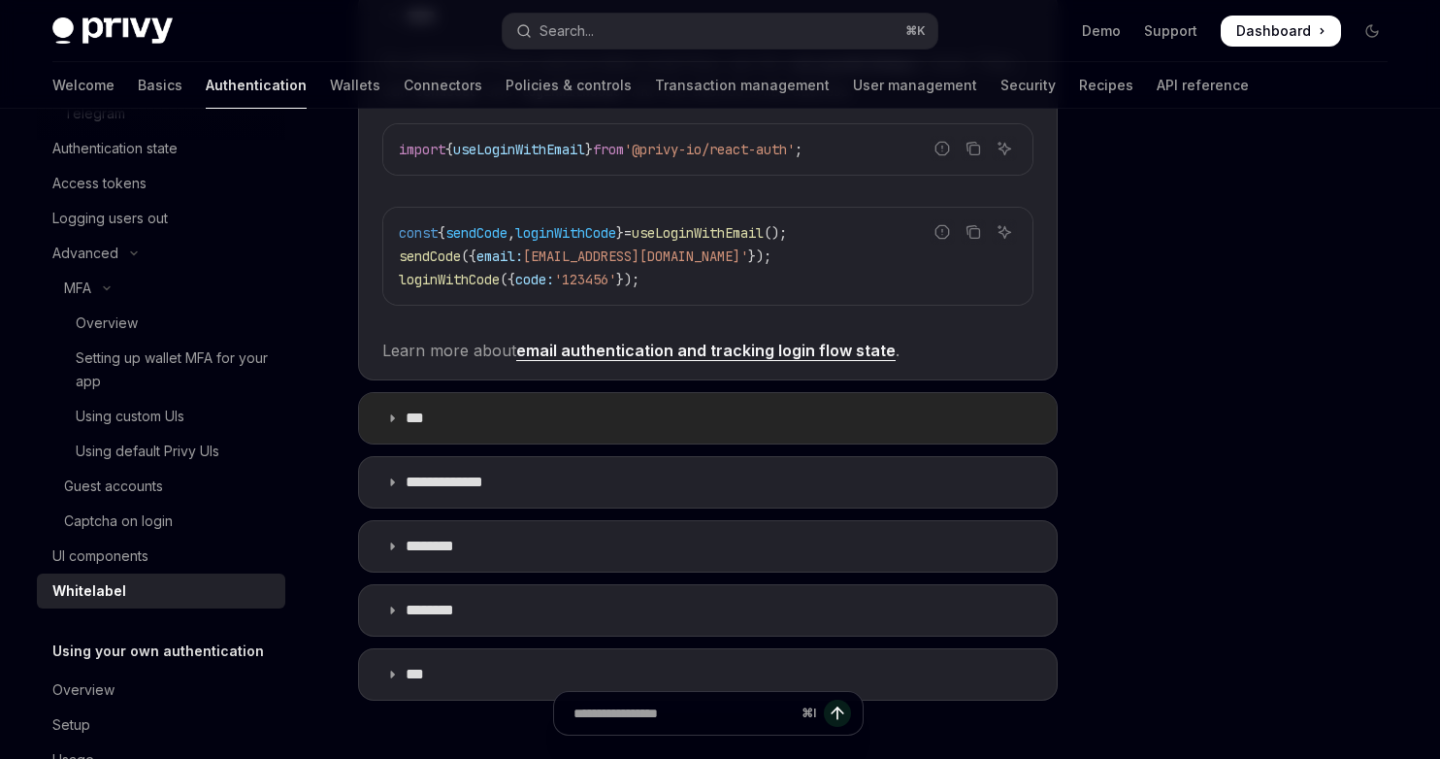
click at [558, 421] on summary "***" at bounding box center [708, 418] width 698 height 50
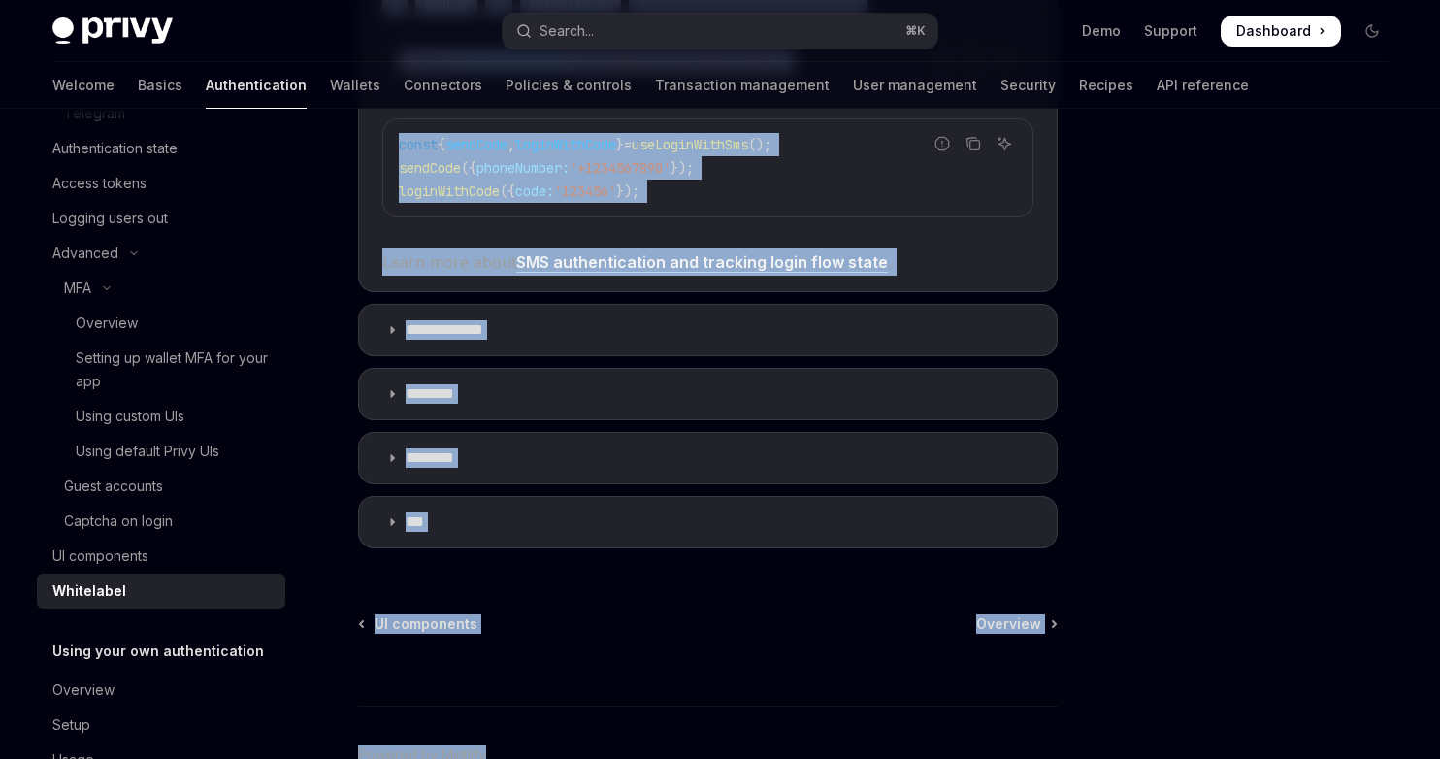
scroll to position [1131, 0]
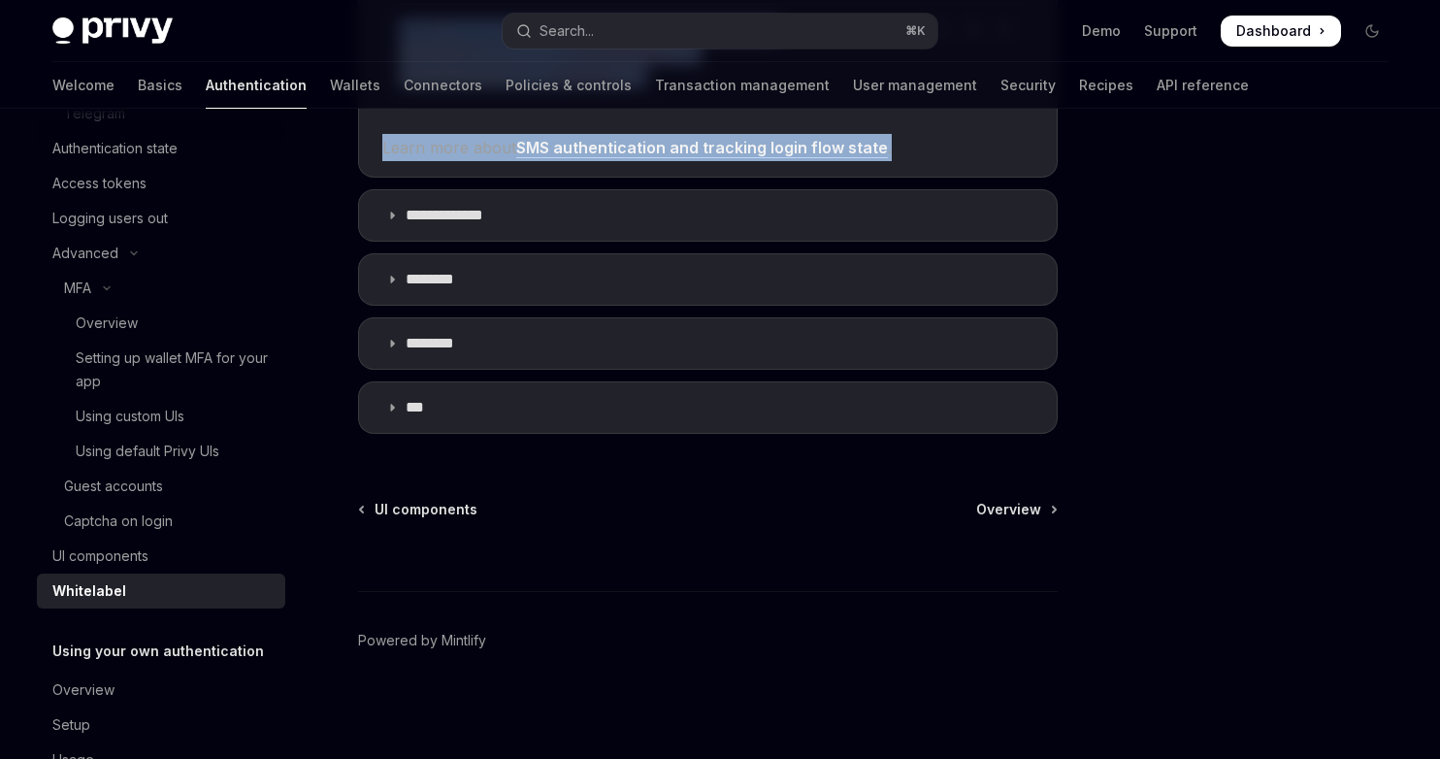
drag, startPoint x: 384, startPoint y: 460, endPoint x: 974, endPoint y: 159, distance: 662.4
click at [974, 159] on children "To whitelabel the passwordless SMS flow, use the useLoginWithSms hook. Then, ca…" at bounding box center [707, 4] width 651 height 314
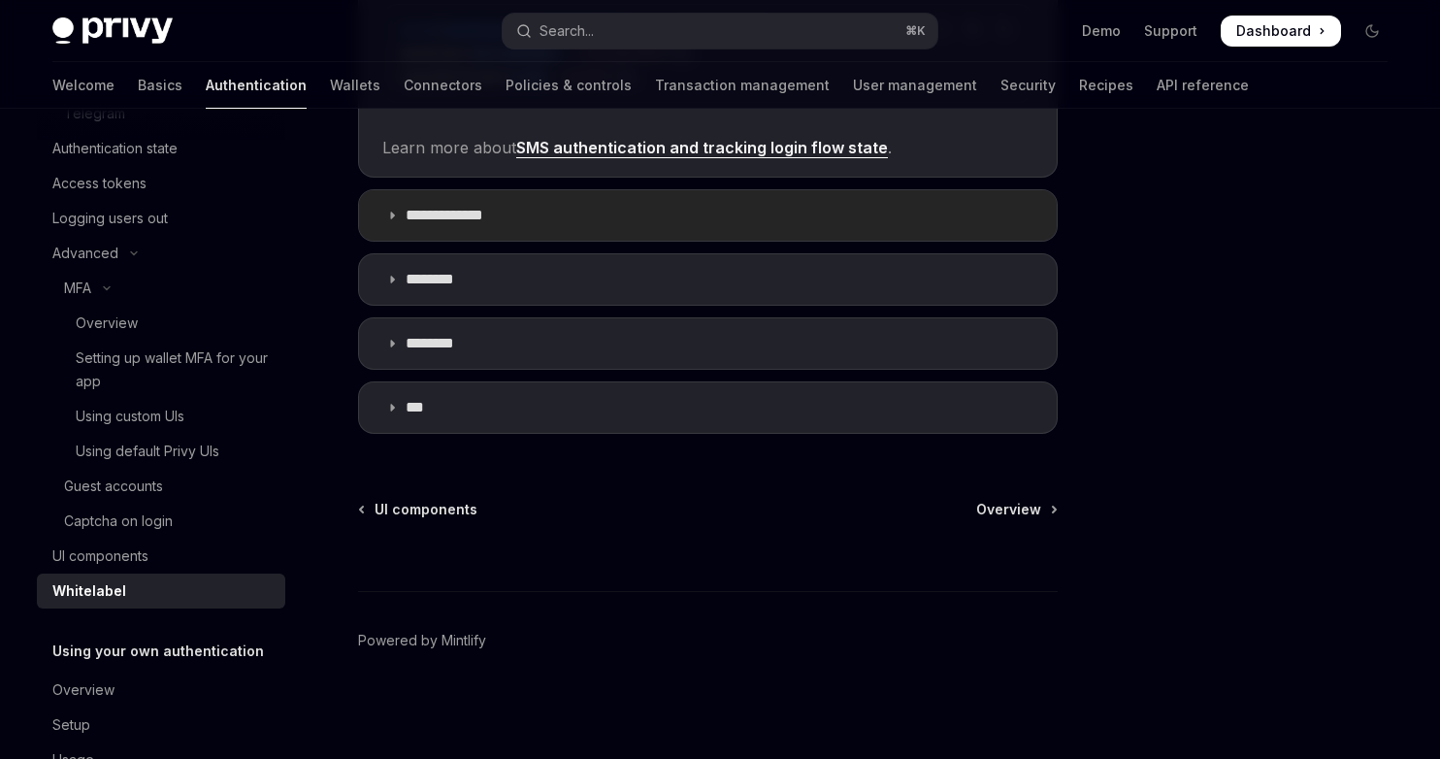
click at [438, 219] on p "**********" at bounding box center [453, 215] width 94 height 19
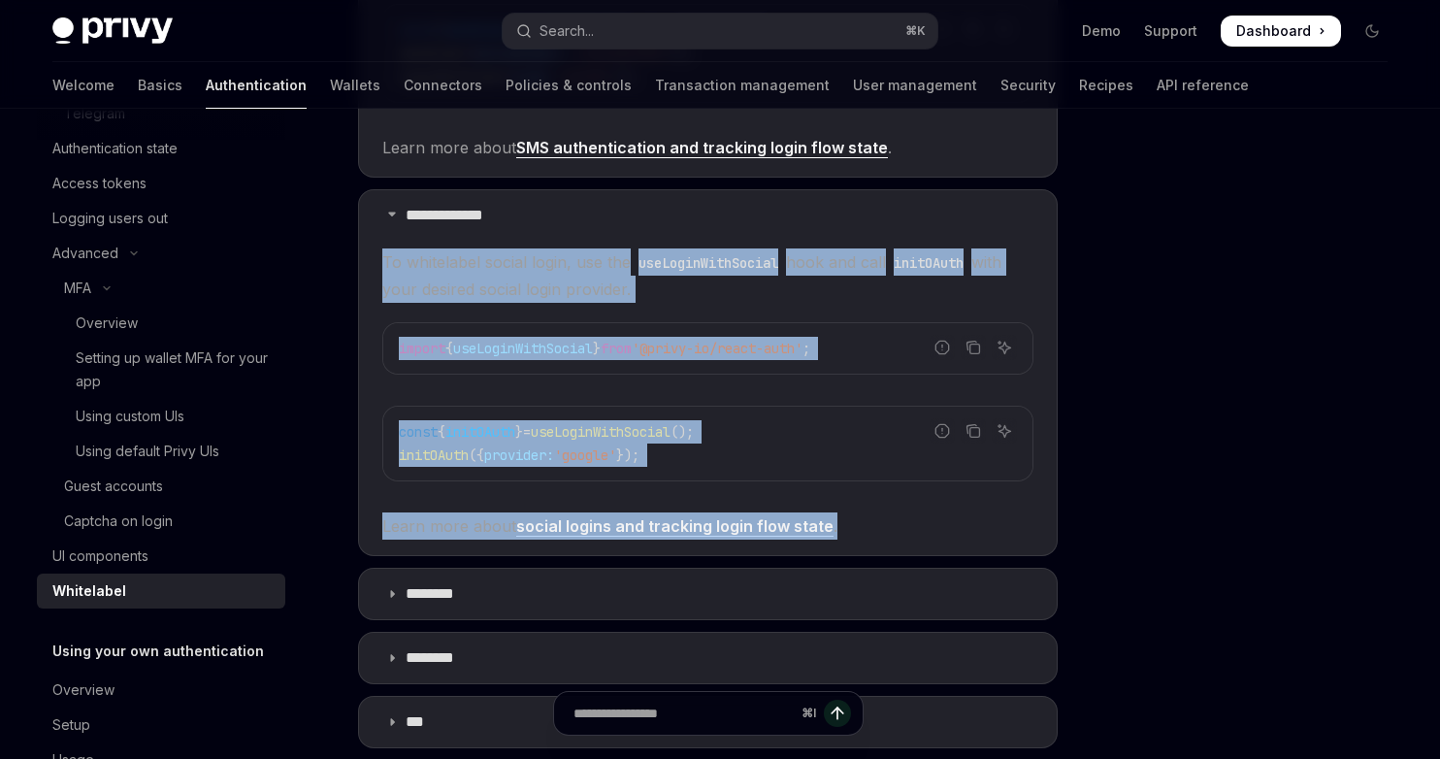
drag, startPoint x: 381, startPoint y: 255, endPoint x: 878, endPoint y: 539, distance: 572.0
click at [878, 539] on details "**********" at bounding box center [708, 372] width 700 height 367
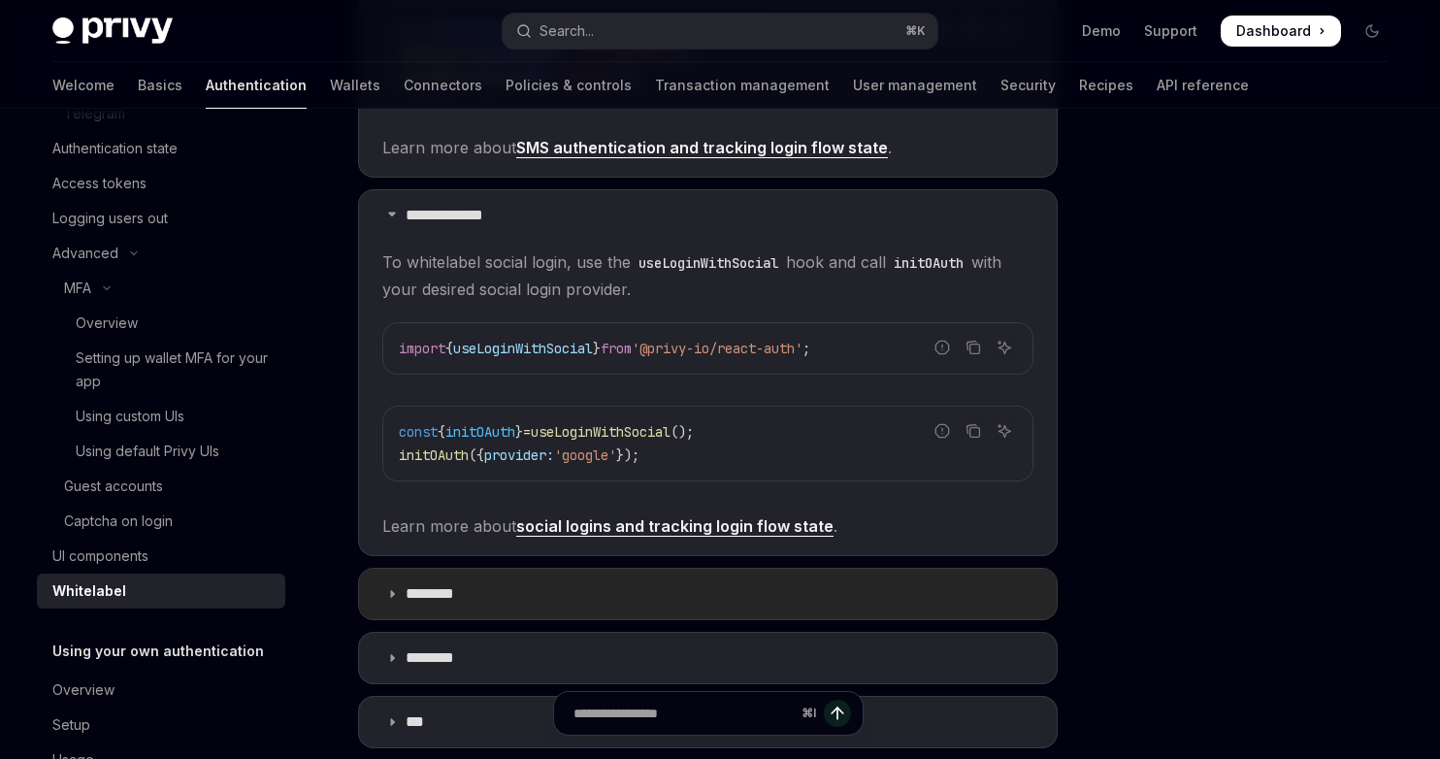
click at [391, 598] on icon at bounding box center [392, 594] width 12 height 12
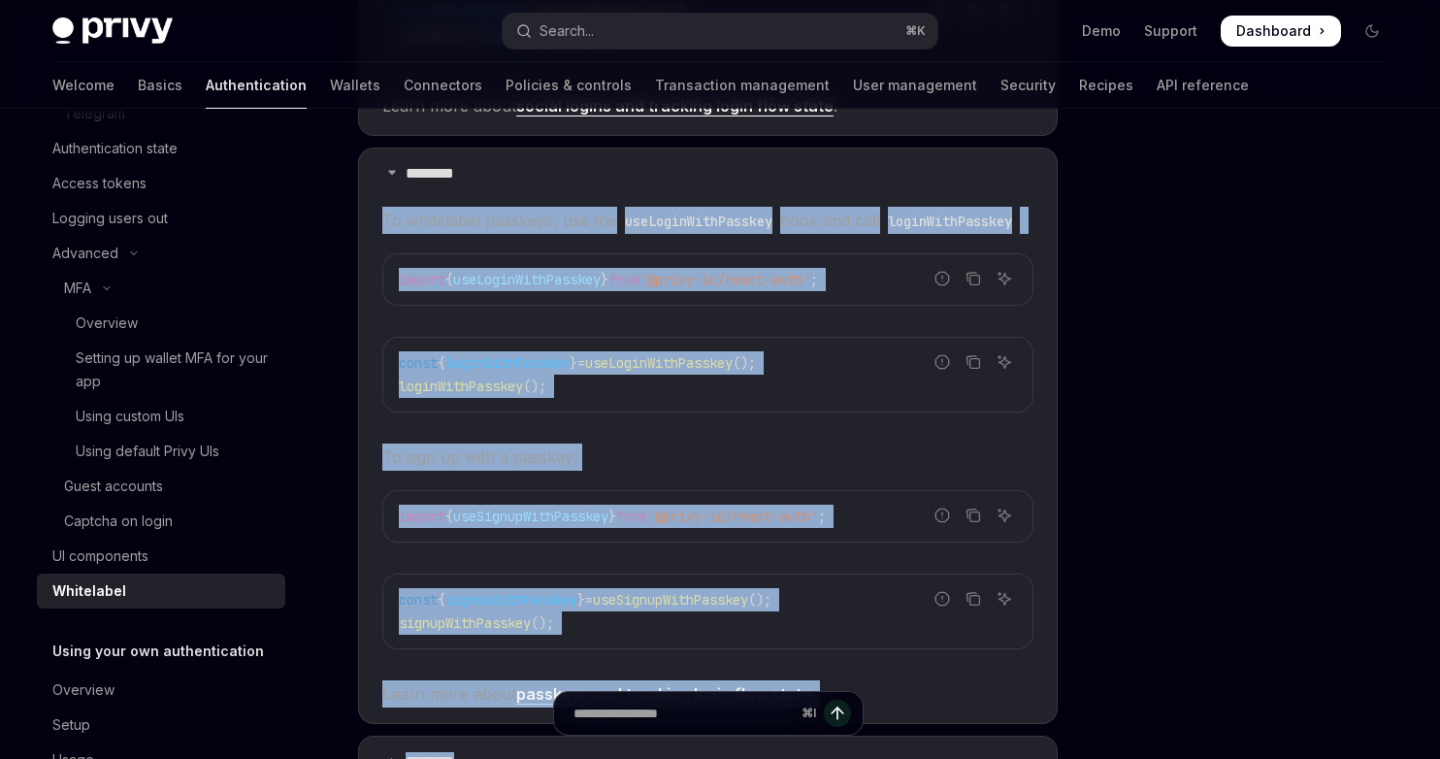
scroll to position [1598, 0]
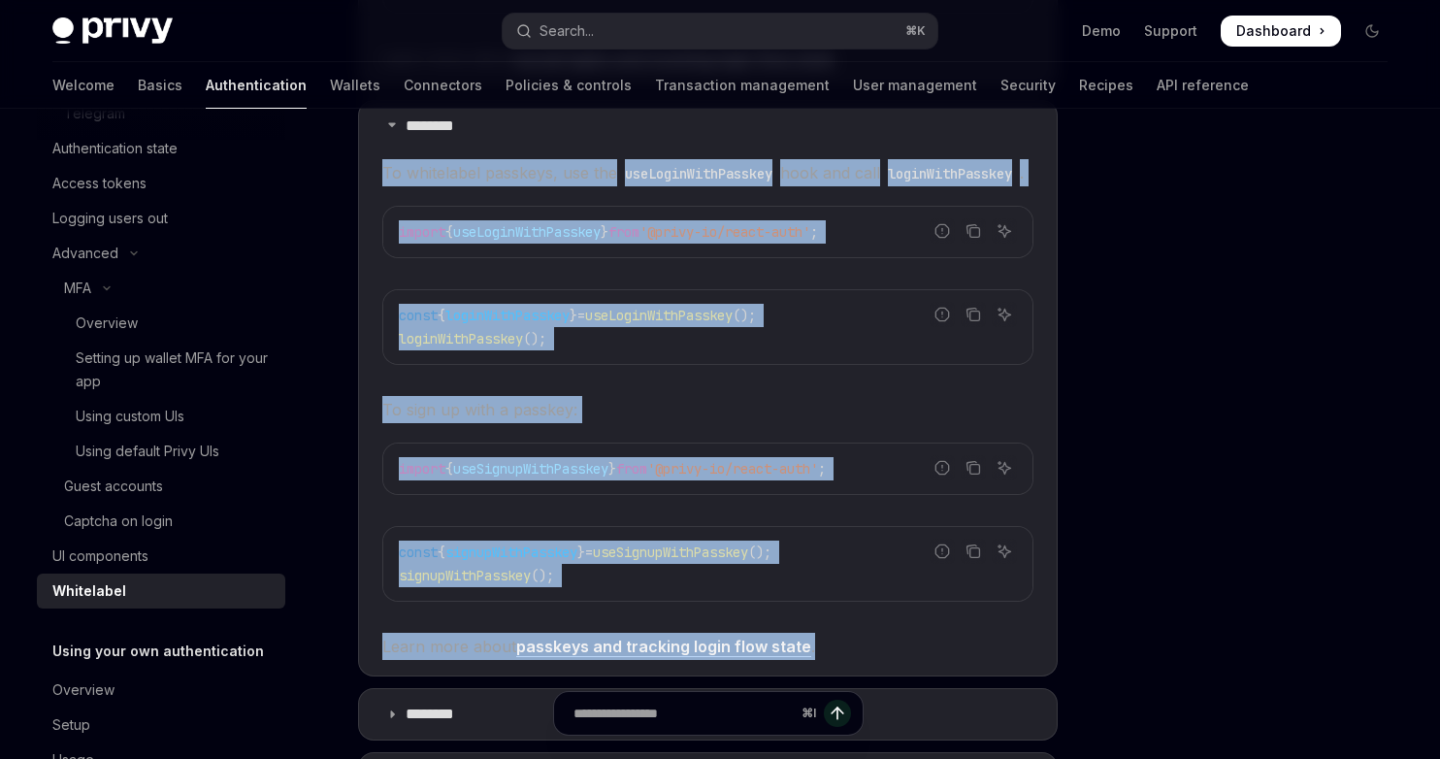
drag, startPoint x: 381, startPoint y: 639, endPoint x: 843, endPoint y: 678, distance: 463.7
click at [843, 676] on details "******** To whitelabel passkeys, use the useLoginWithPasskey hook and call logi…" at bounding box center [708, 388] width 700 height 576
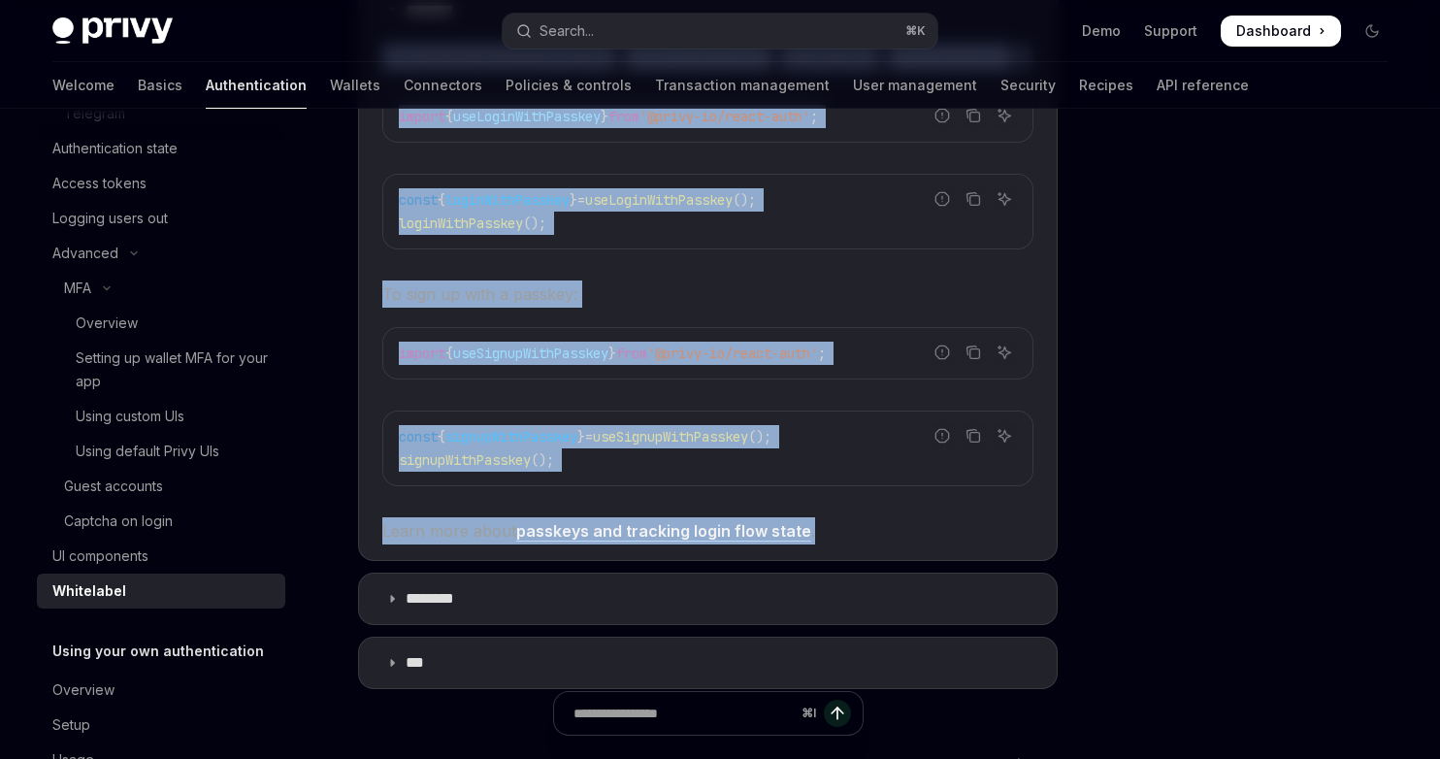
scroll to position [1996, 0]
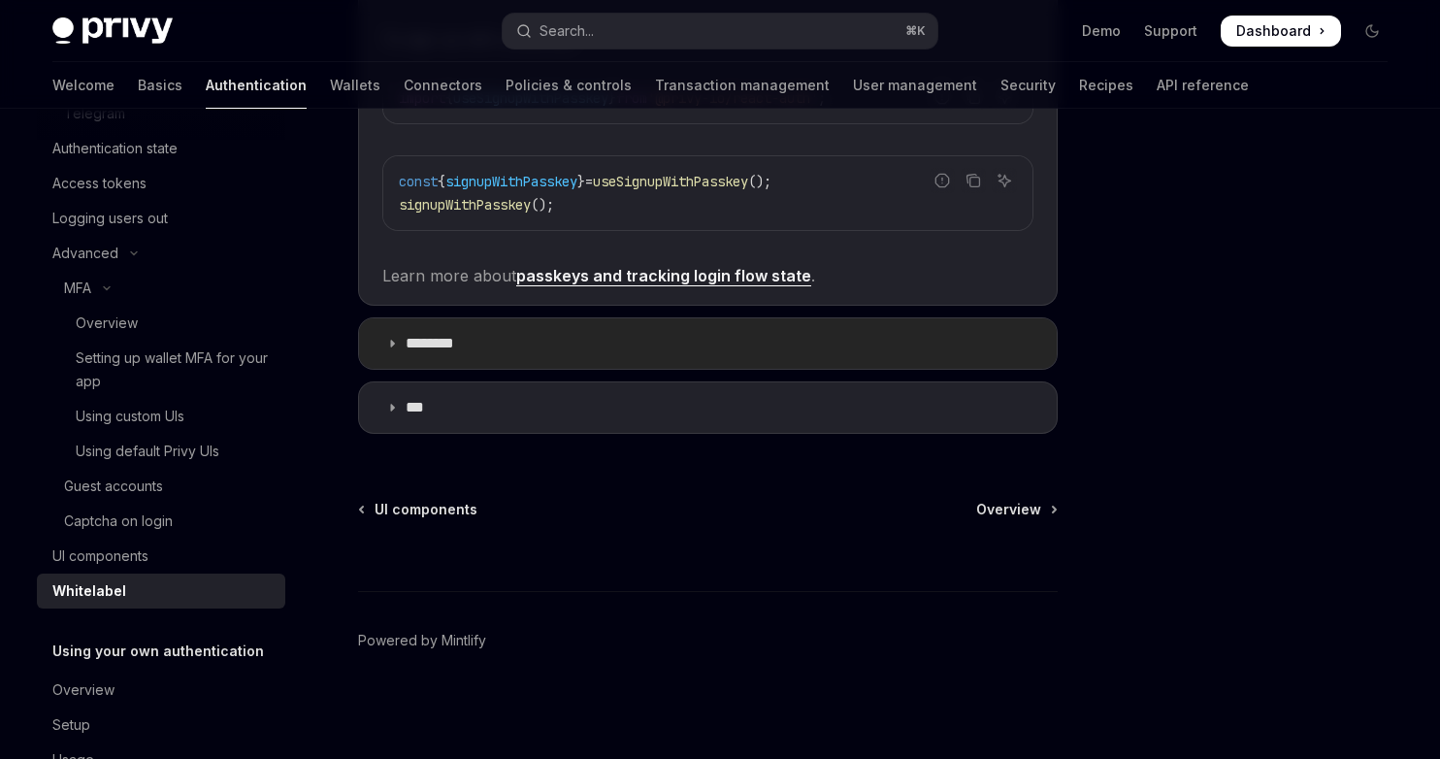
click at [408, 353] on summary "********" at bounding box center [708, 343] width 698 height 50
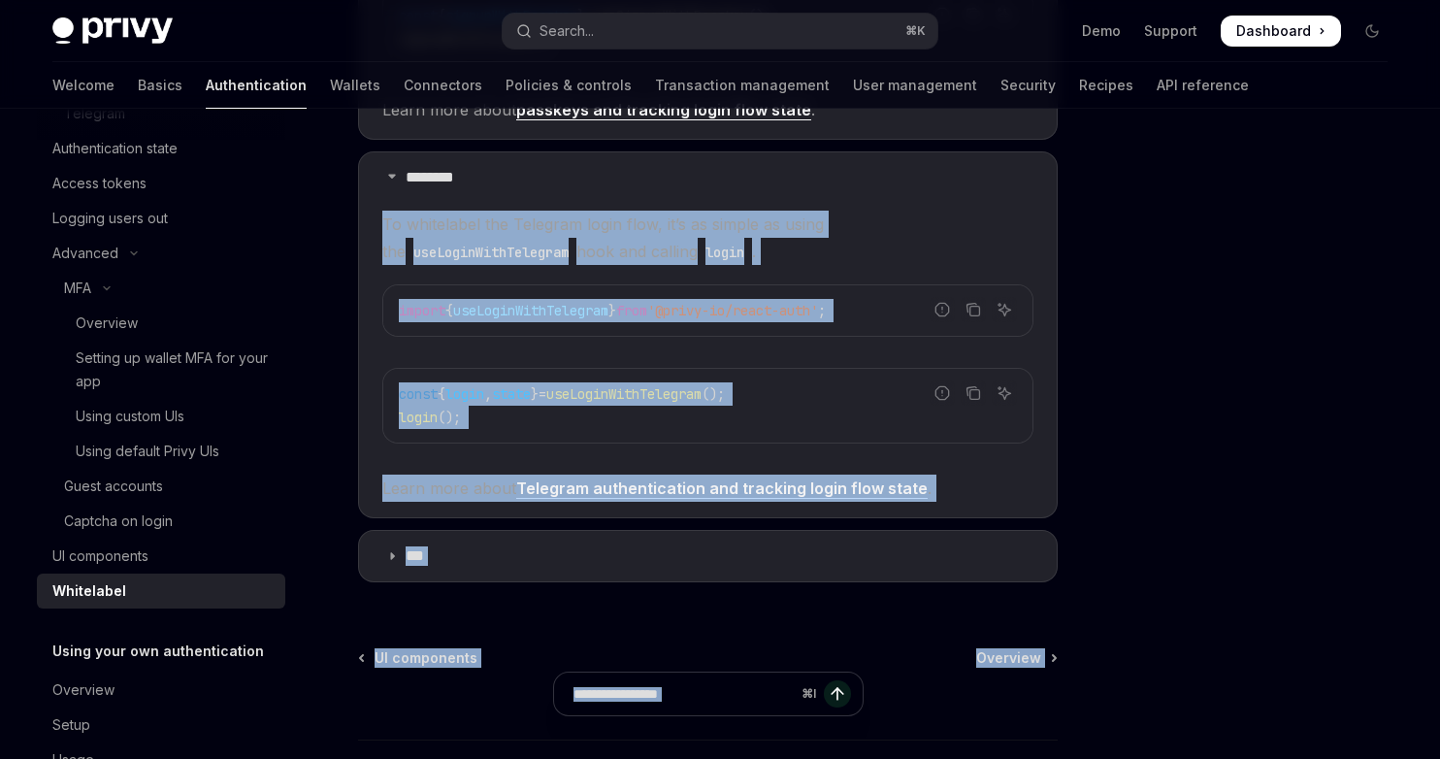
scroll to position [2239, 0]
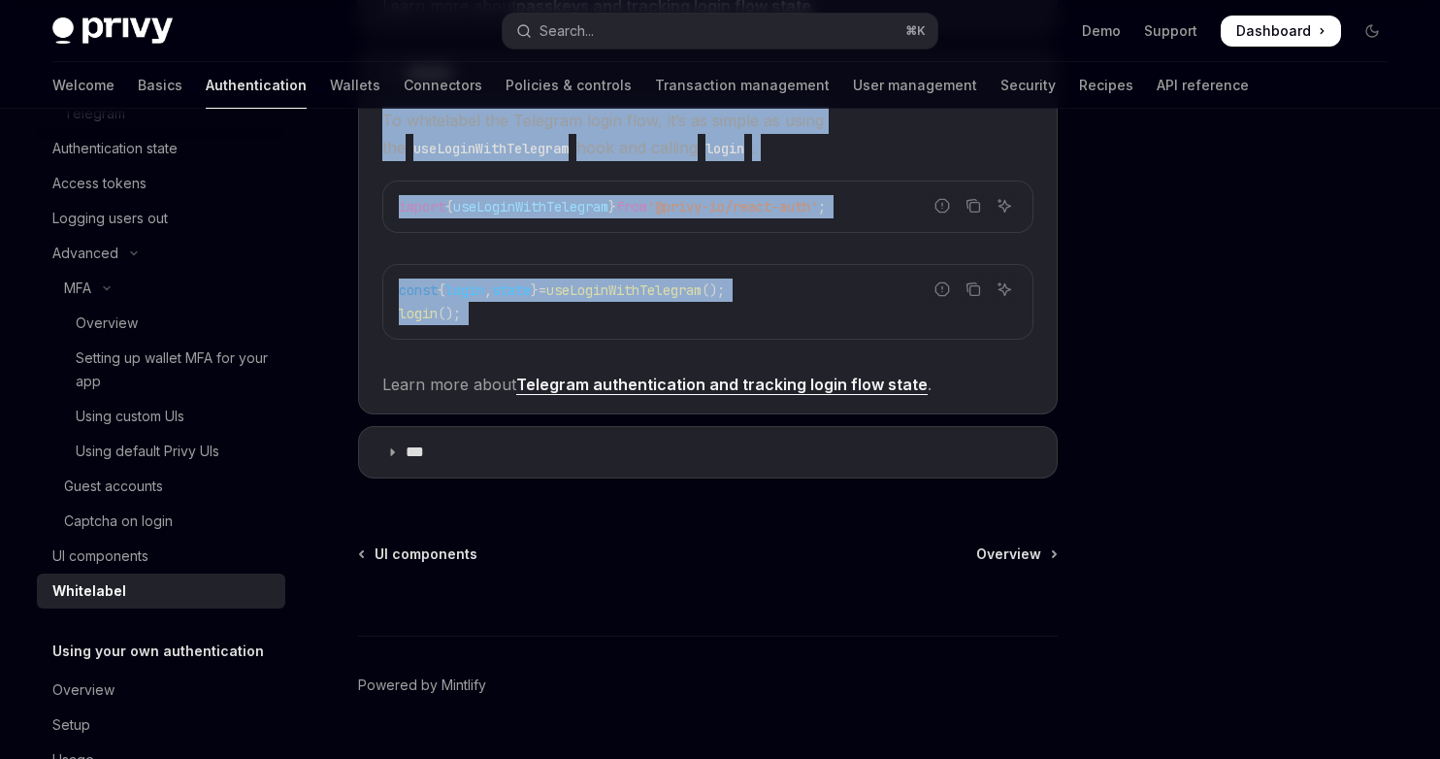
drag, startPoint x: 383, startPoint y: 384, endPoint x: 1030, endPoint y: 384, distance: 646.4
click at [1030, 384] on children "To whitelabel the Telegram login flow, it’s as simple as using the useLoginWith…" at bounding box center [707, 252] width 651 height 291
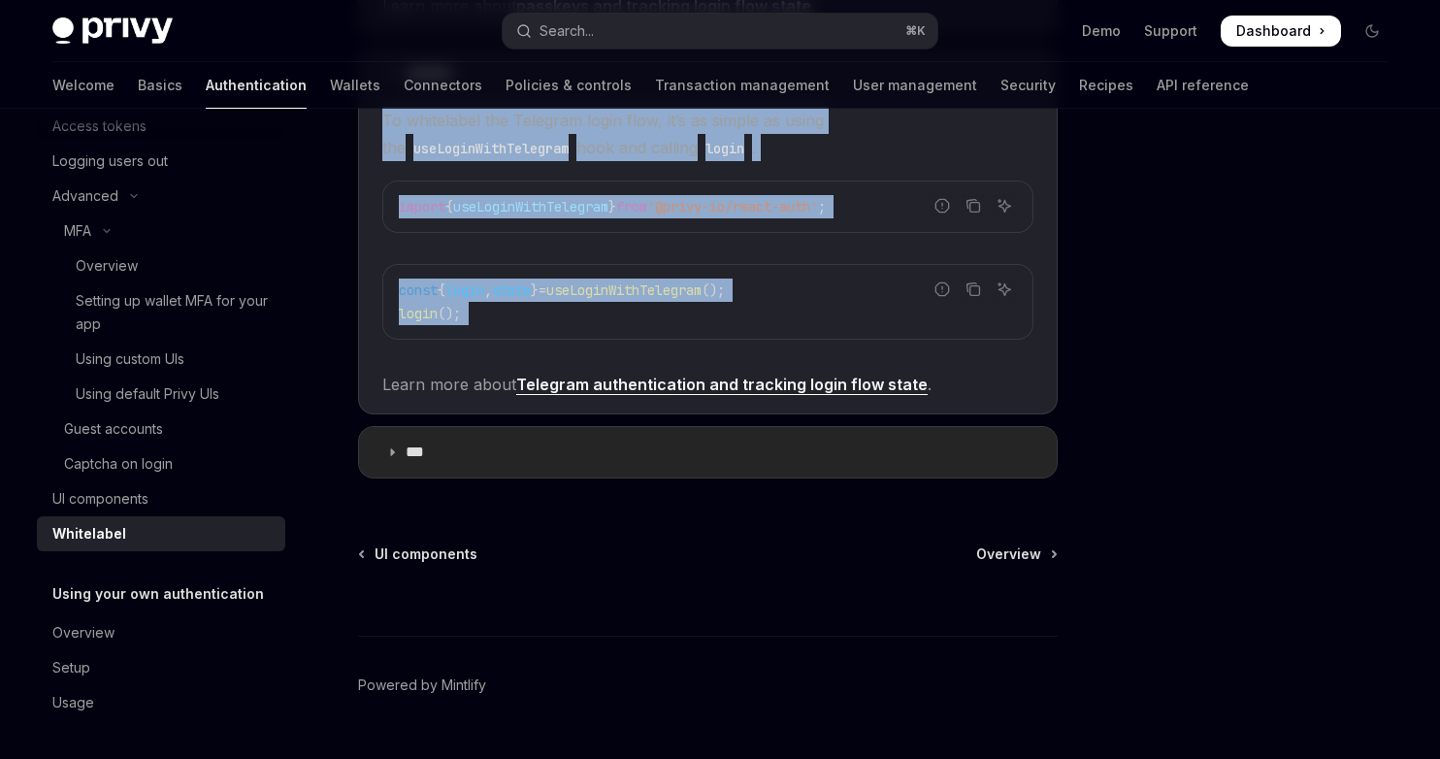
scroll to position [479, 0]
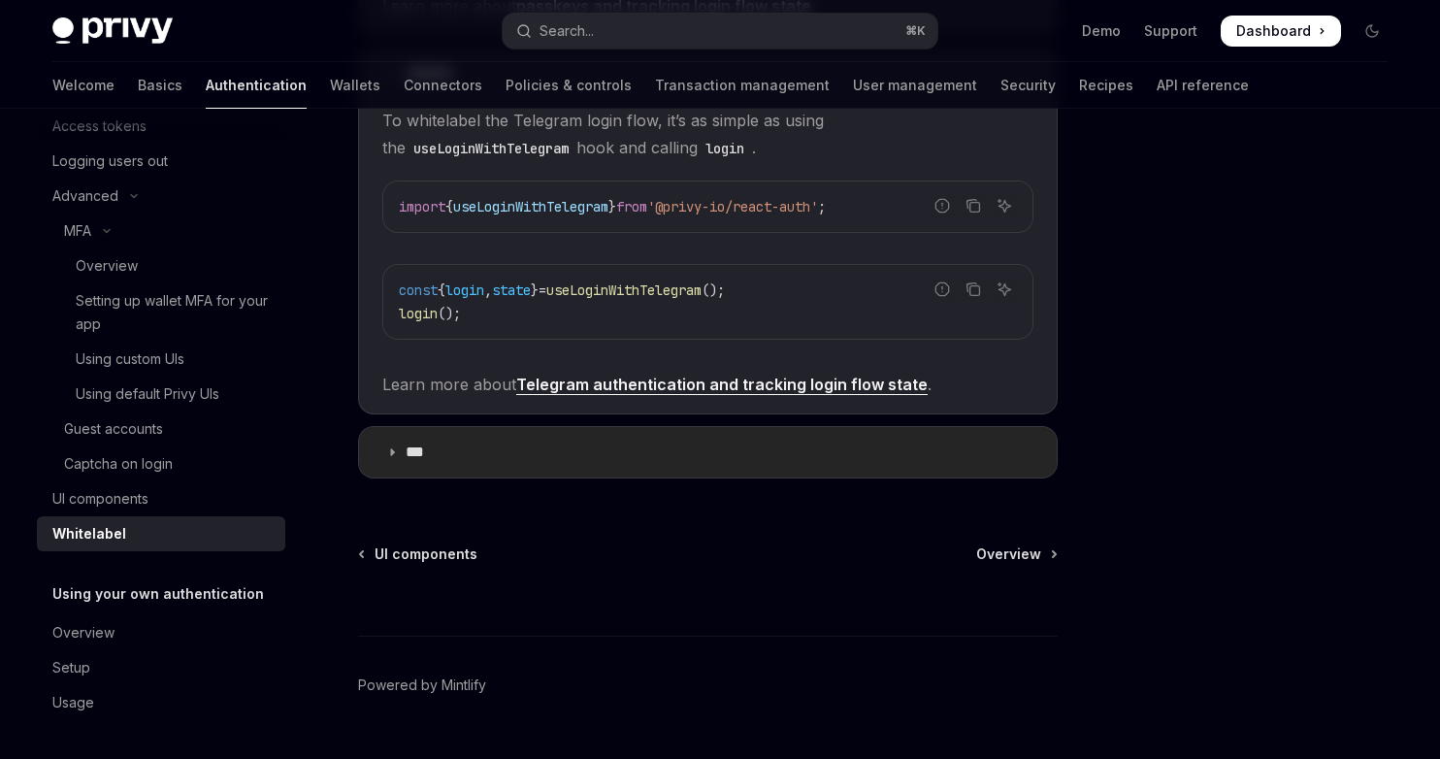
click at [493, 478] on summary "***" at bounding box center [708, 452] width 698 height 50
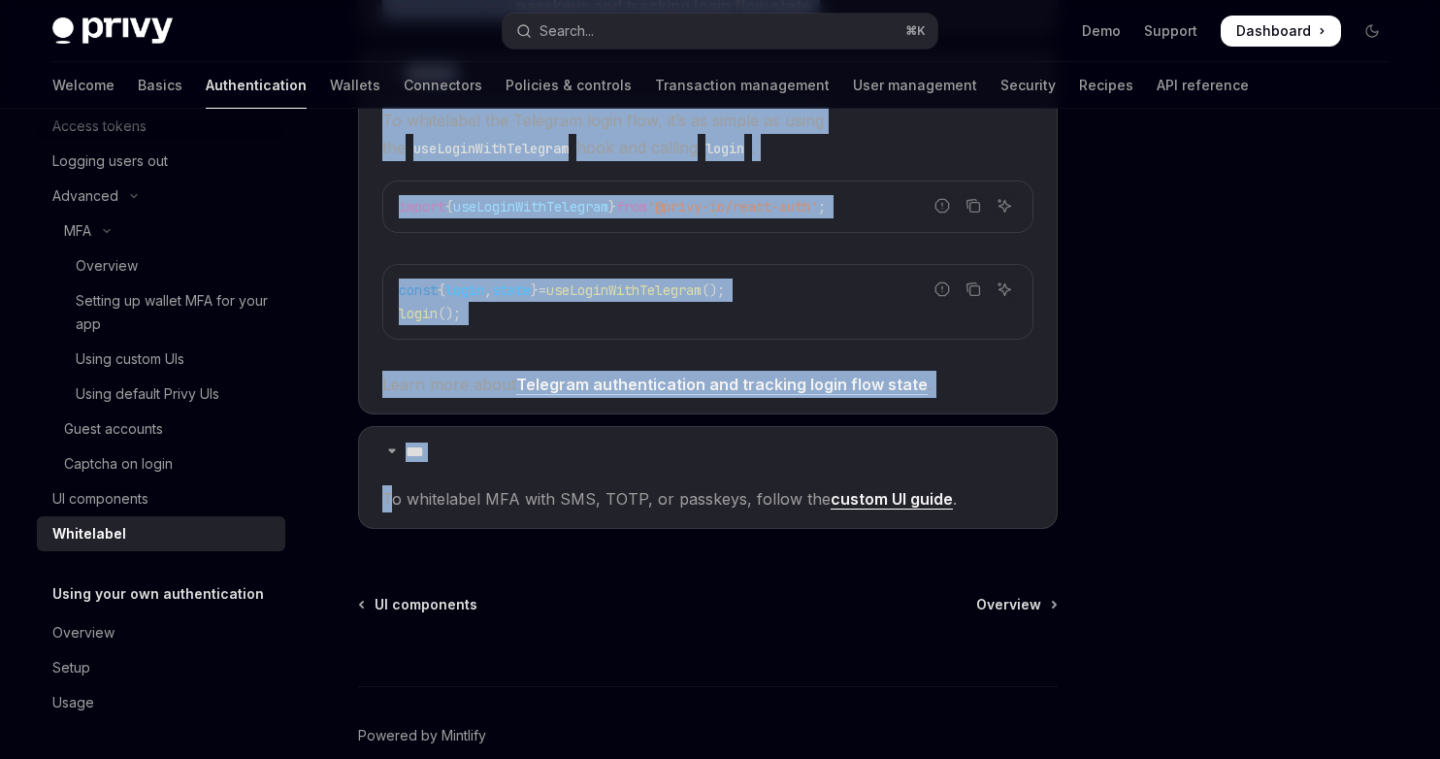
drag, startPoint x: 396, startPoint y: 527, endPoint x: 1116, endPoint y: 553, distance: 720.6
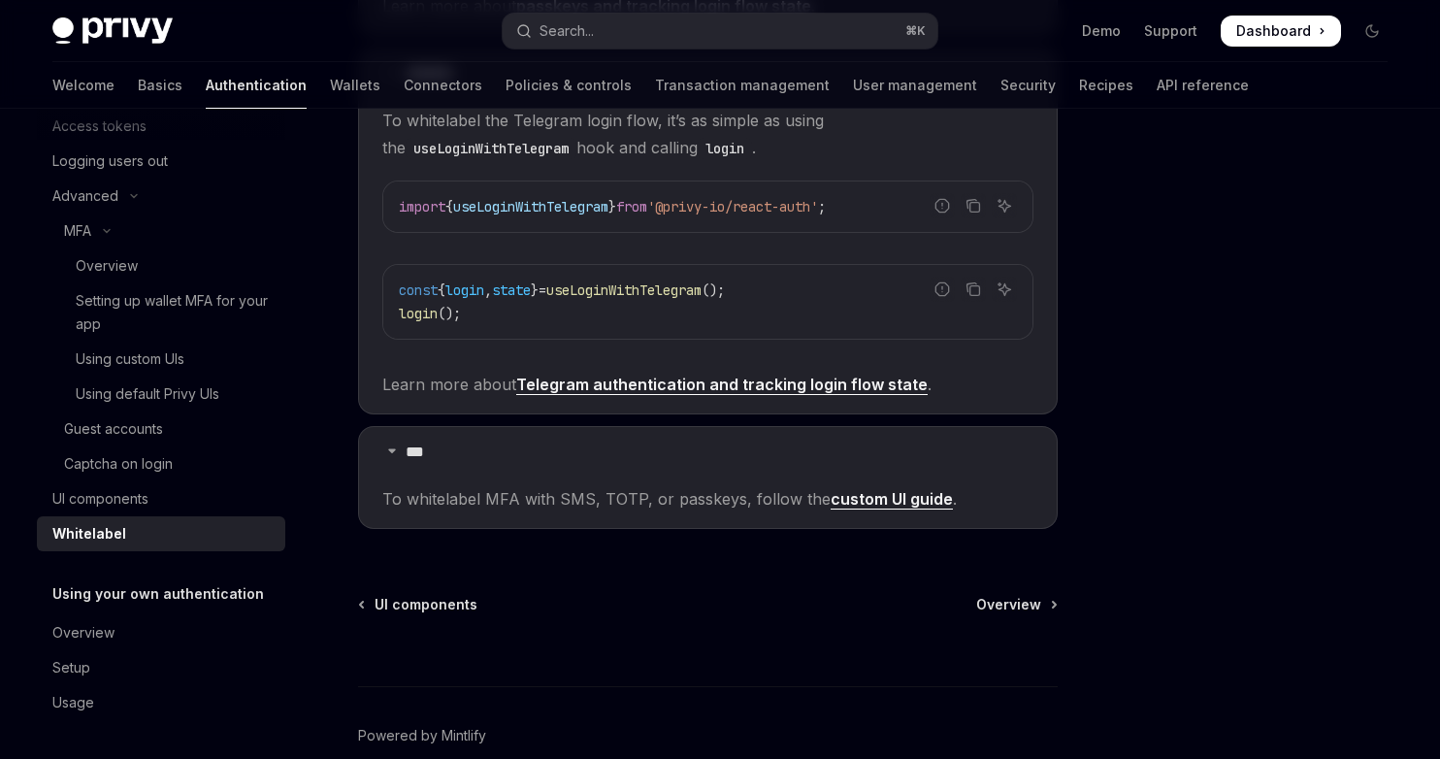
click at [576, 529] on details "*** To whitelabel MFA with SMS, TOTP, or passkeys, follow the custom UI guide ." at bounding box center [708, 477] width 700 height 103
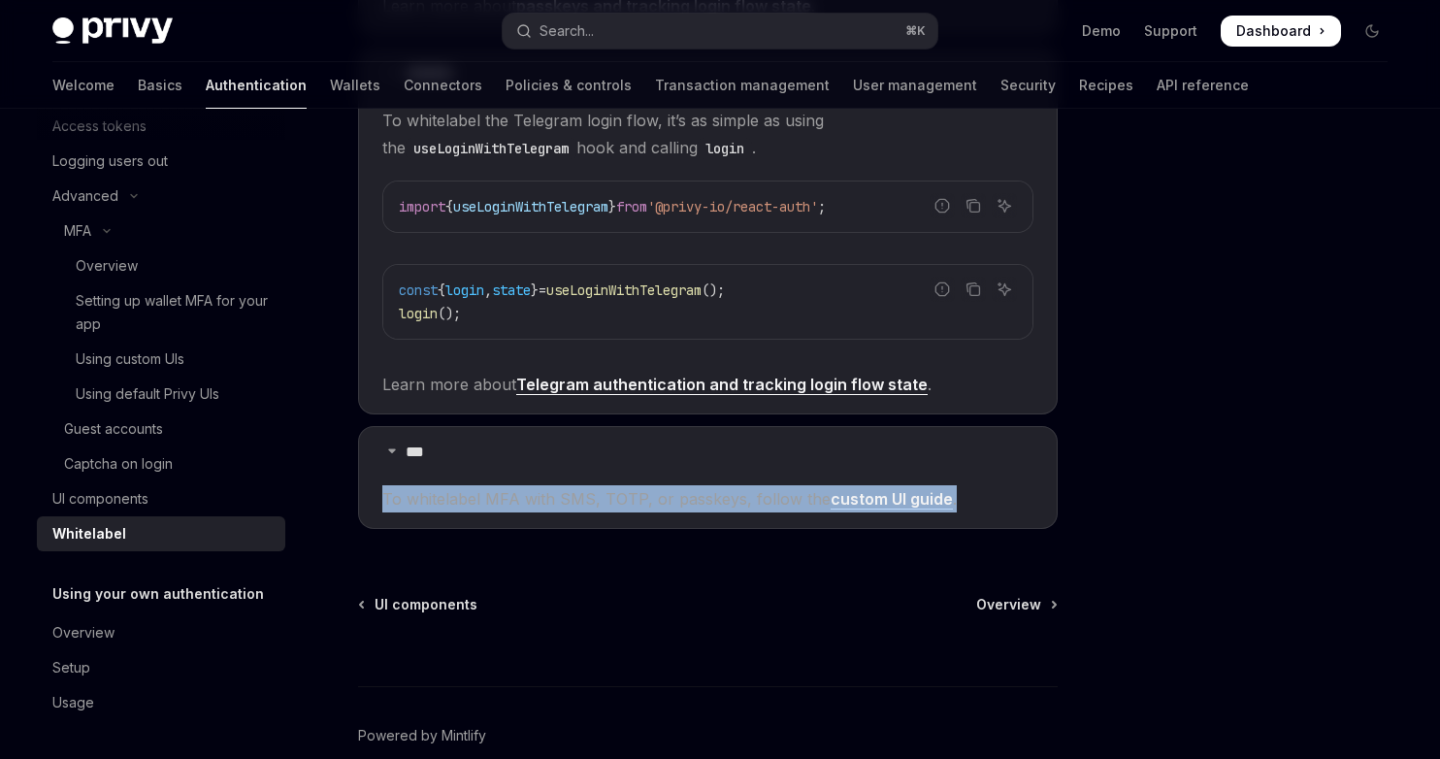
drag, startPoint x: 380, startPoint y: 523, endPoint x: 976, endPoint y: 527, distance: 595.9
click at [976, 527] on details "*** To whitelabel MFA with SMS, TOTP, or passkeys, follow the custom UI guide ." at bounding box center [708, 477] width 700 height 103
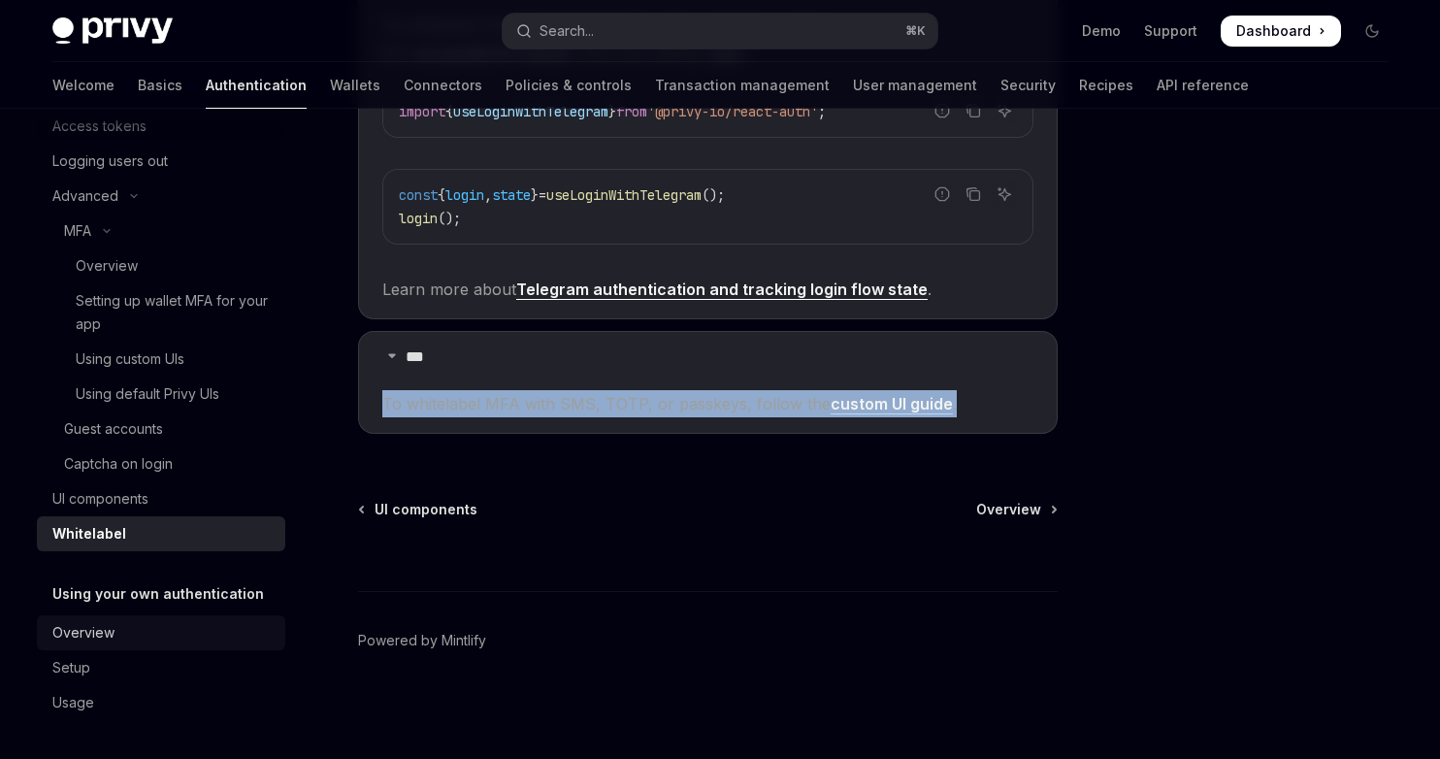
scroll to position [2329, 0]
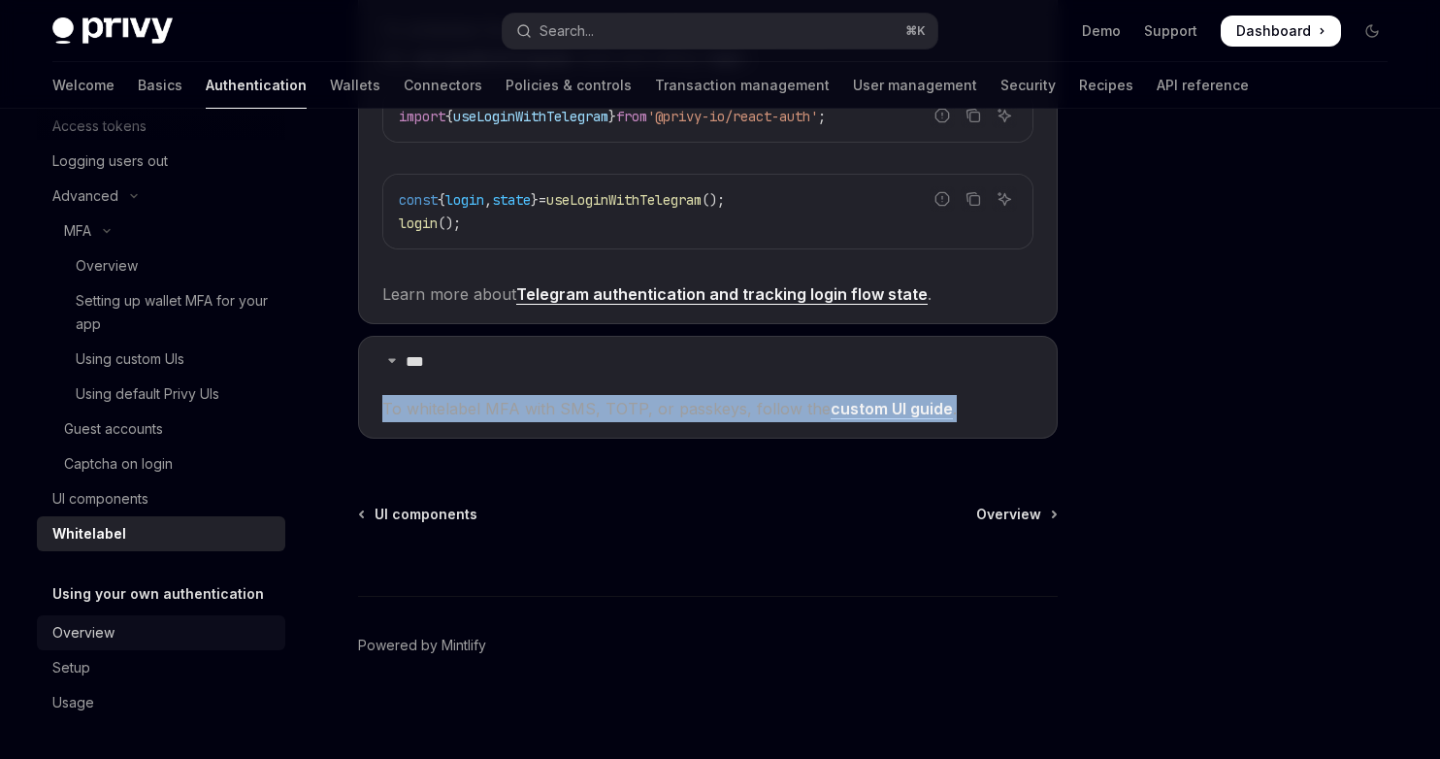
click at [95, 625] on div "Overview" at bounding box center [83, 632] width 62 height 23
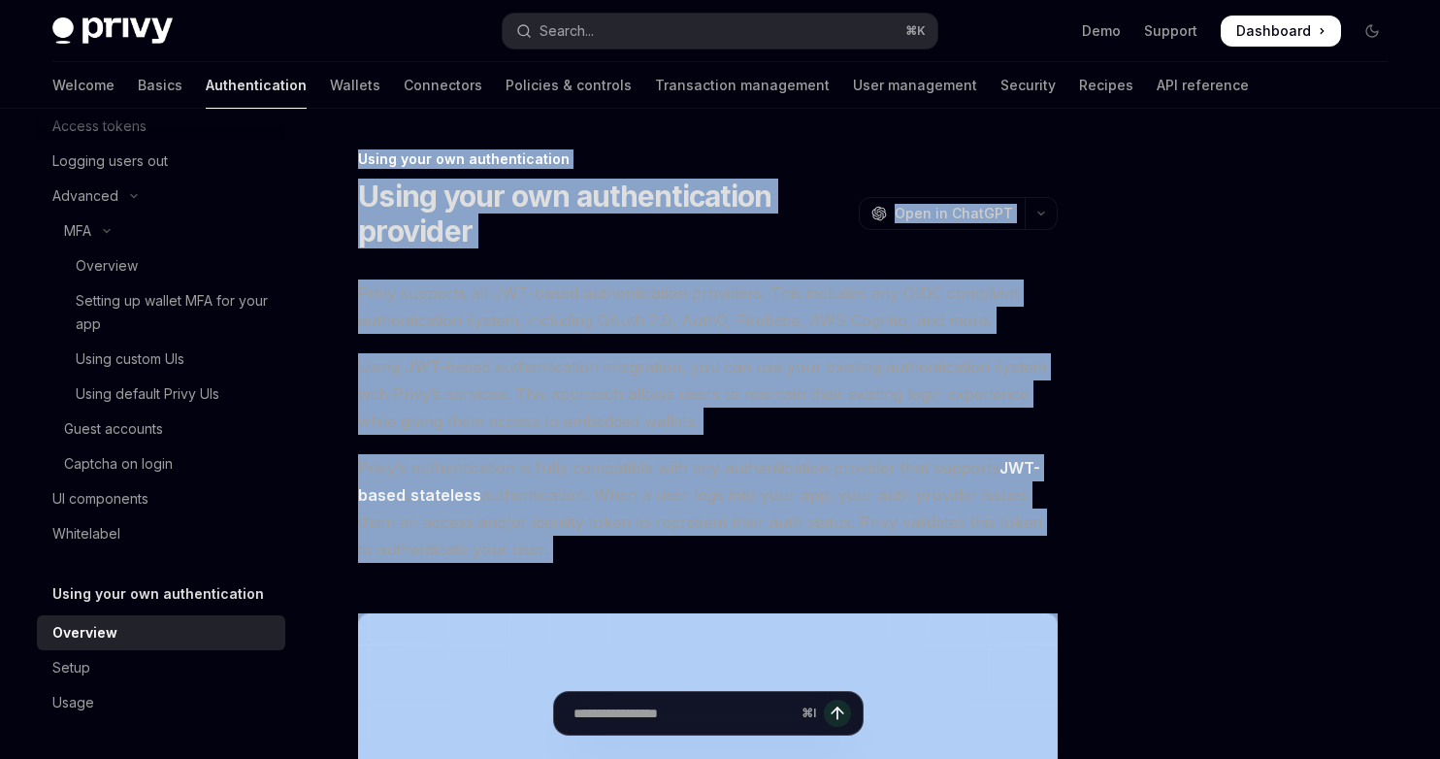
drag, startPoint x: 358, startPoint y: 164, endPoint x: 595, endPoint y: 564, distance: 464.7
click at [148, 663] on div "Setup" at bounding box center [162, 667] width 221 height 23
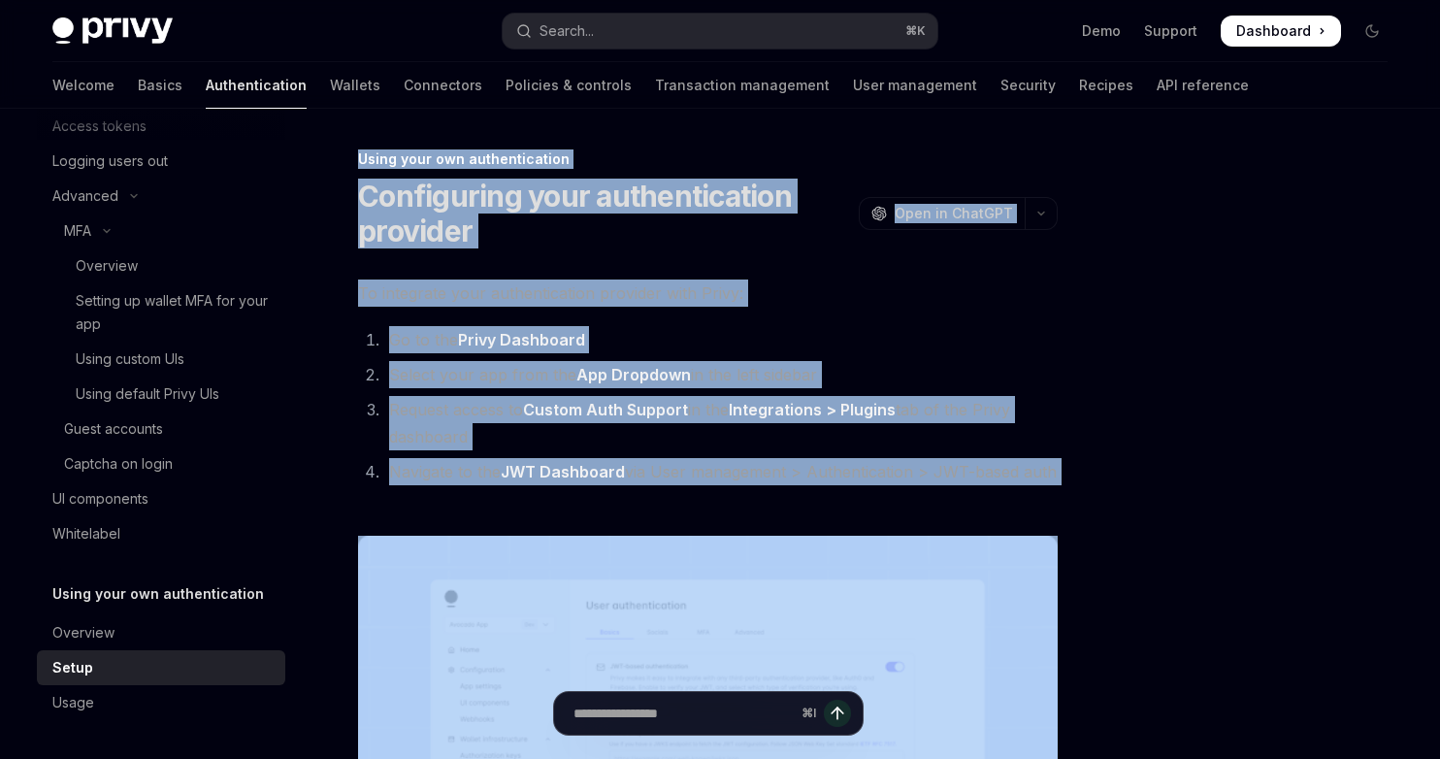
drag, startPoint x: 350, startPoint y: 155, endPoint x: 1064, endPoint y: 497, distance: 790.9
click at [84, 700] on div "Usage" at bounding box center [73, 702] width 42 height 23
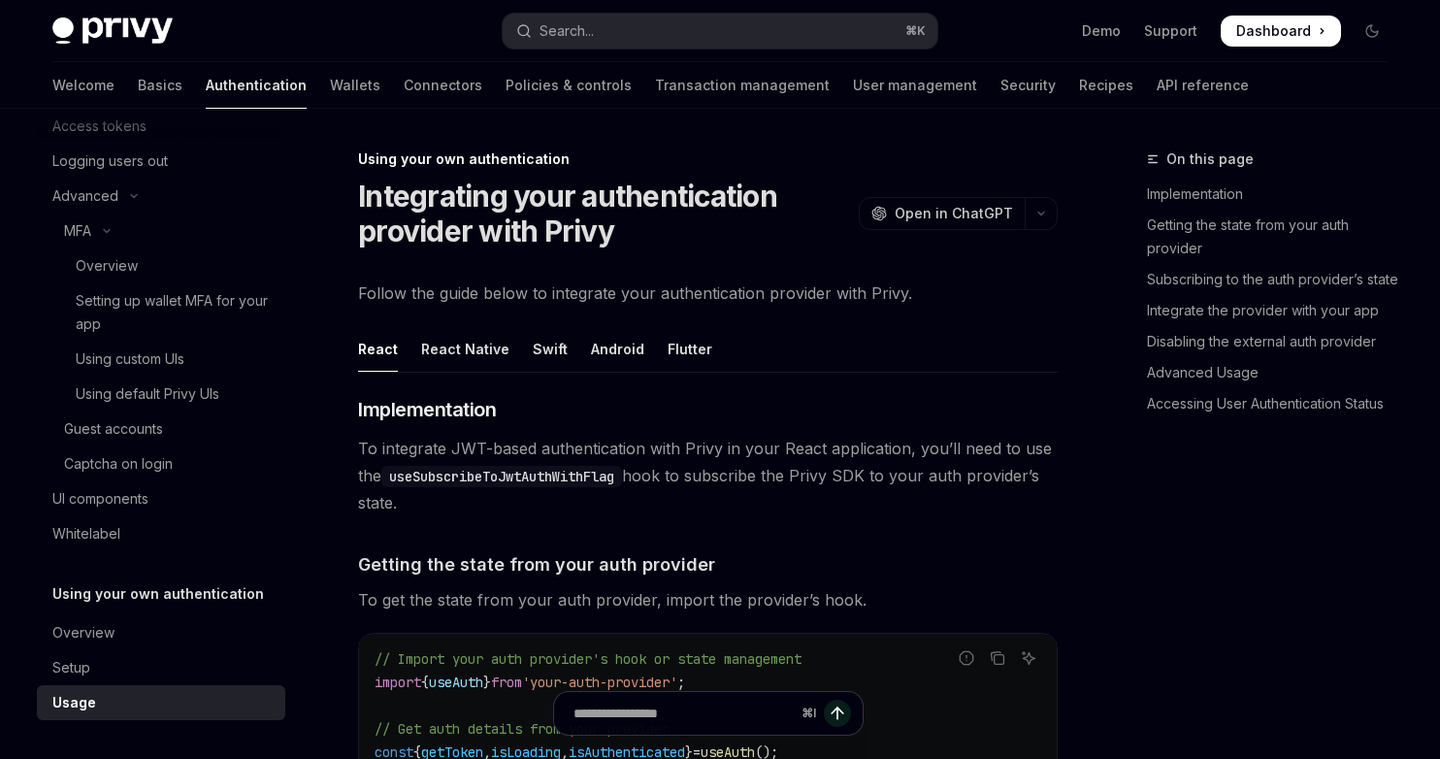
type textarea "*"
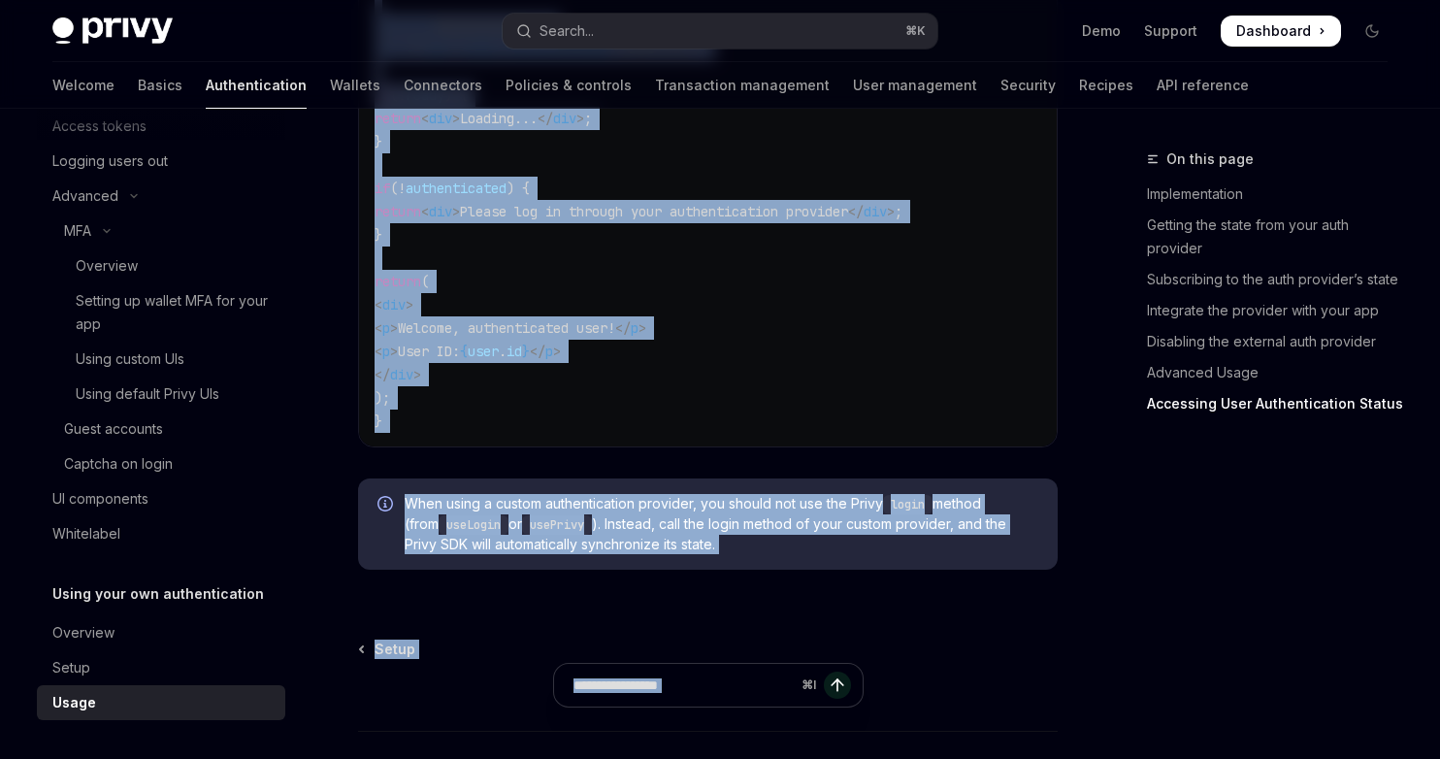
scroll to position [4214, 0]
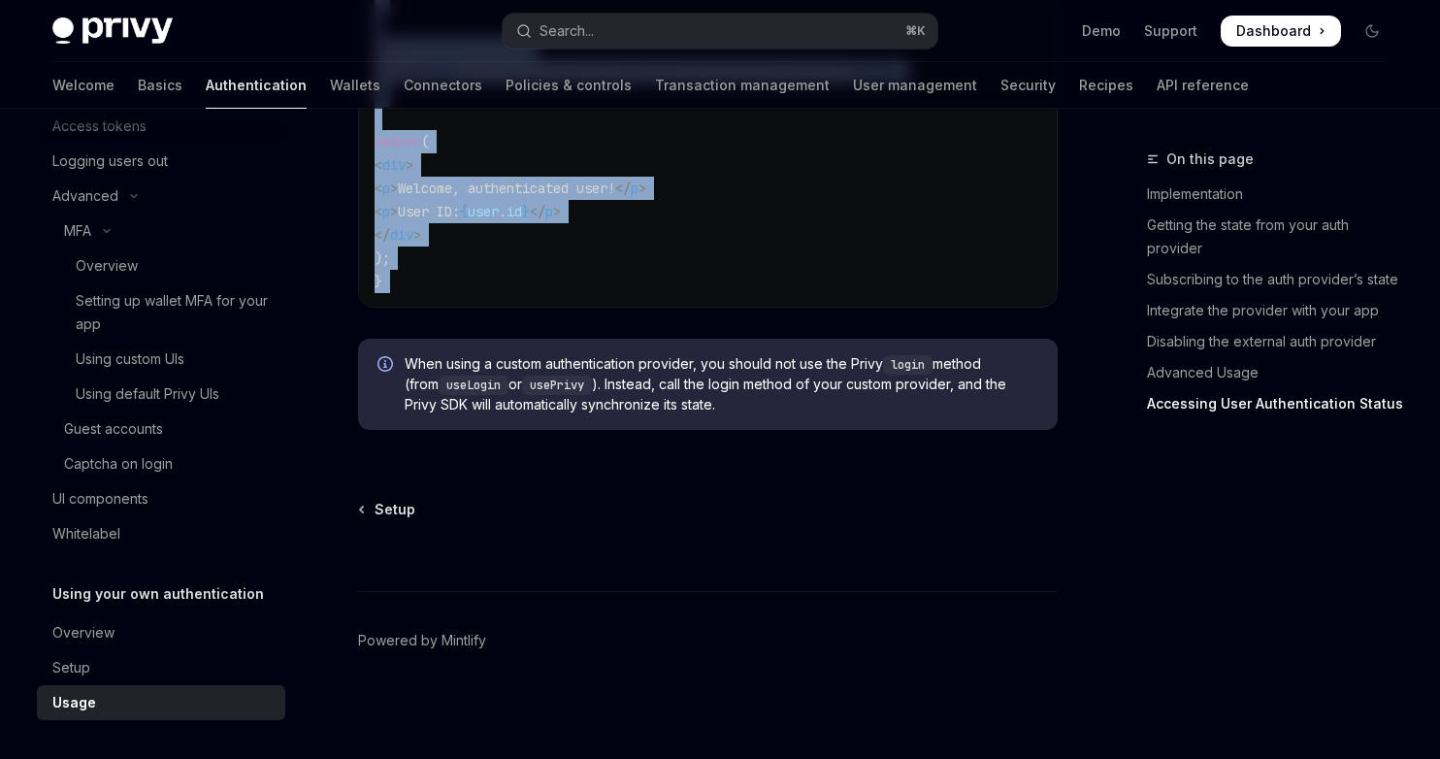
drag, startPoint x: 358, startPoint y: 155, endPoint x: 785, endPoint y: 311, distance: 454.4
